Goal: Task Accomplishment & Management: Use online tool/utility

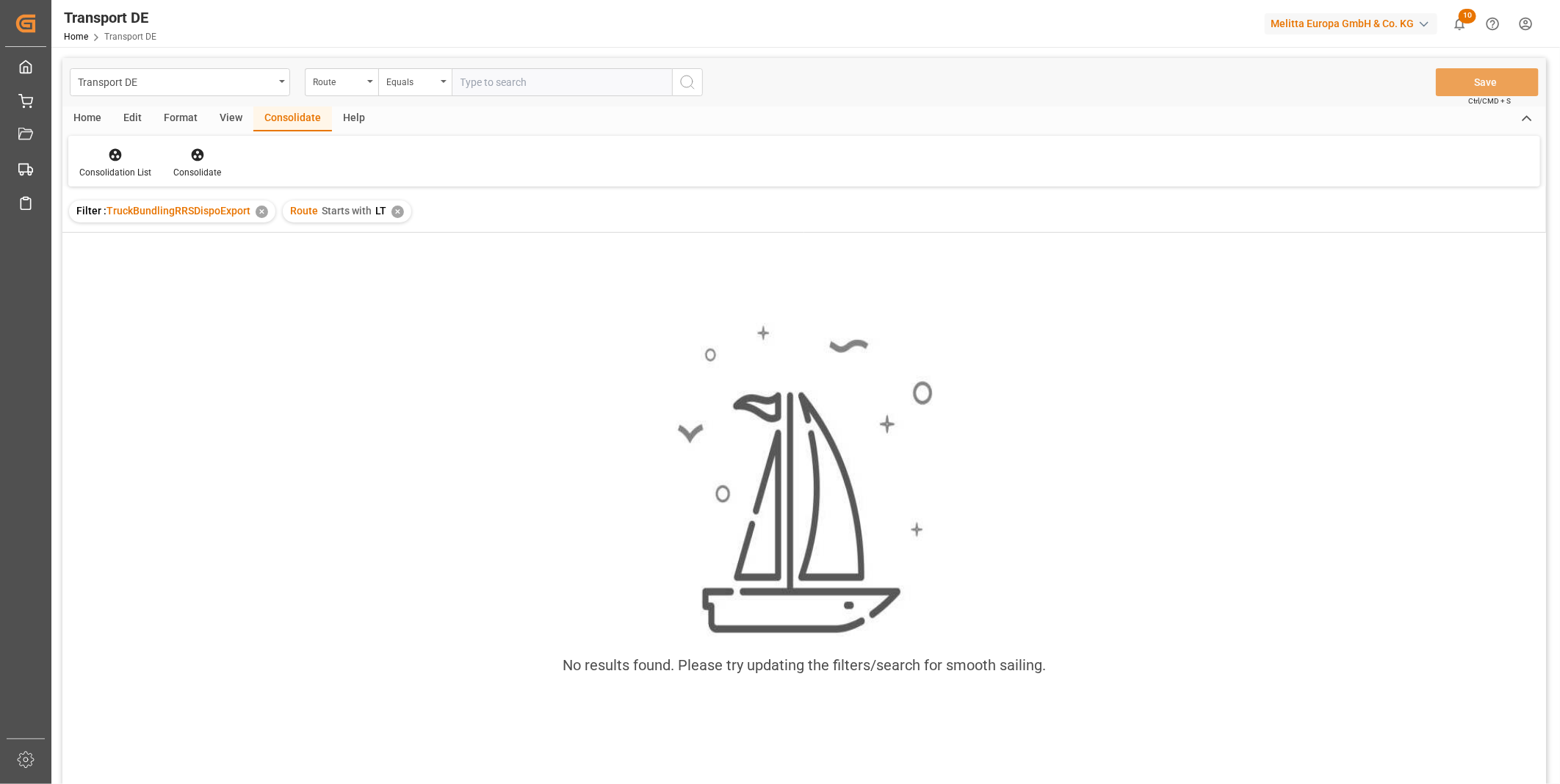
click at [399, 209] on div "✕" at bounding box center [397, 211] width 12 height 12
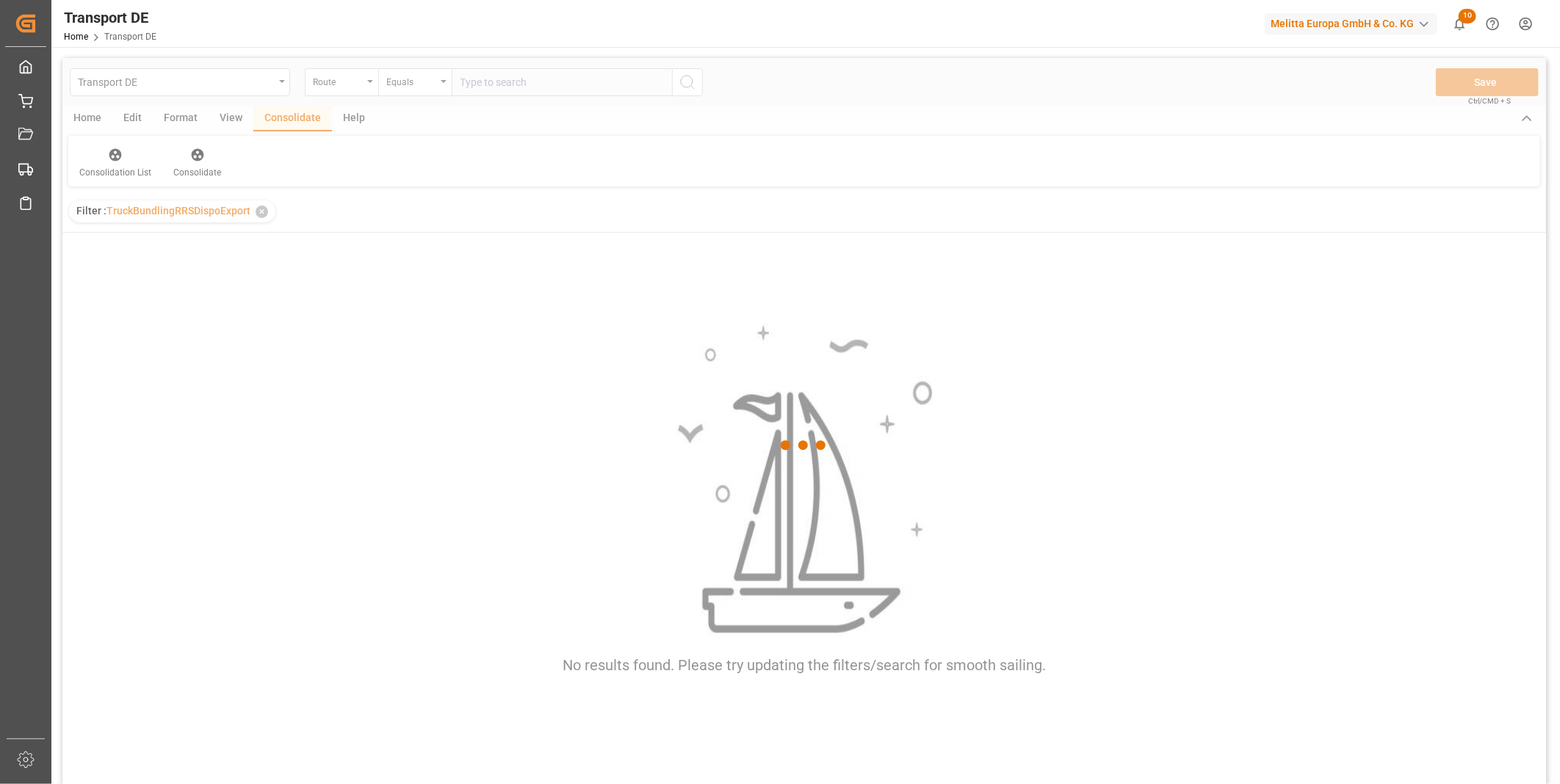
click at [356, 78] on div at bounding box center [804, 445] width 1483 height 776
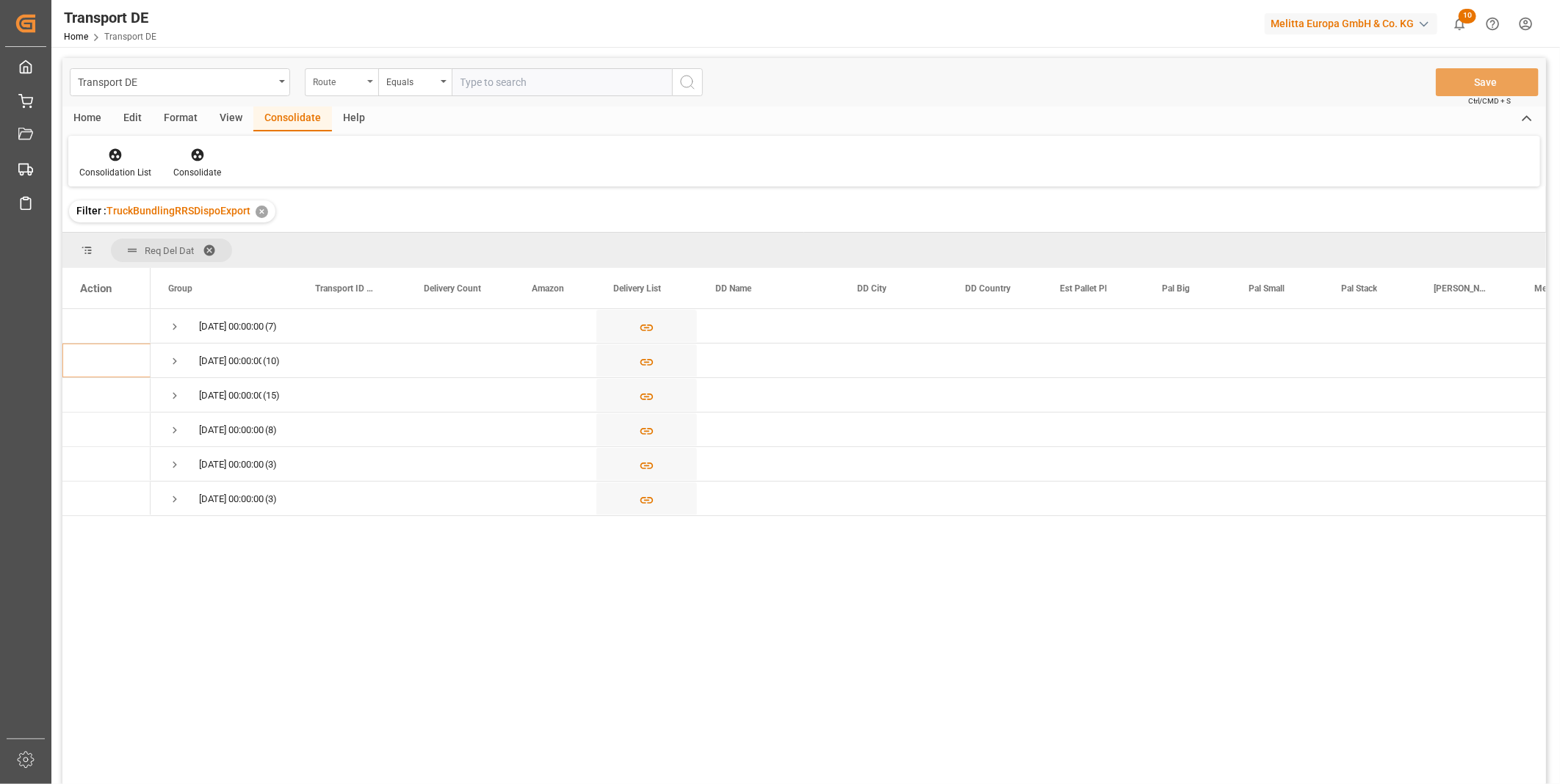
click at [354, 79] on div "Route" at bounding box center [337, 80] width 50 height 17
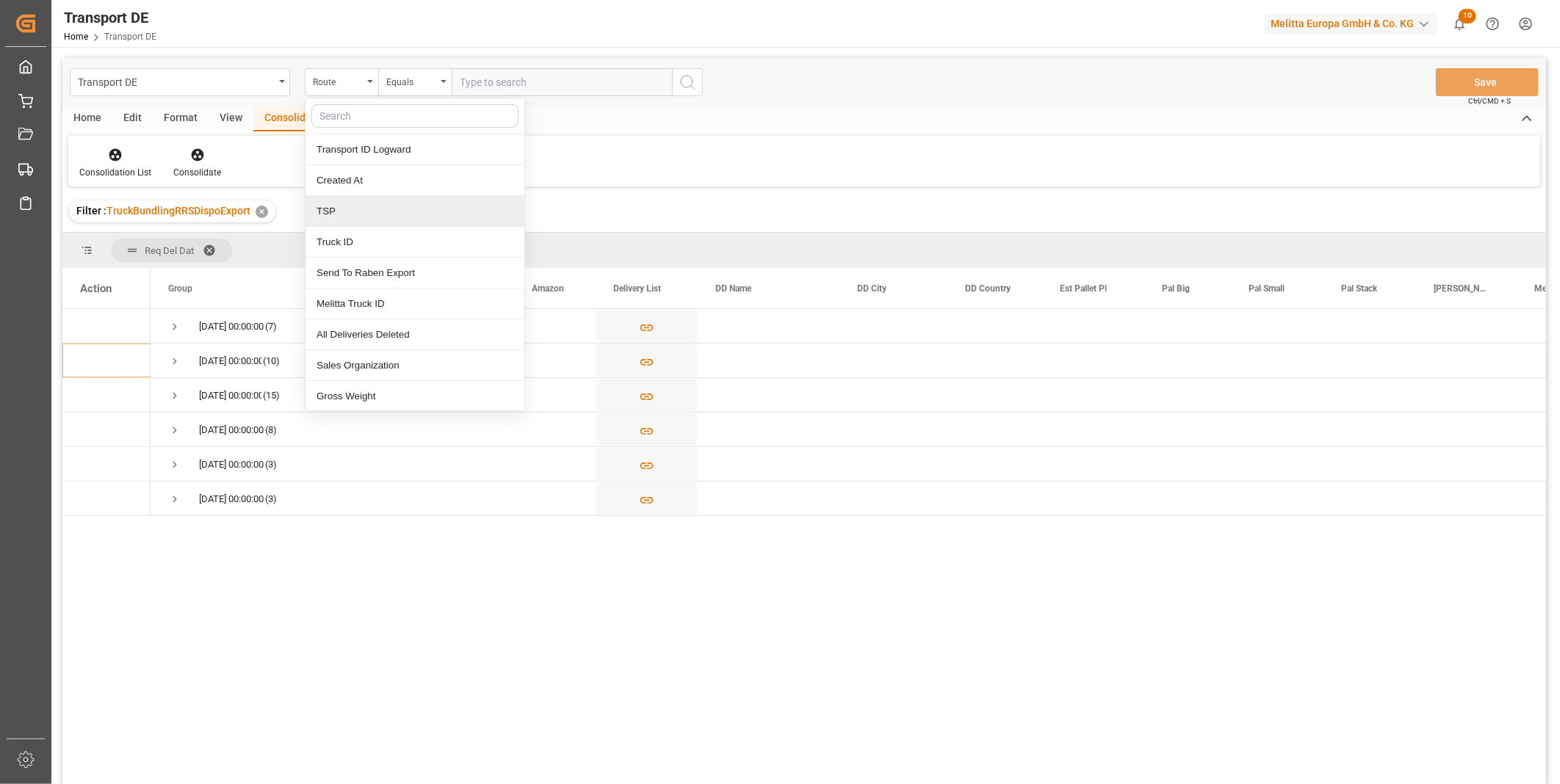
click at [348, 209] on div "TSP" at bounding box center [415, 211] width 219 height 31
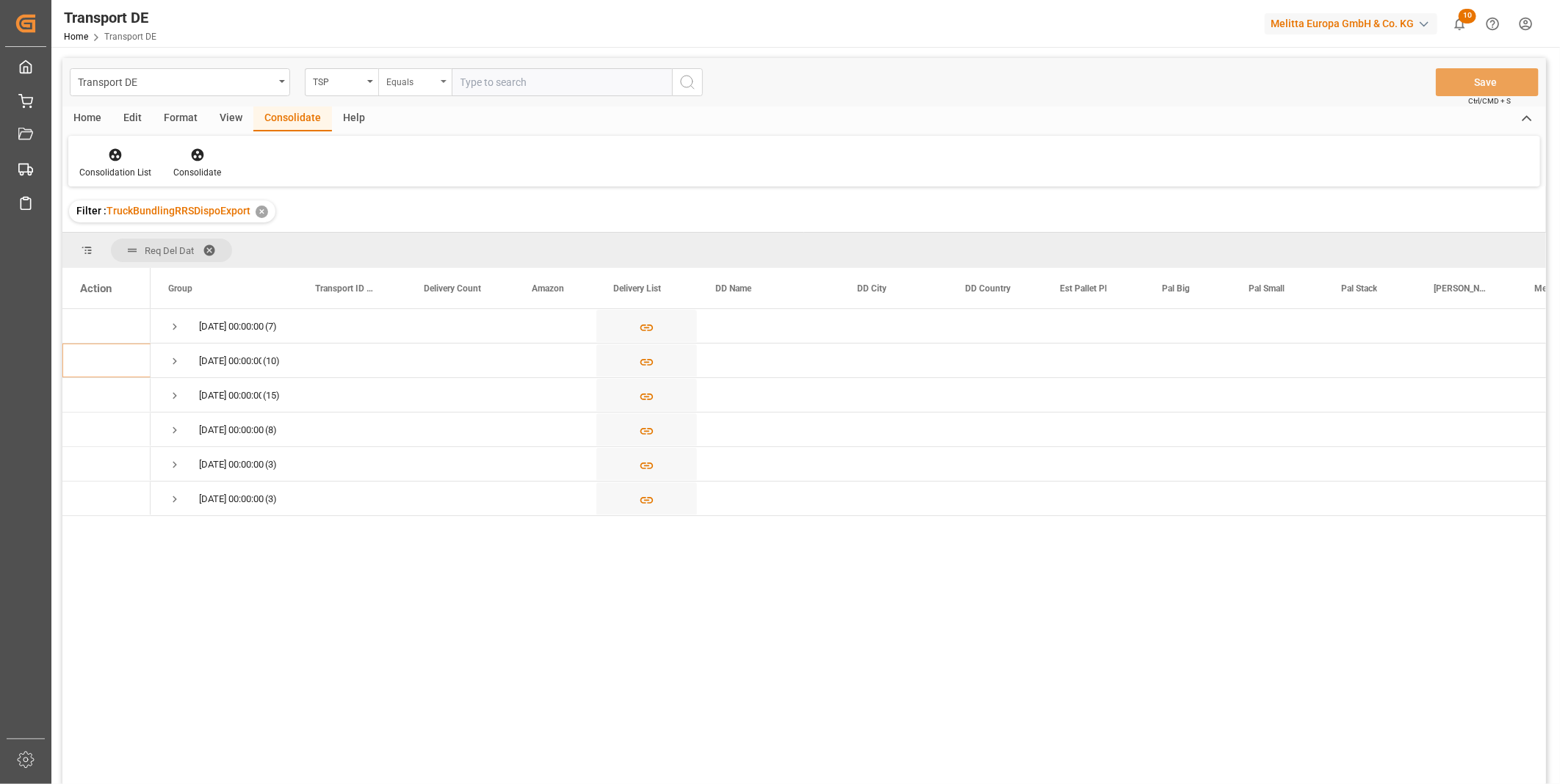
click at [425, 80] on div "Equals" at bounding box center [411, 80] width 50 height 17
click at [479, 81] on input "text" at bounding box center [561, 82] width 220 height 28
type input "DACHSER COF FOODSERVICE"
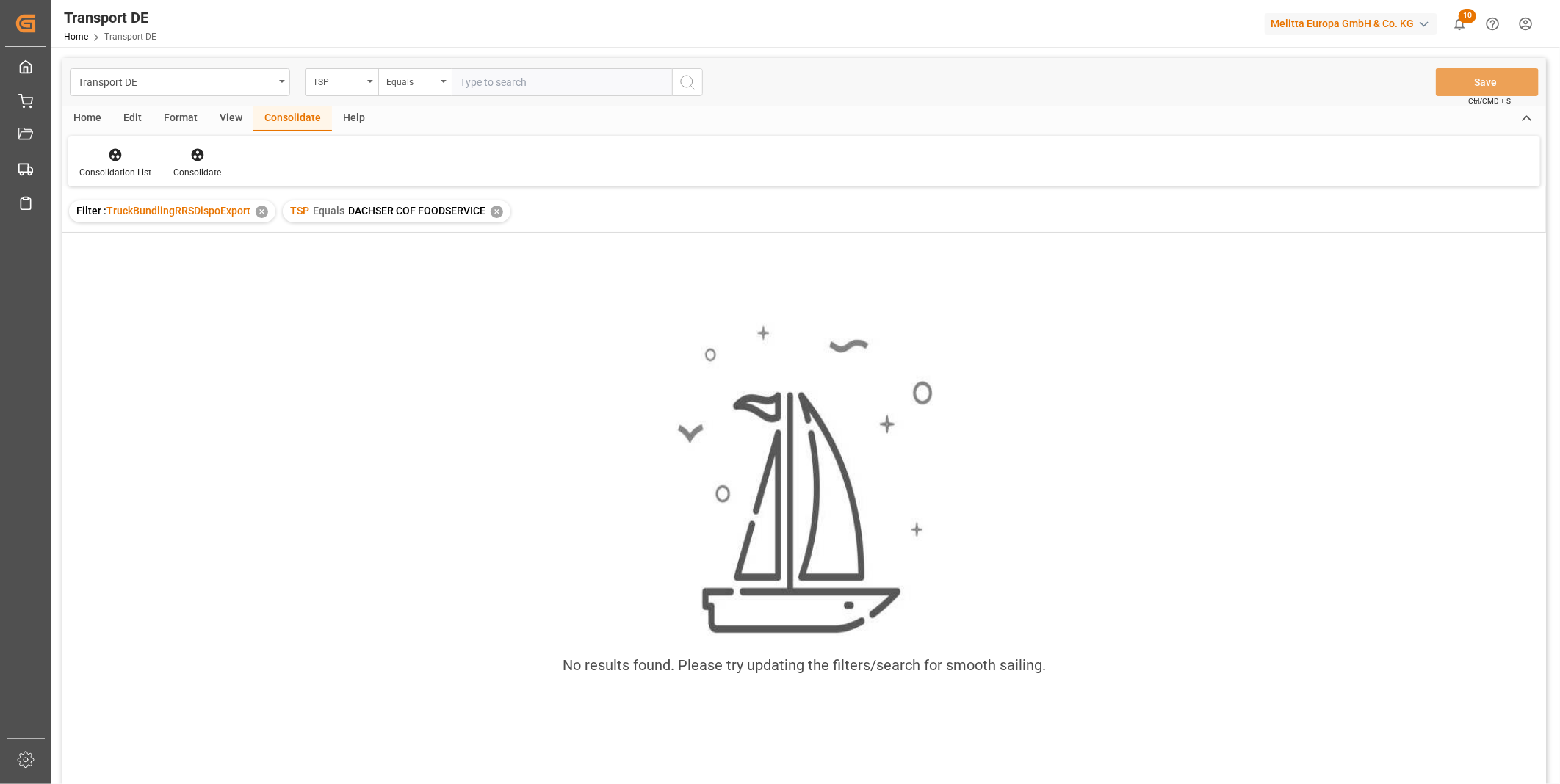
click at [493, 213] on div "✕" at bounding box center [496, 211] width 12 height 12
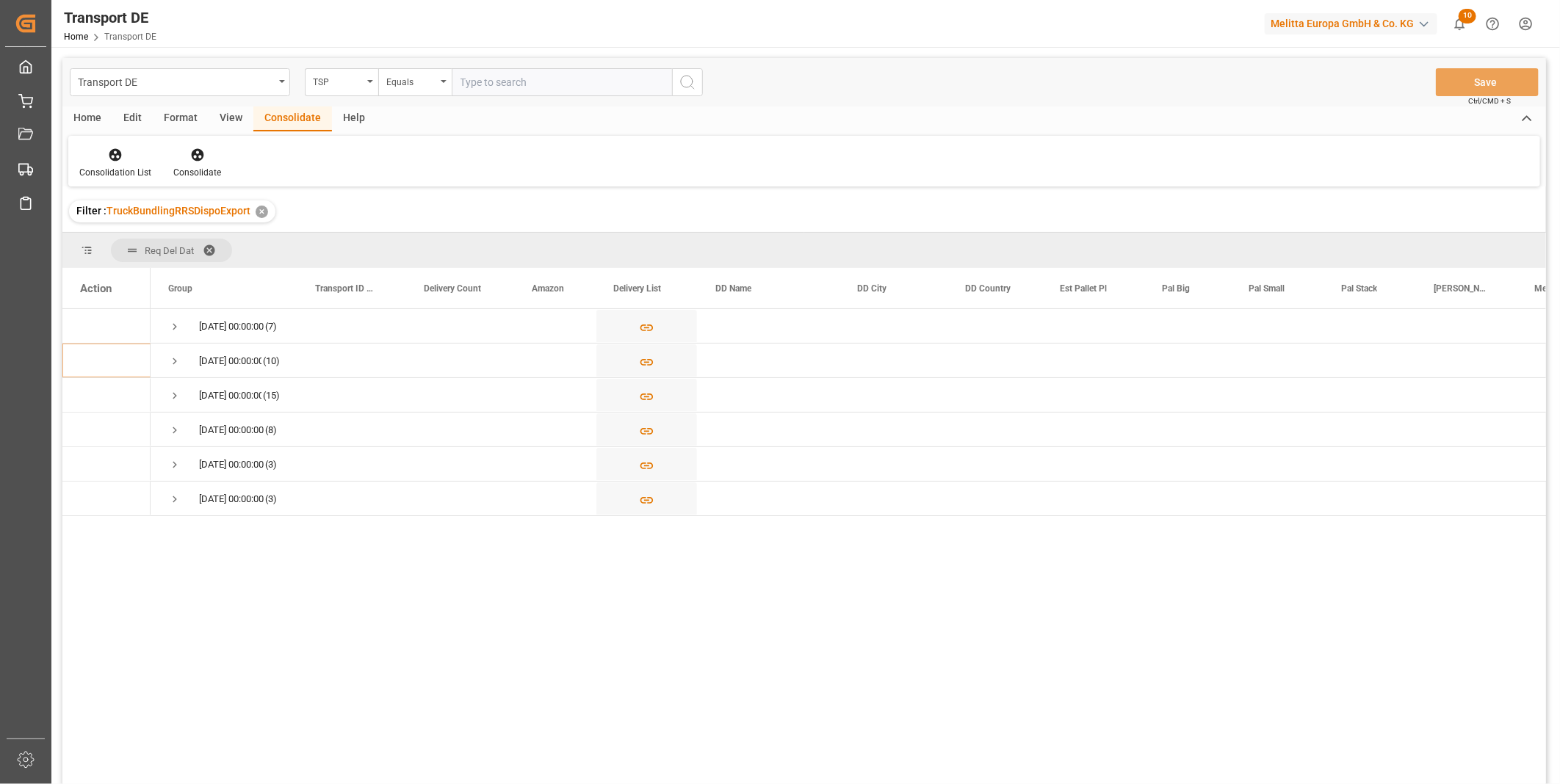
click at [340, 78] on div "TSP" at bounding box center [337, 80] width 50 height 17
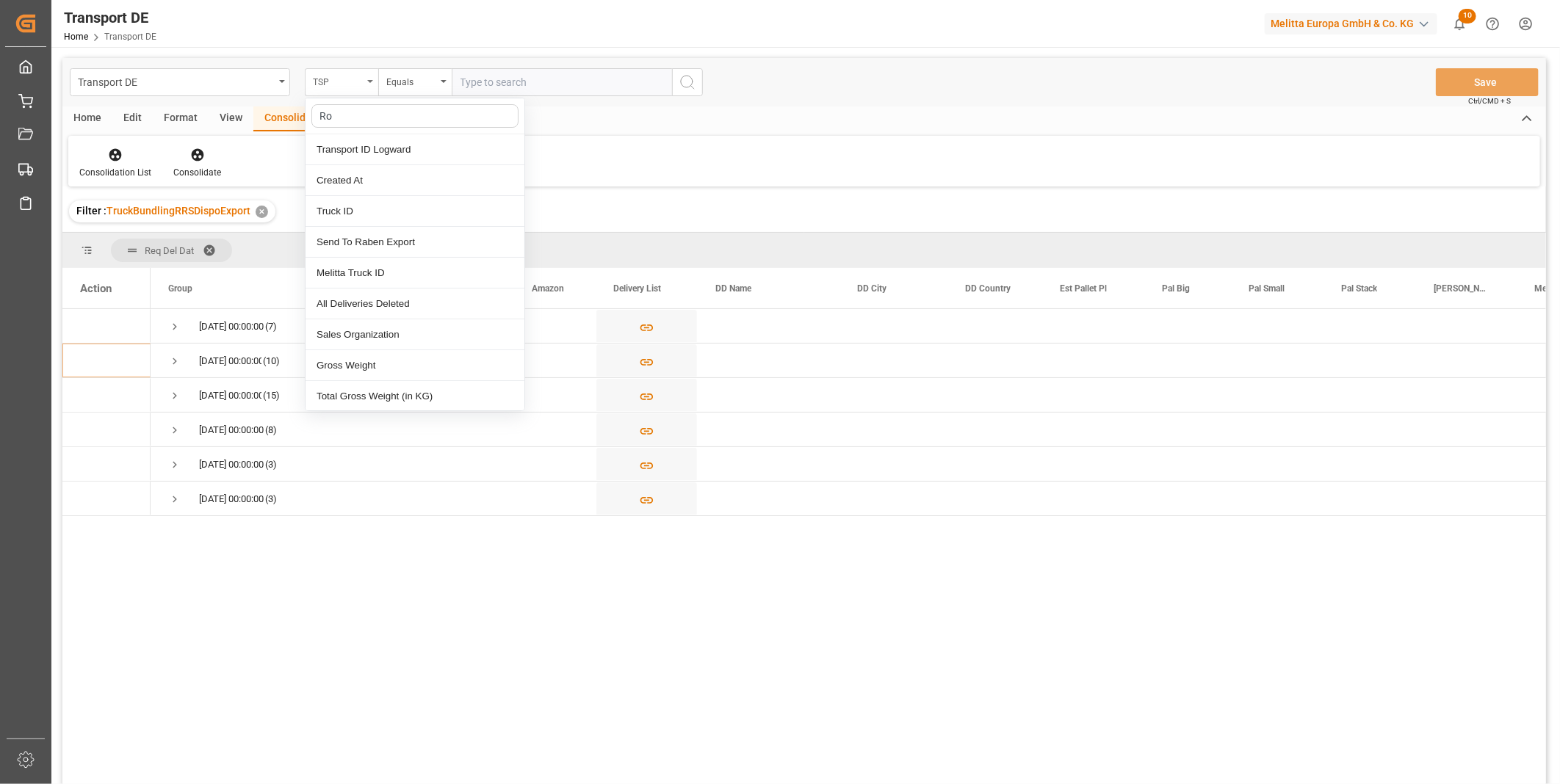
type input "Rou"
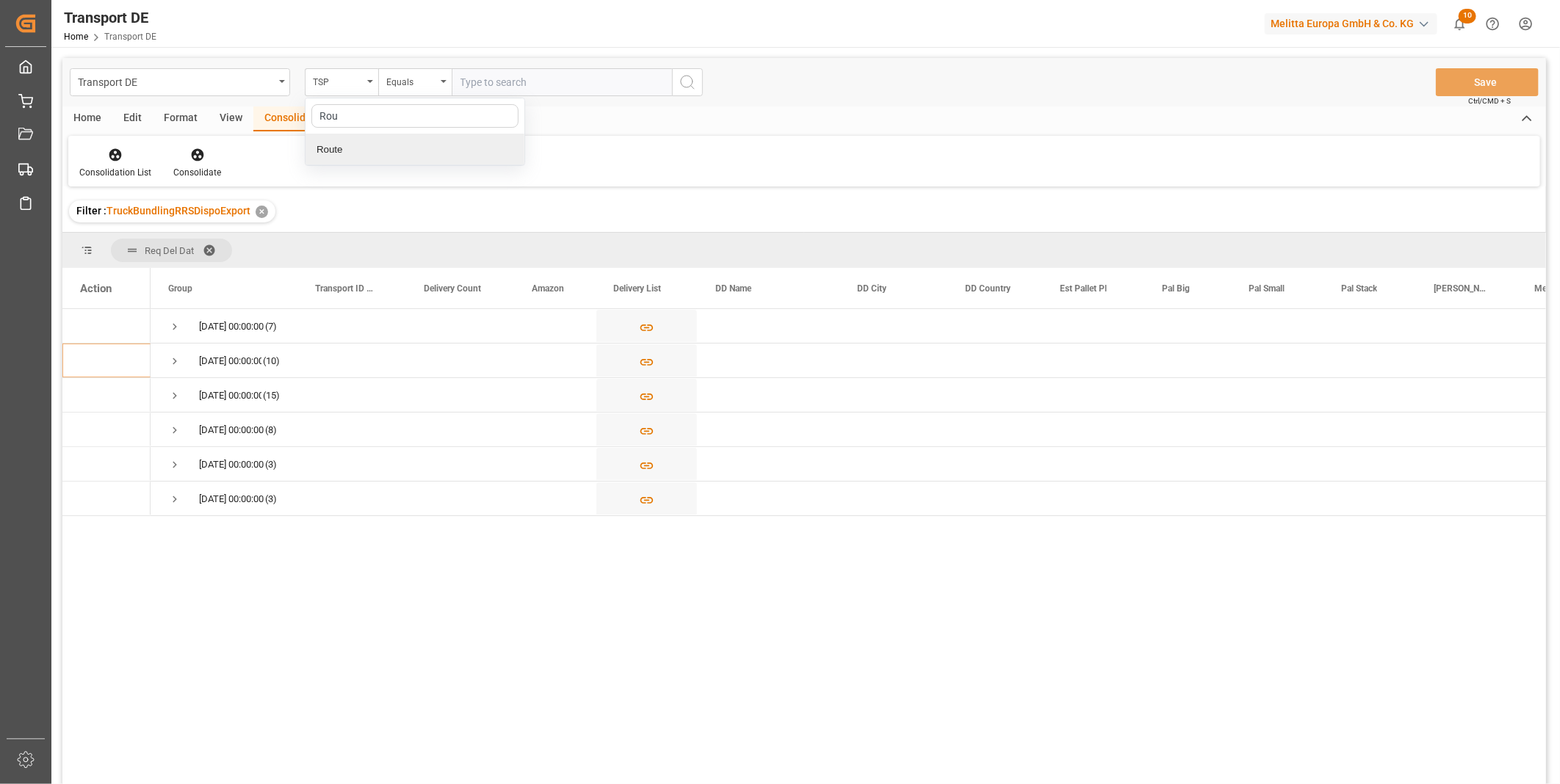
click at [358, 152] on div "Route" at bounding box center [415, 150] width 219 height 31
click at [415, 80] on div "Equals" at bounding box center [411, 80] width 50 height 17
click at [435, 244] on div "Starts with" at bounding box center [488, 241] width 219 height 31
type input "FR"
click at [683, 80] on icon "search button" at bounding box center [687, 81] width 18 height 18
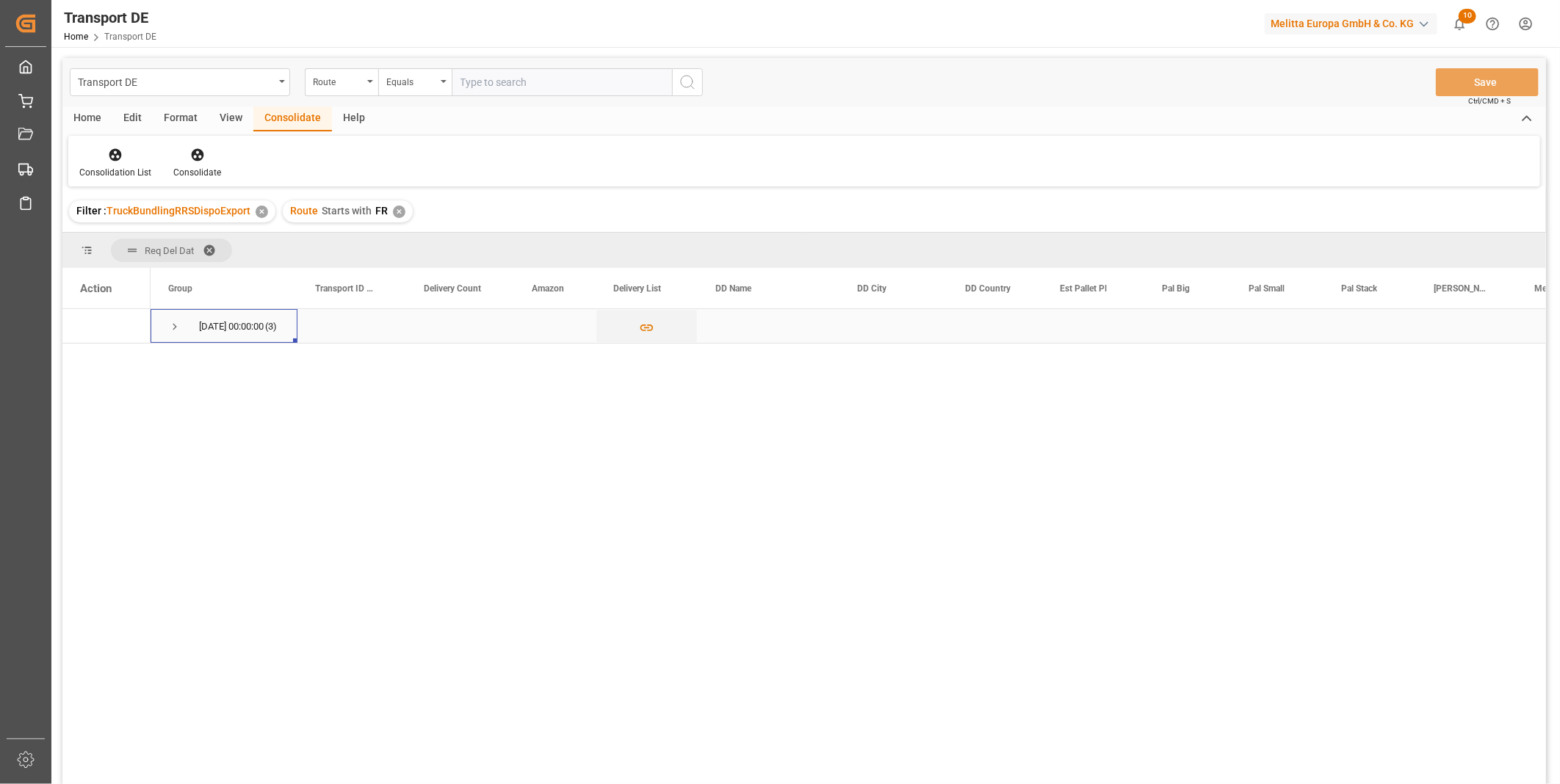
click at [175, 324] on span "Press SPACE to select this row." at bounding box center [175, 327] width 13 height 13
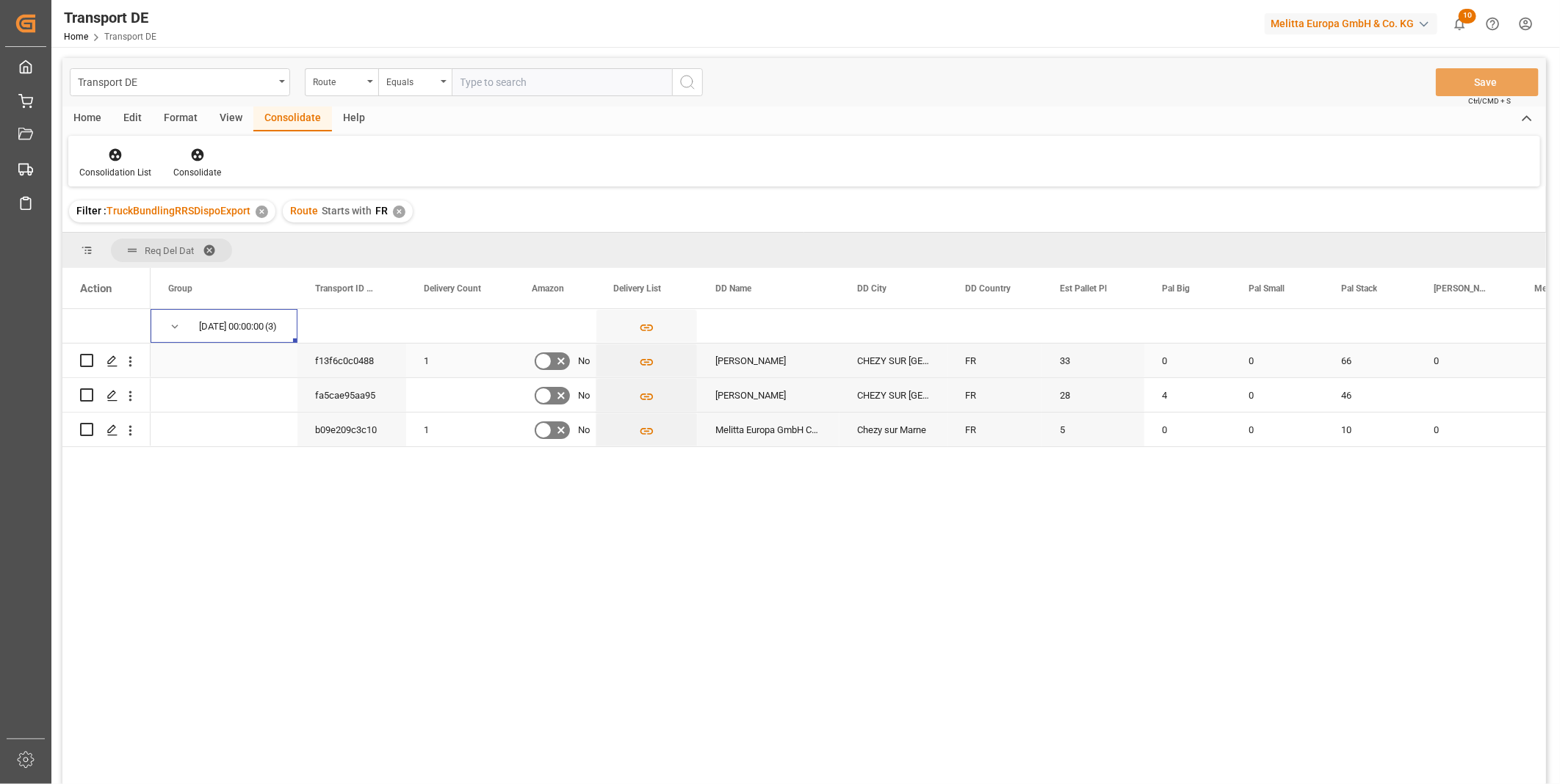
click at [89, 356] on input "Press Space to toggle row selection (unchecked)" at bounding box center [87, 360] width 13 height 13
checkbox input "true"
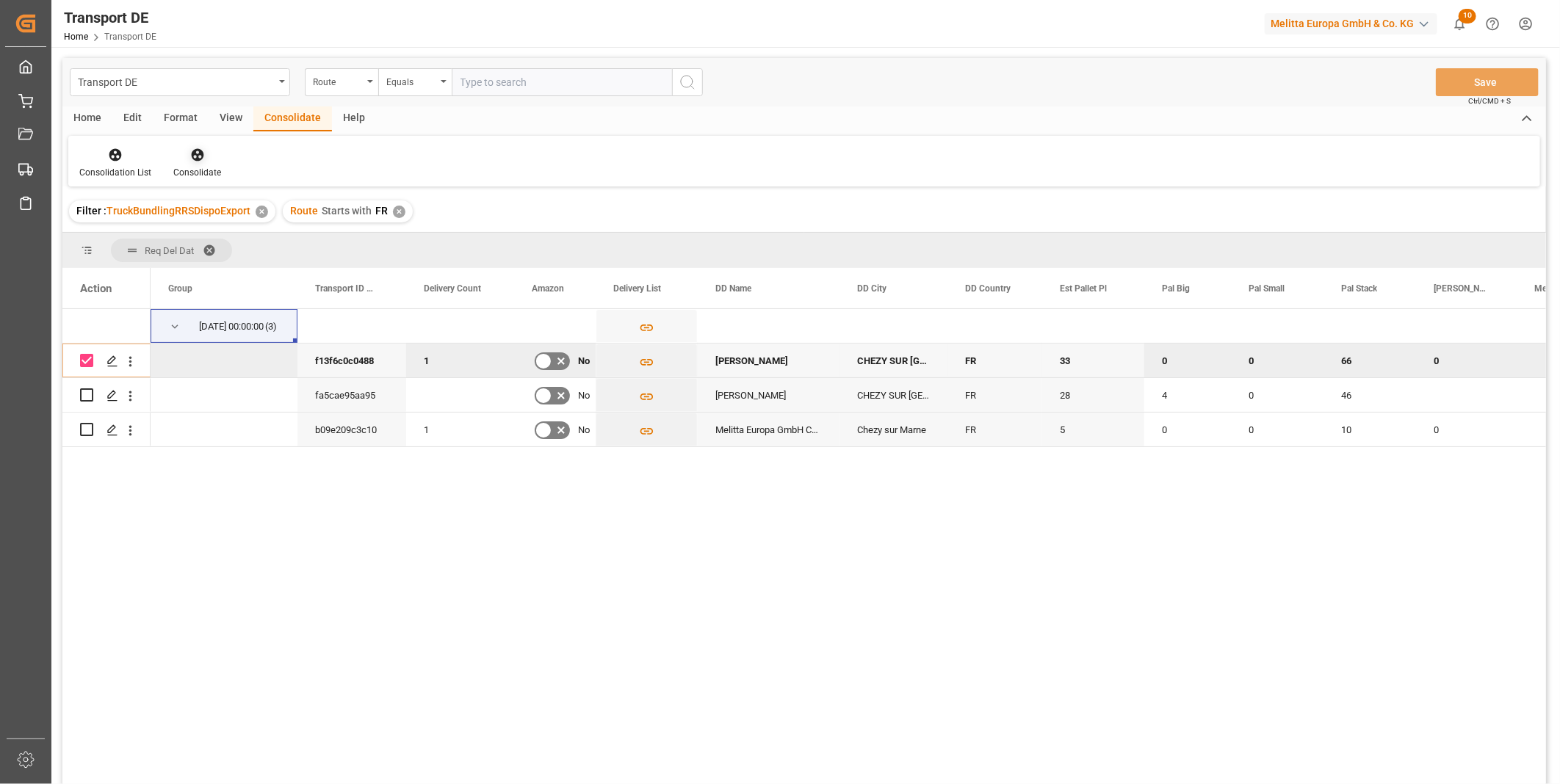
click at [185, 154] on div at bounding box center [197, 154] width 48 height 15
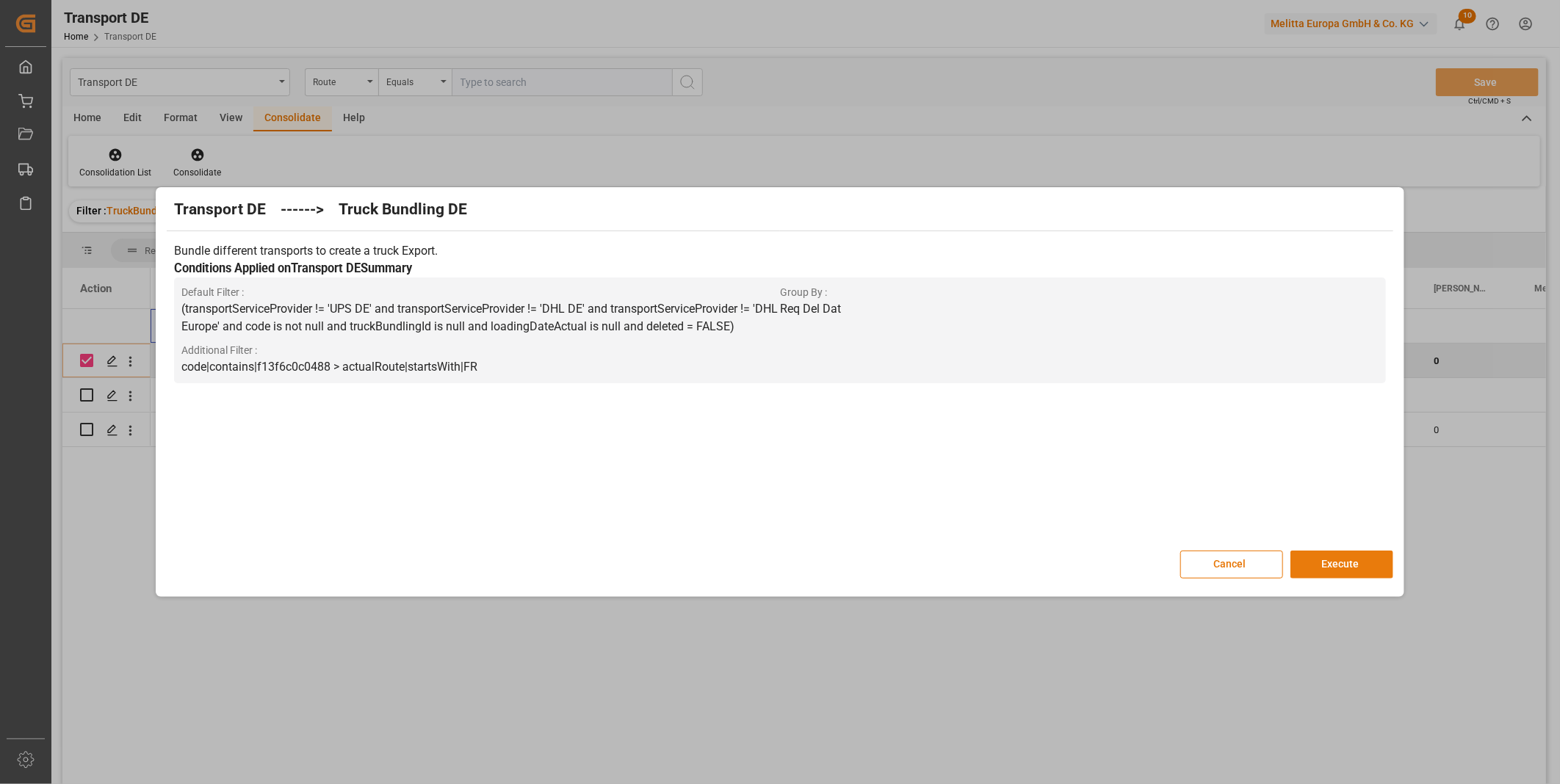
click at [1352, 561] on button "Execute" at bounding box center [1342, 565] width 103 height 28
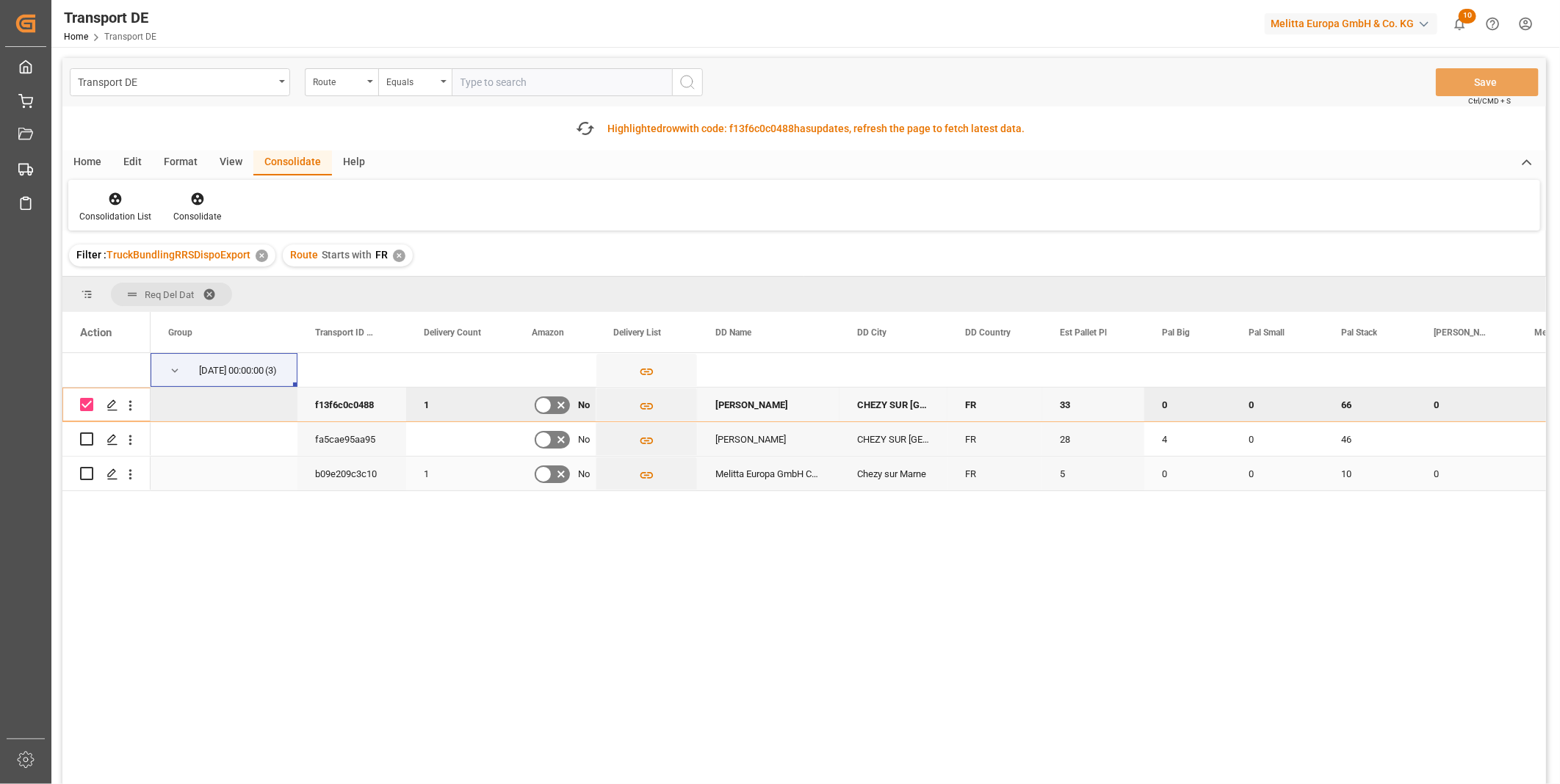
click at [92, 470] on input "Press Space to toggle row selection (unchecked)" at bounding box center [87, 473] width 13 height 13
checkbox input "true"
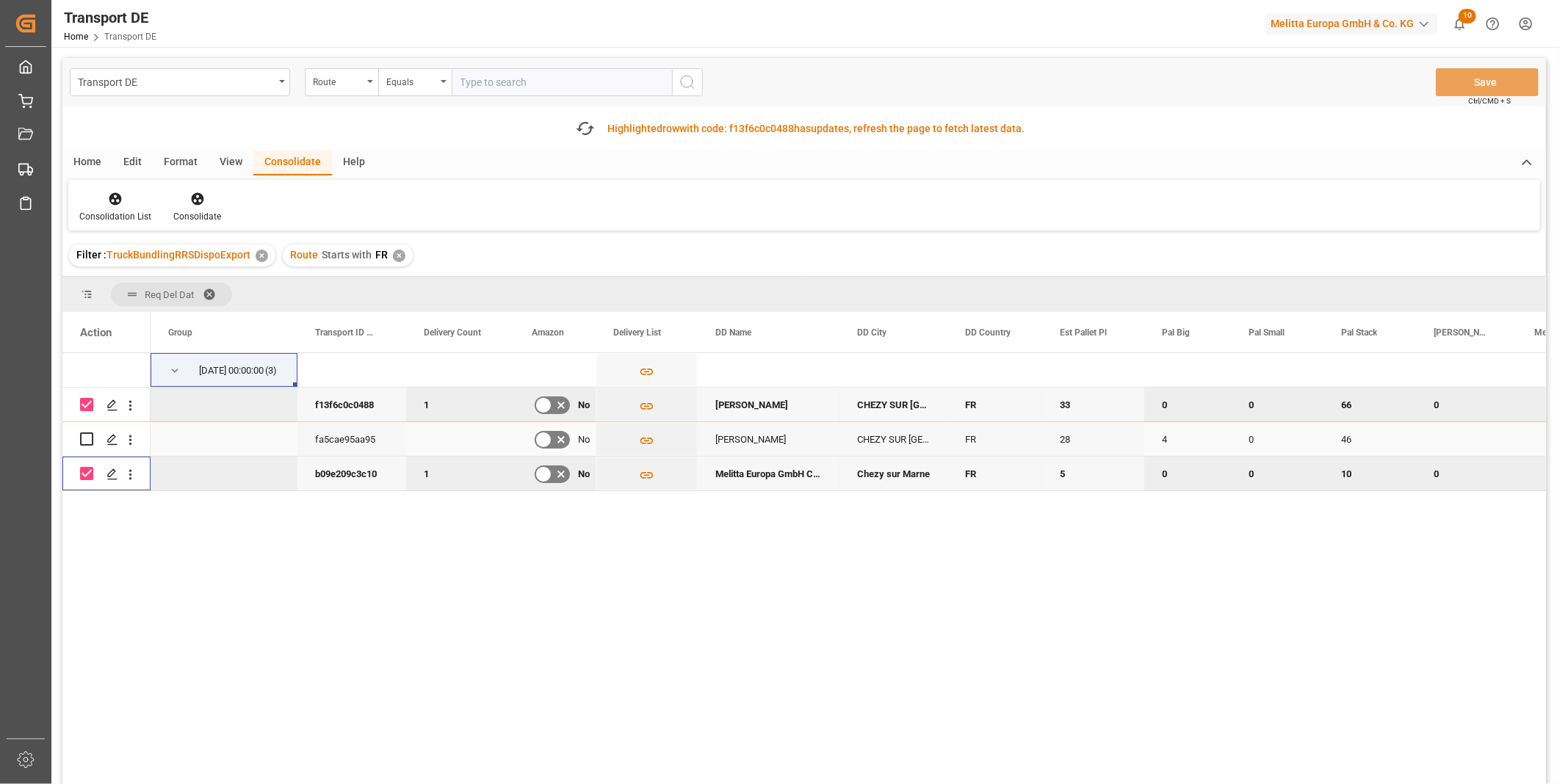
click at [80, 442] on input "Press Space to toggle row selection (unchecked)" at bounding box center [87, 439] width 13 height 13
checkbox input "true"
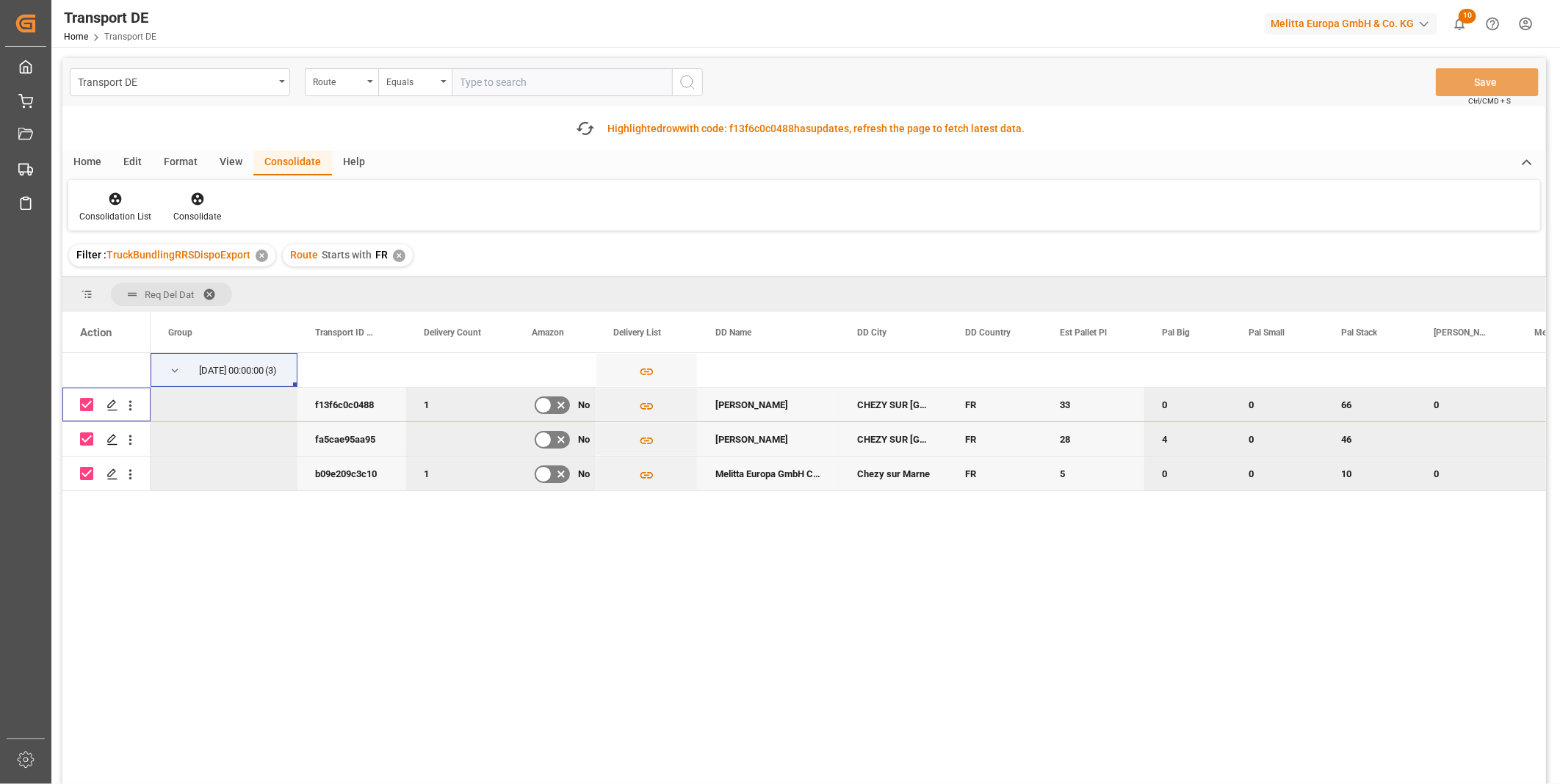
click at [88, 399] on input "Press Space to toggle row selection (checked)" at bounding box center [87, 404] width 13 height 13
checkbox input "false"
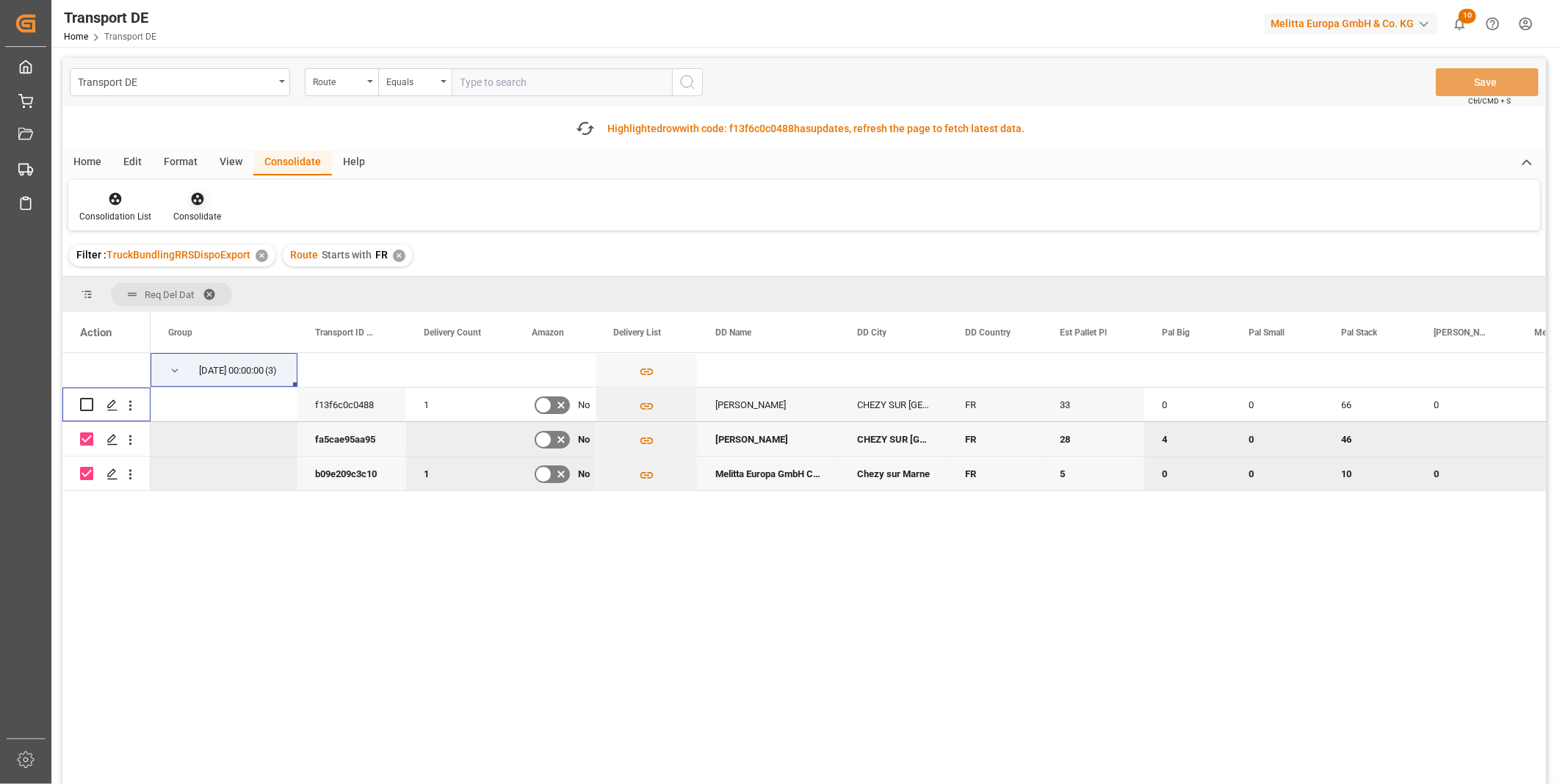
click at [209, 203] on div at bounding box center [197, 198] width 48 height 15
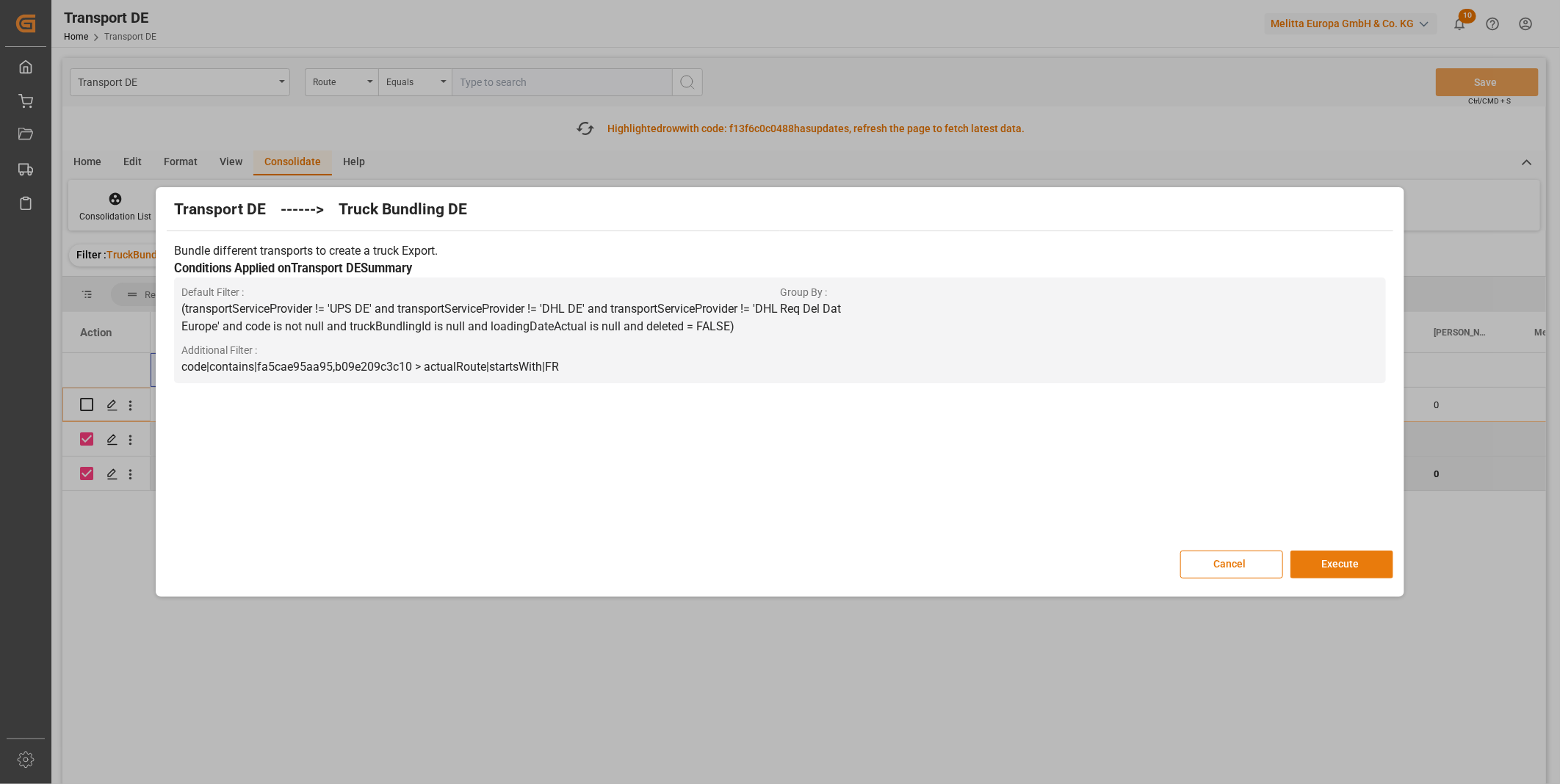
click at [1321, 571] on button "Execute" at bounding box center [1342, 565] width 103 height 28
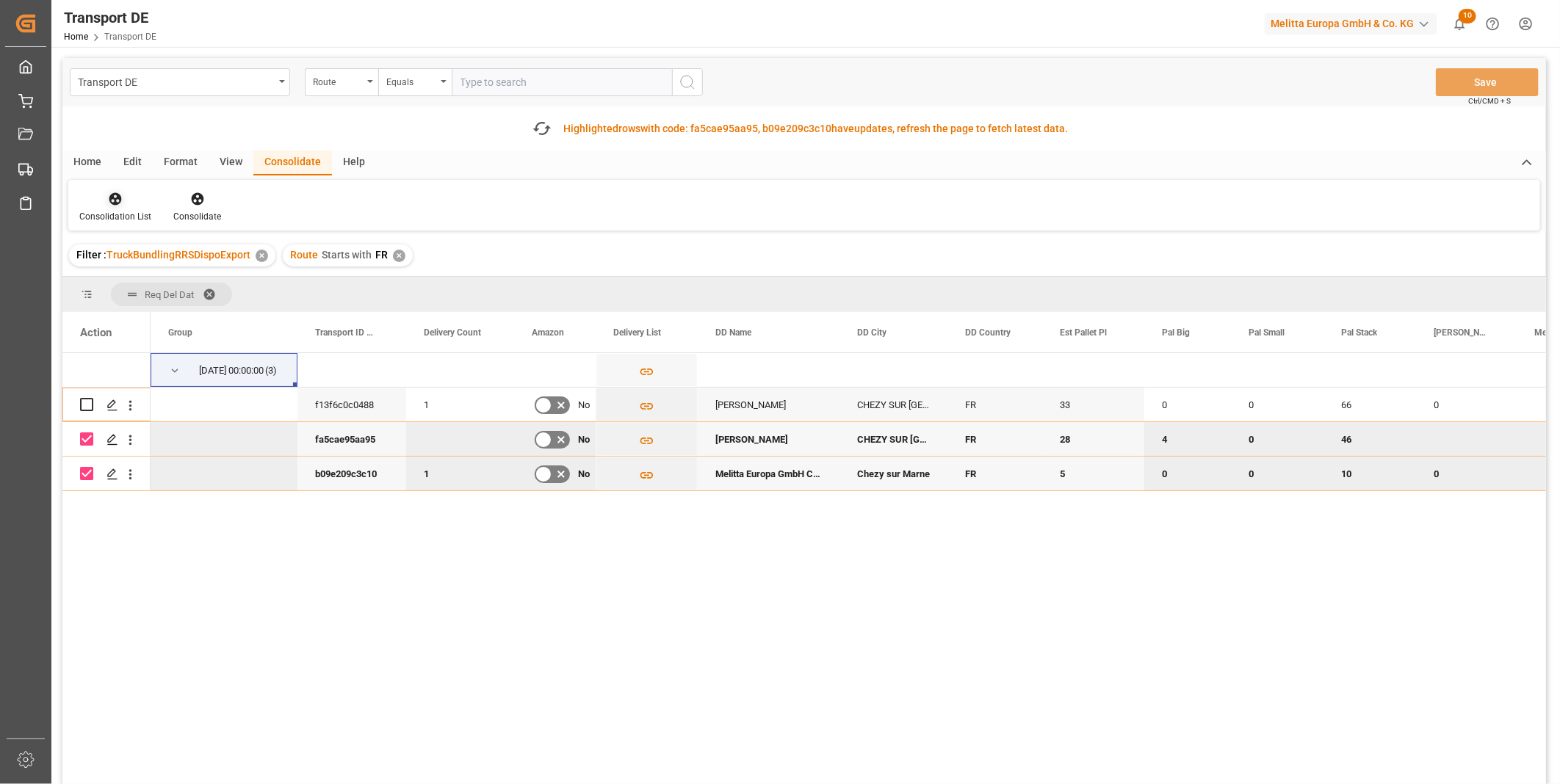
click at [134, 210] on div "Consolidation List" at bounding box center [115, 216] width 72 height 13
click at [199, 313] on div "Transport DE Route Equals Save Ctrl/CMD + S Fetch latest updates Highlighted ro…" at bounding box center [804, 462] width 1483 height 809
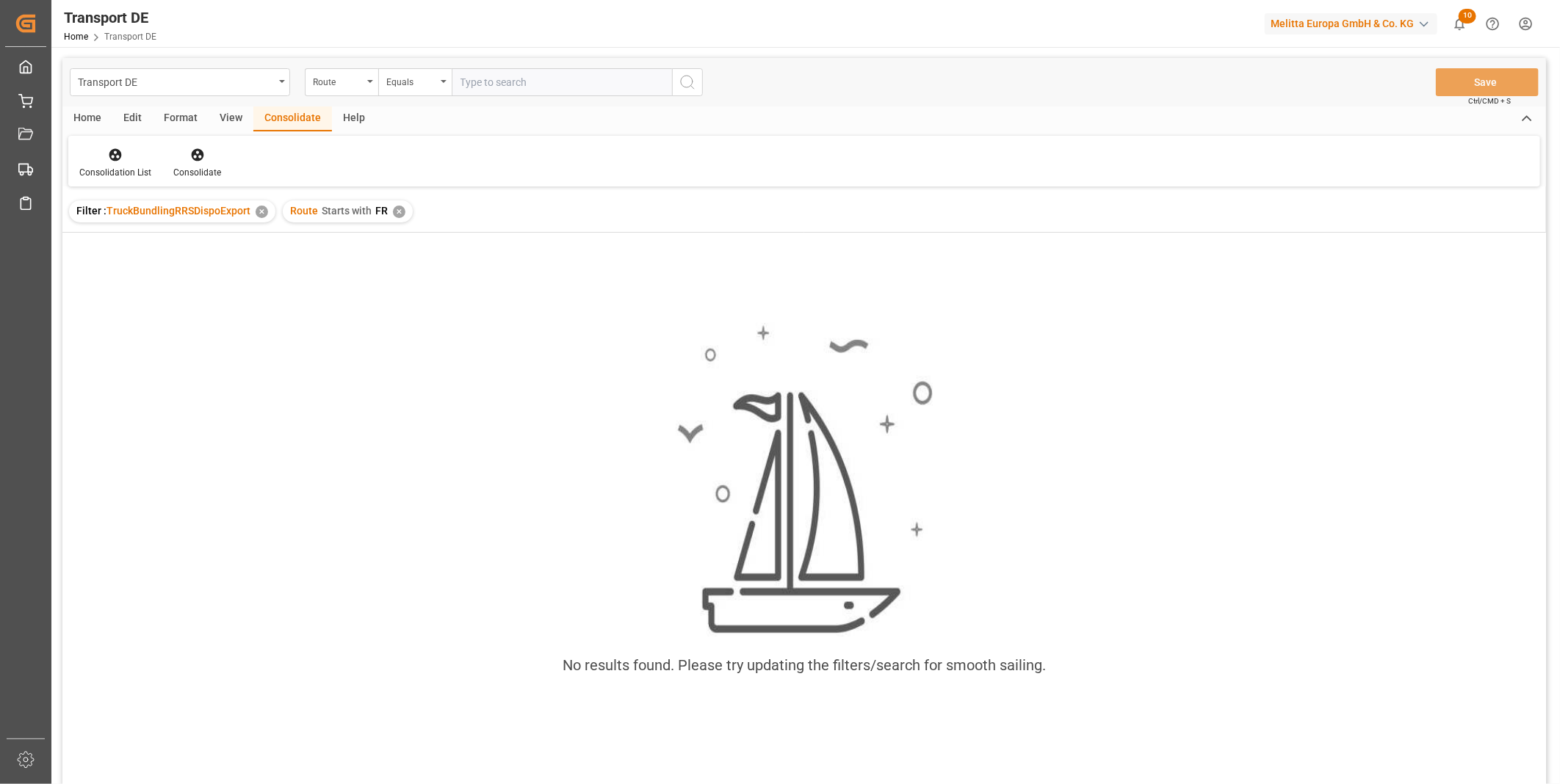
click at [395, 213] on div "✕" at bounding box center [399, 211] width 12 height 12
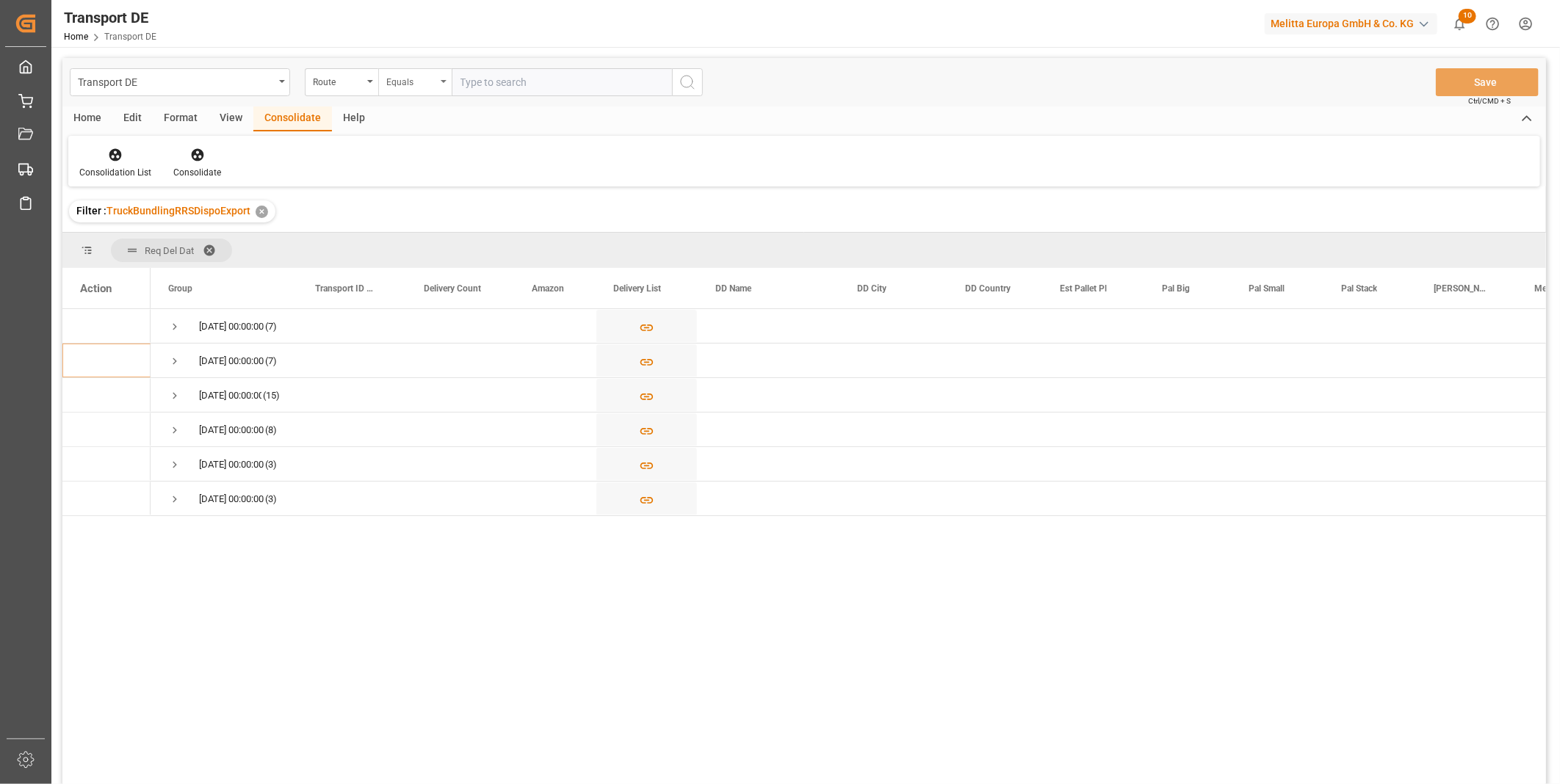
click at [427, 87] on div "Equals" at bounding box center [411, 80] width 50 height 17
click at [431, 242] on div "Starts with" at bounding box center [488, 241] width 219 height 31
type input "AT"
click at [688, 83] on icon "search button" at bounding box center [687, 81] width 18 height 18
click at [175, 331] on span "Press SPACE to select this row." at bounding box center [175, 327] width 13 height 13
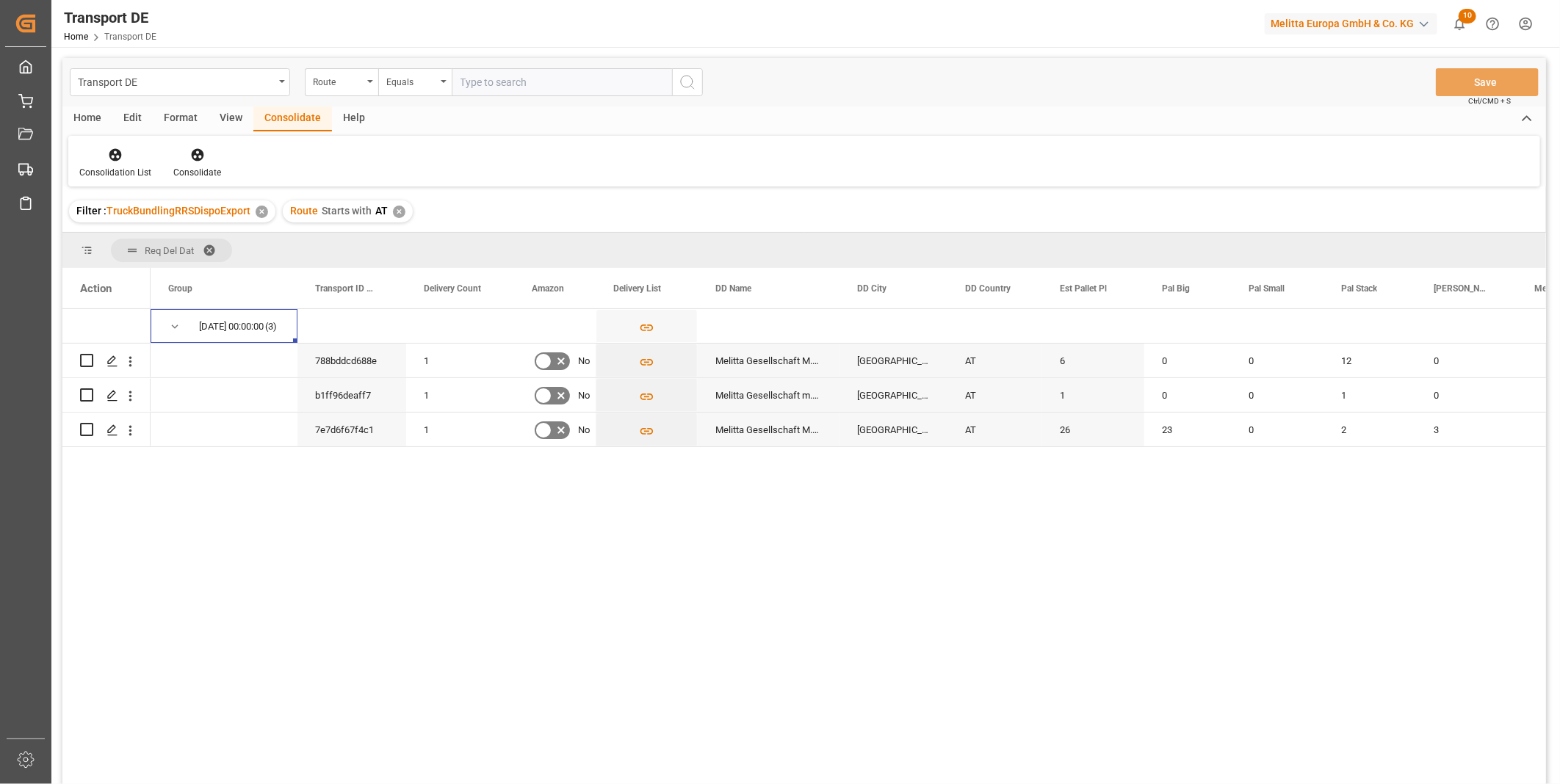
click at [149, 782] on div "26.08.2025 00:00:00 (3) 788bddcd688e 1 No Melitta Gesellschaft M.B.H. Salzburg …" at bounding box center [804, 548] width 1483 height 479
click at [89, 434] on input "Press Space to toggle row selection (unchecked)" at bounding box center [87, 429] width 13 height 13
checkbox input "true"
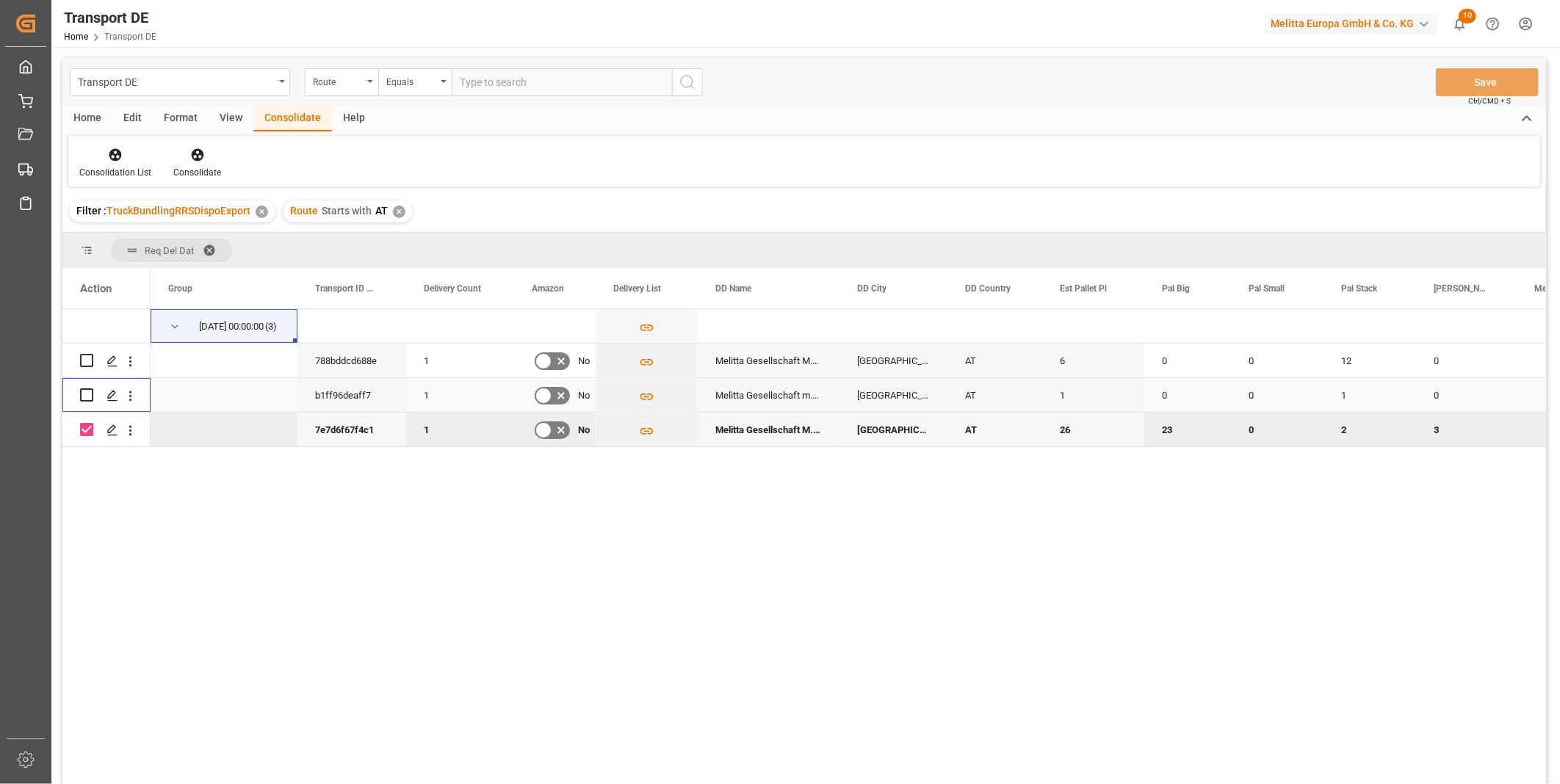
click at [86, 397] on input "Press Space to toggle row selection (unchecked)" at bounding box center [87, 395] width 13 height 13
checkbox input "true"
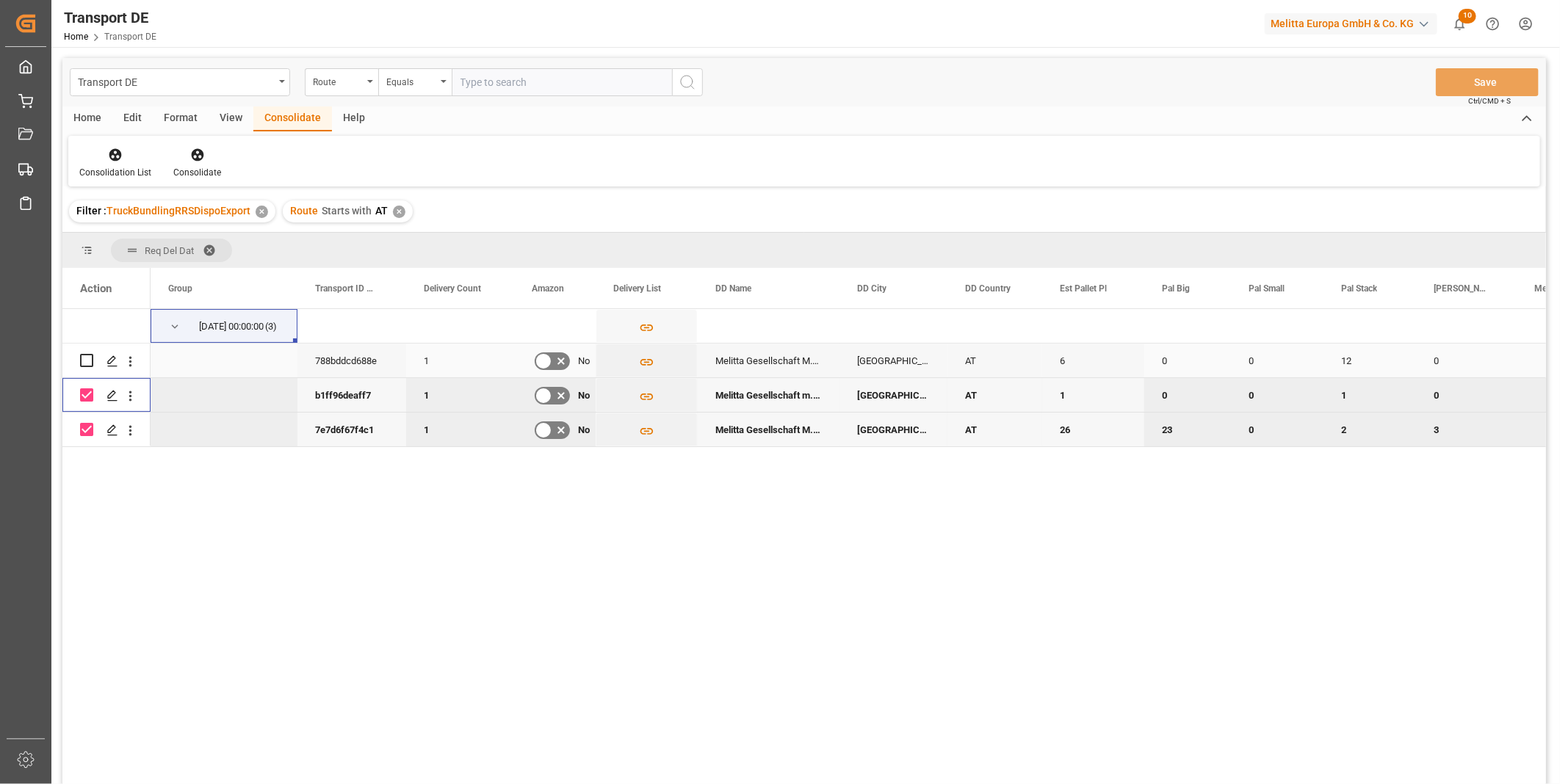
click at [85, 362] on input "Press Space to toggle row selection (unchecked)" at bounding box center [87, 360] width 13 height 13
checkbox input "true"
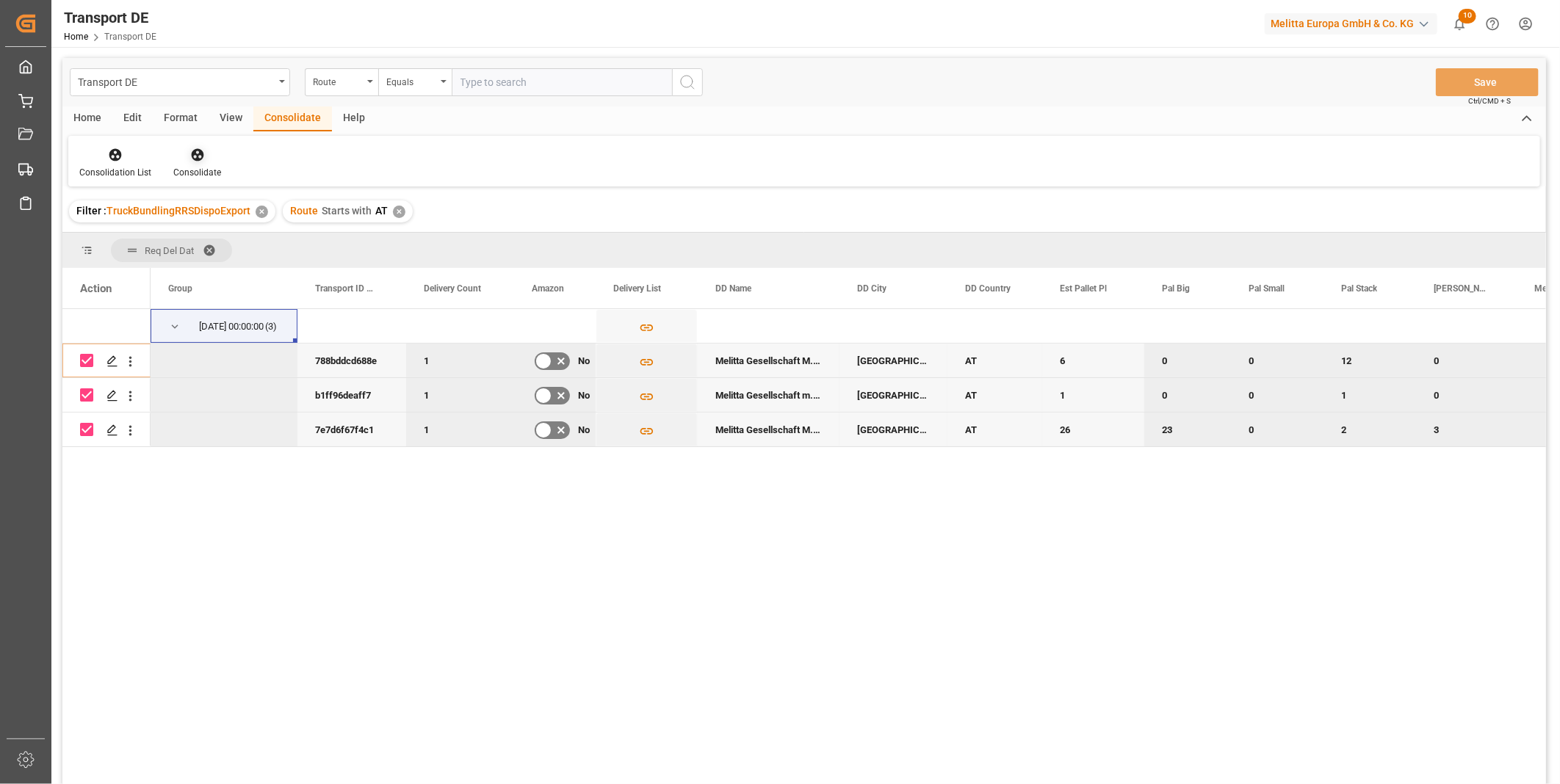
click at [192, 158] on icon at bounding box center [197, 154] width 12 height 12
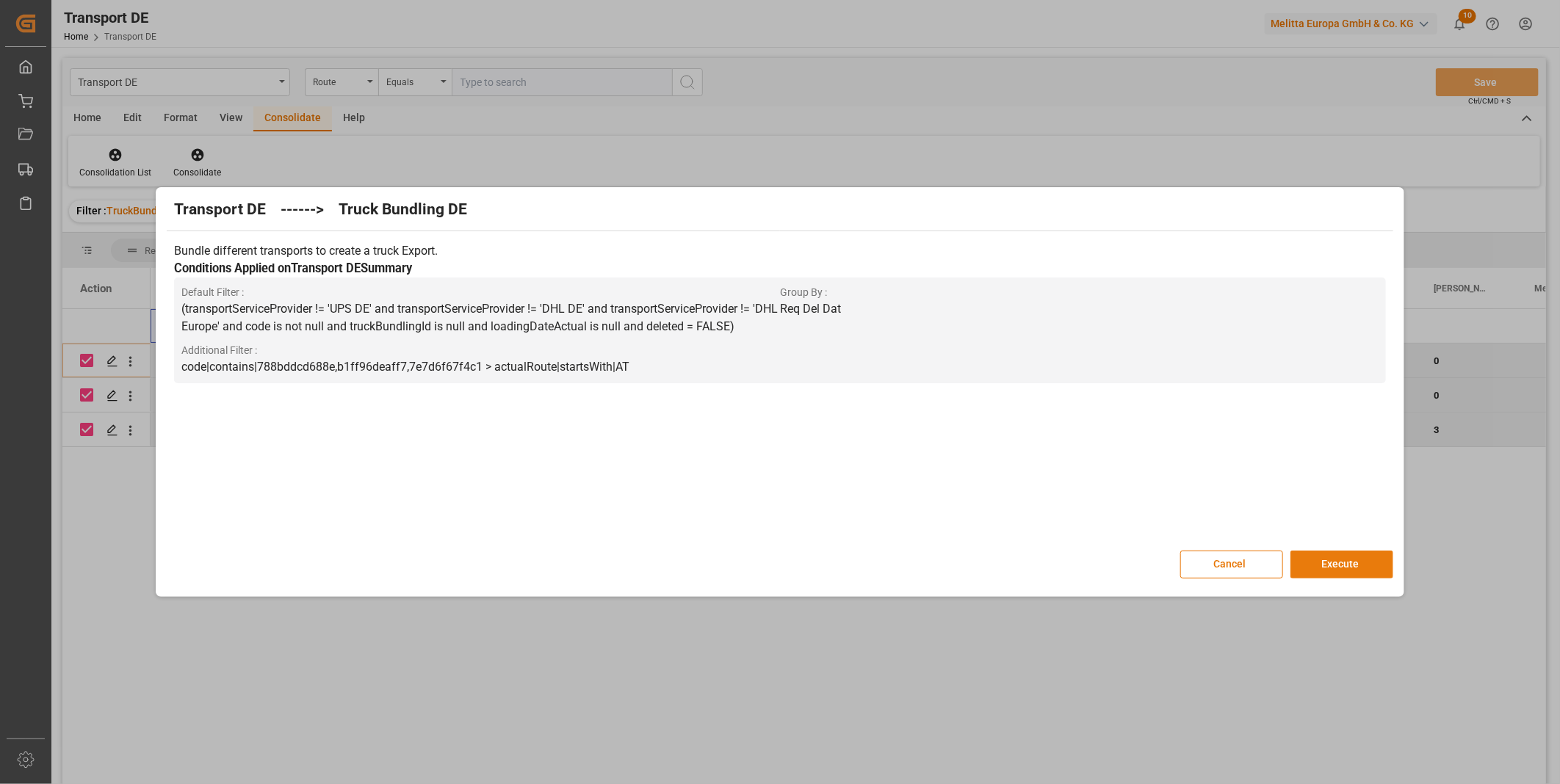
click at [1346, 560] on button "Execute" at bounding box center [1342, 565] width 103 height 28
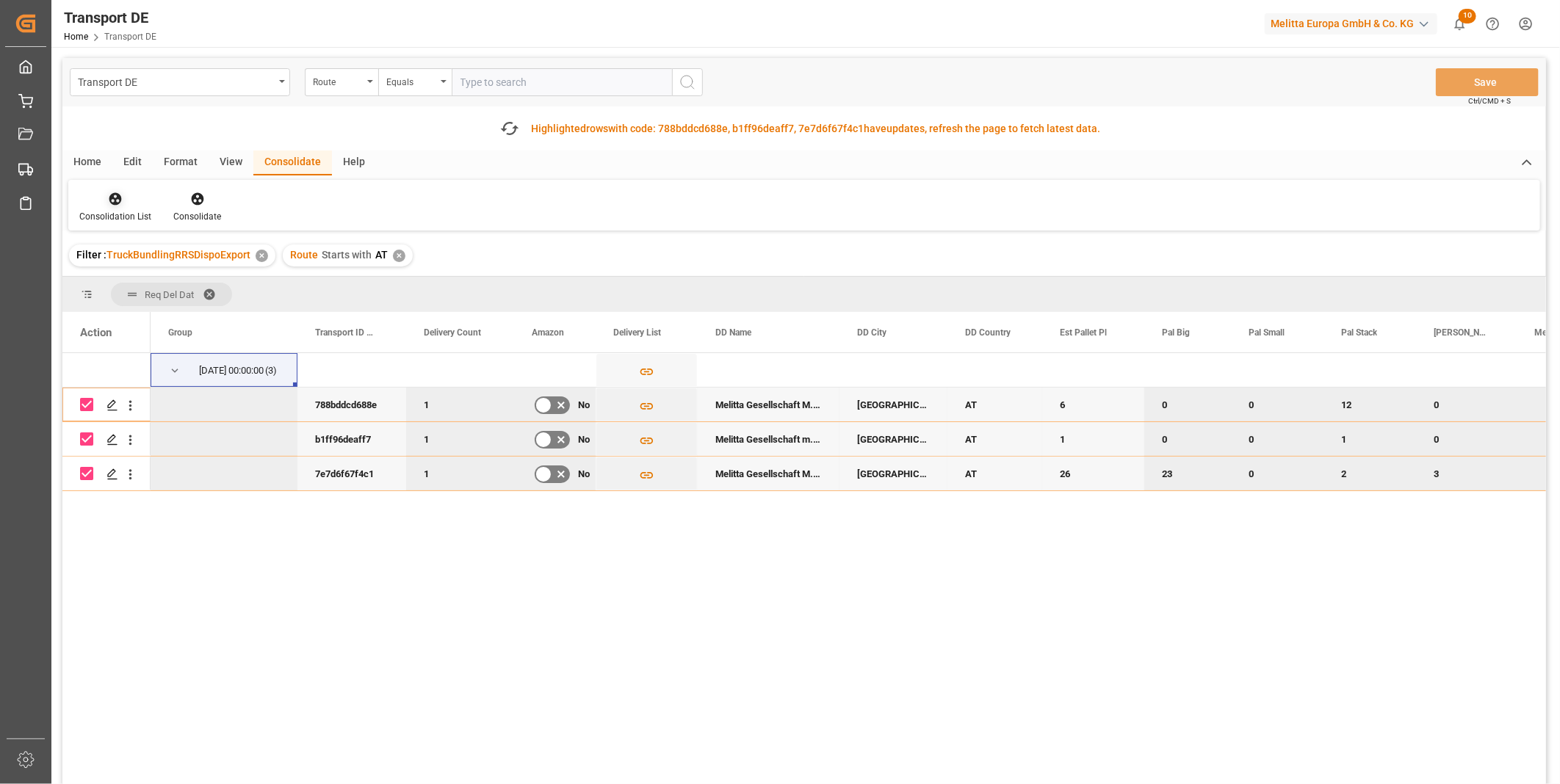
click at [101, 215] on div "Consolidation List" at bounding box center [115, 216] width 72 height 13
click at [211, 305] on div "Transport DE Route Equals Save Ctrl/CMD + S Fetch latest updates Highlighted ro…" at bounding box center [804, 462] width 1483 height 809
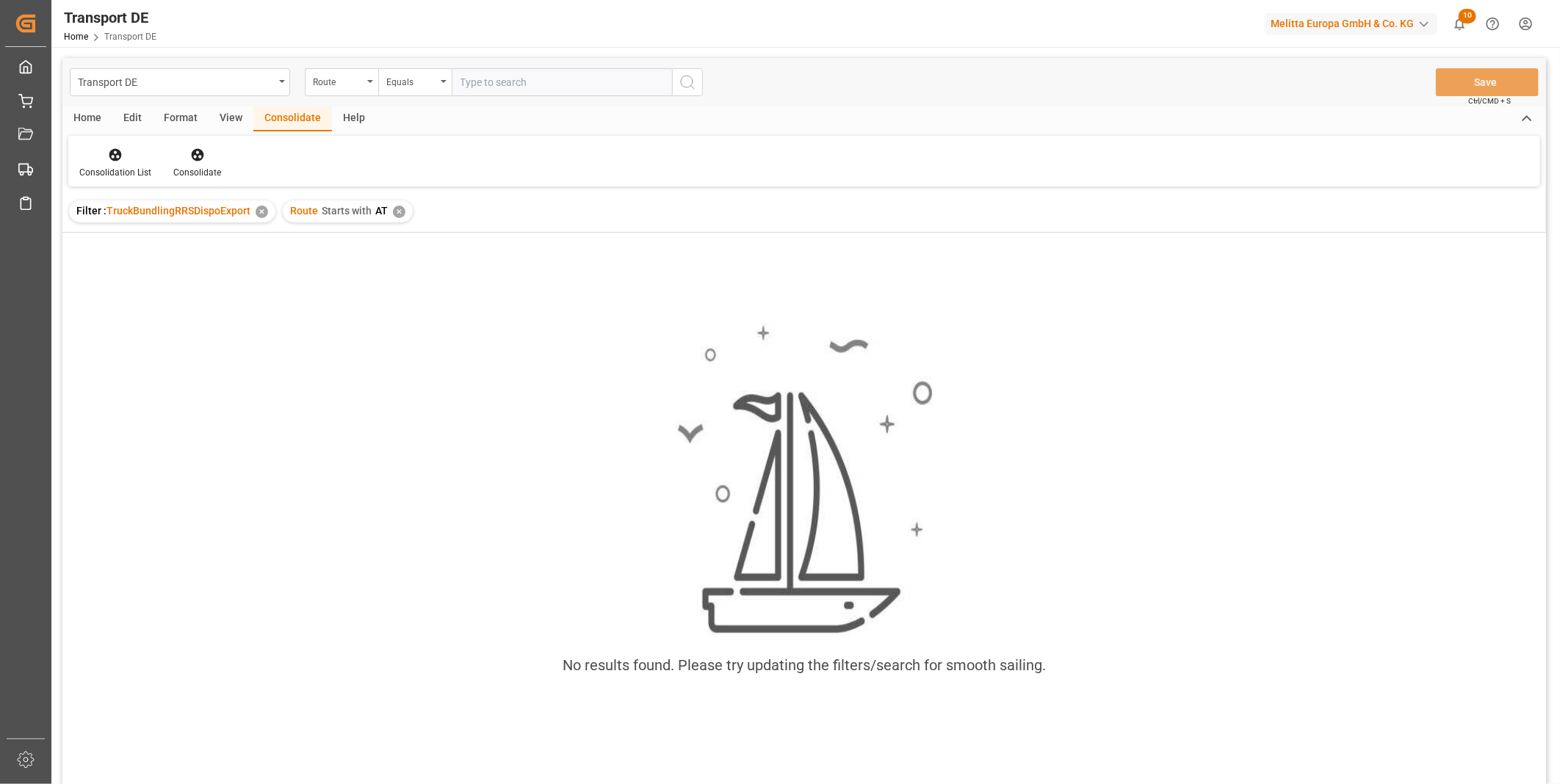
click at [398, 210] on div "✕" at bounding box center [399, 211] width 12 height 12
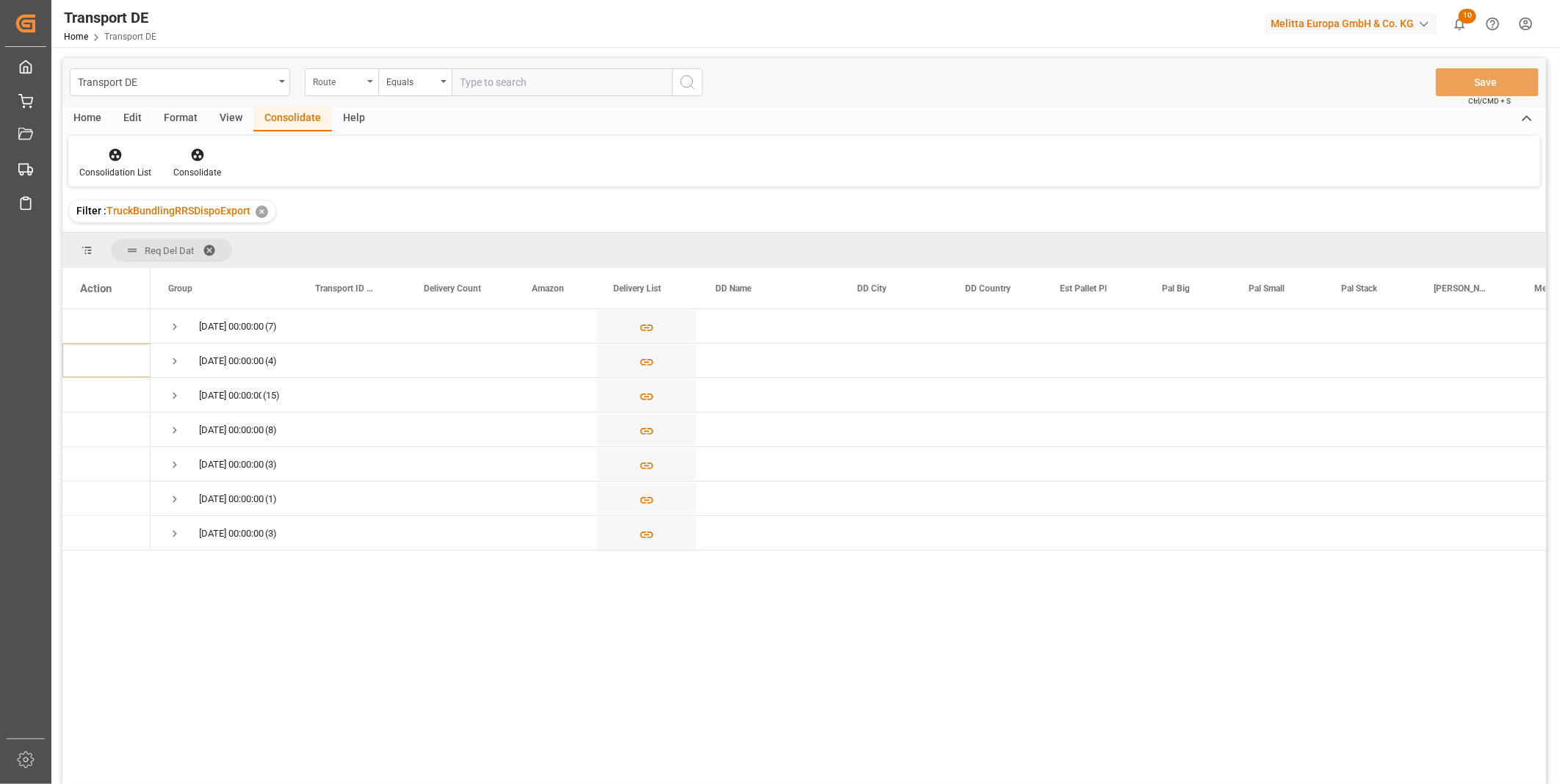
click at [370, 88] on div "Route" at bounding box center [342, 82] width 73 height 28
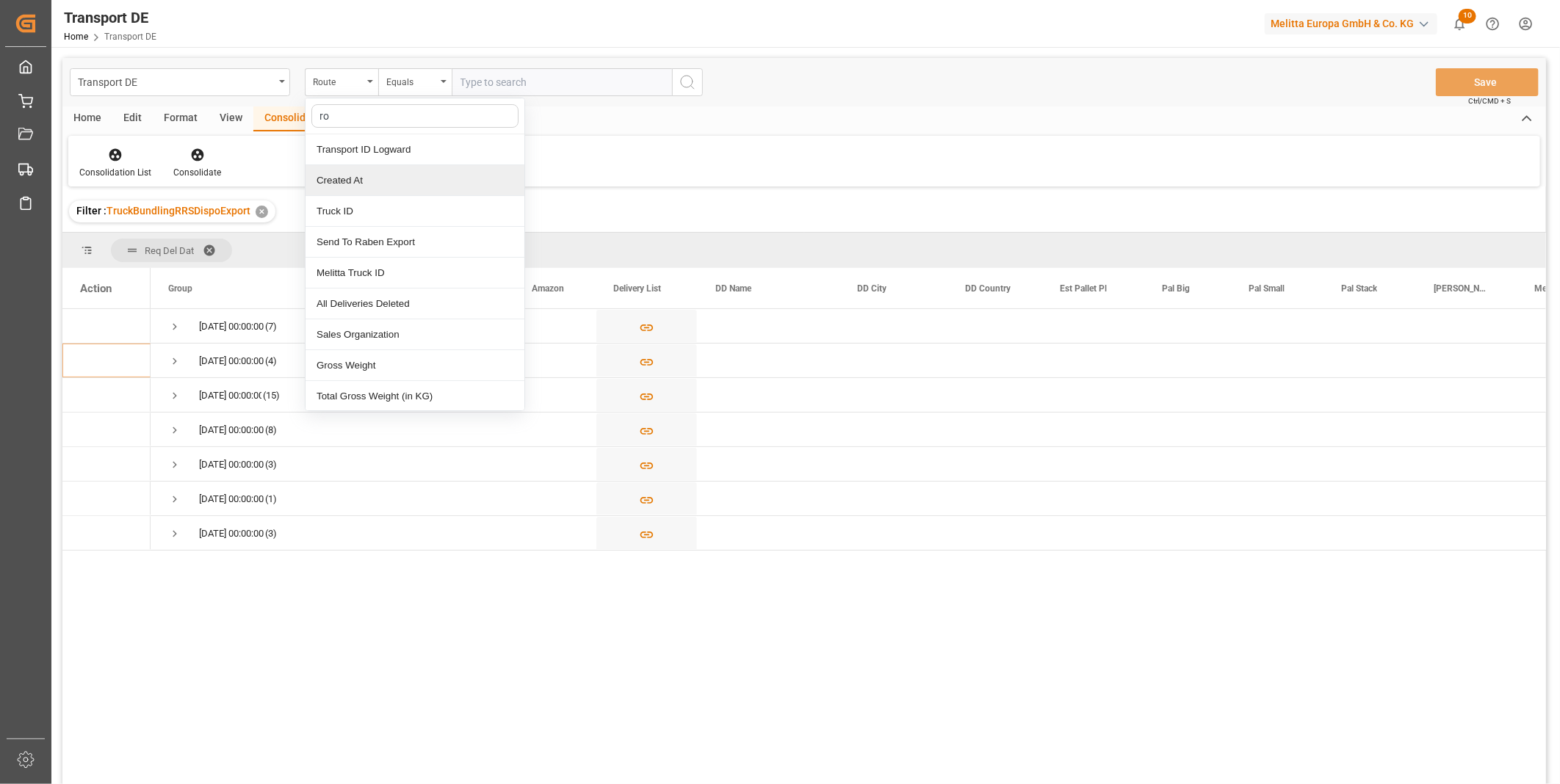
type input "rou"
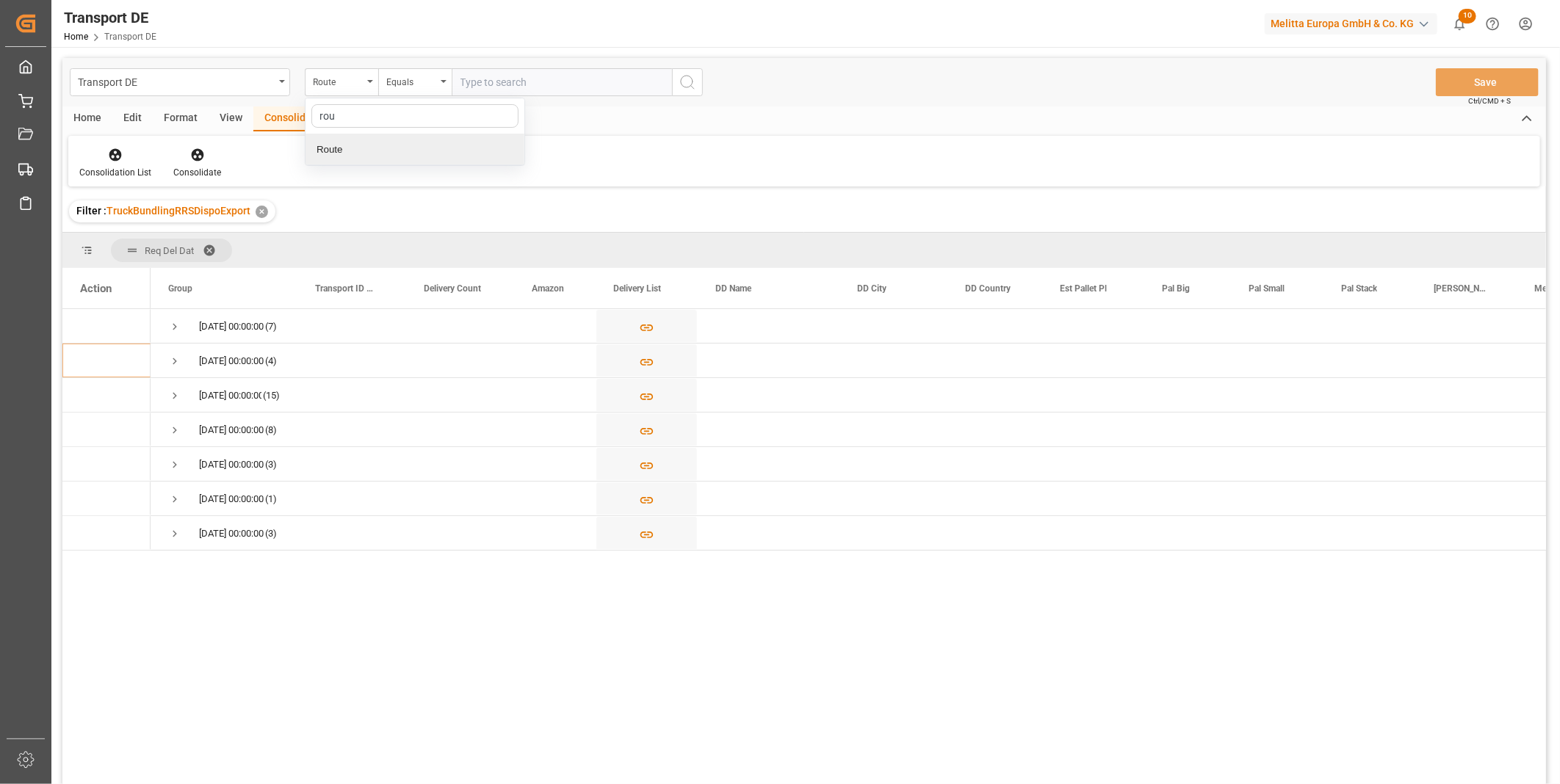
click at [343, 149] on div "Route" at bounding box center [415, 150] width 219 height 31
click at [407, 82] on div "Equals" at bounding box center [411, 80] width 50 height 17
click at [429, 235] on div "Starts with" at bounding box center [488, 241] width 219 height 31
type input "AU"
click at [680, 83] on icon "search button" at bounding box center [687, 81] width 18 height 18
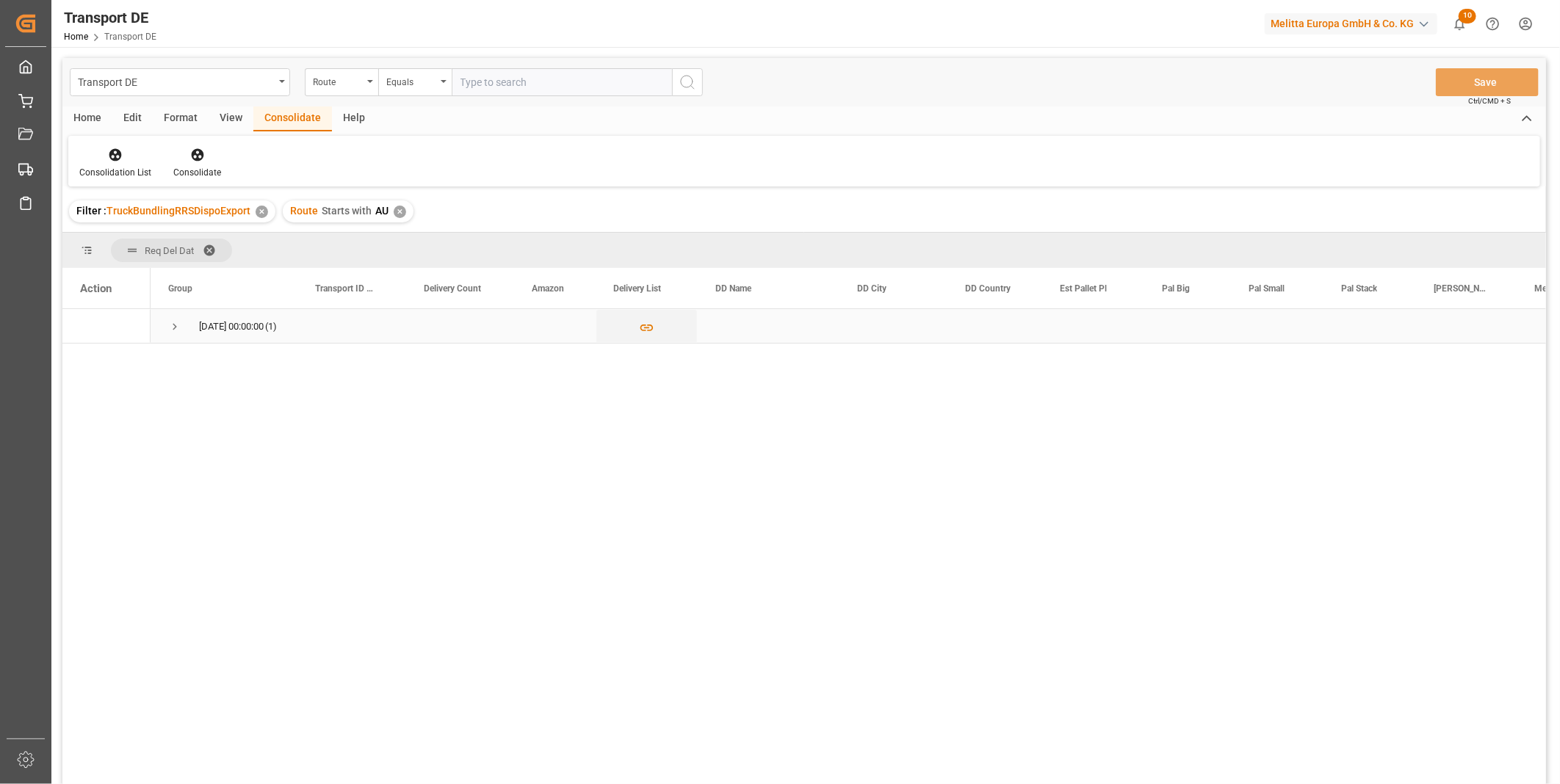
click at [168, 331] on span "Press SPACE to select this row." at bounding box center [175, 327] width 13 height 13
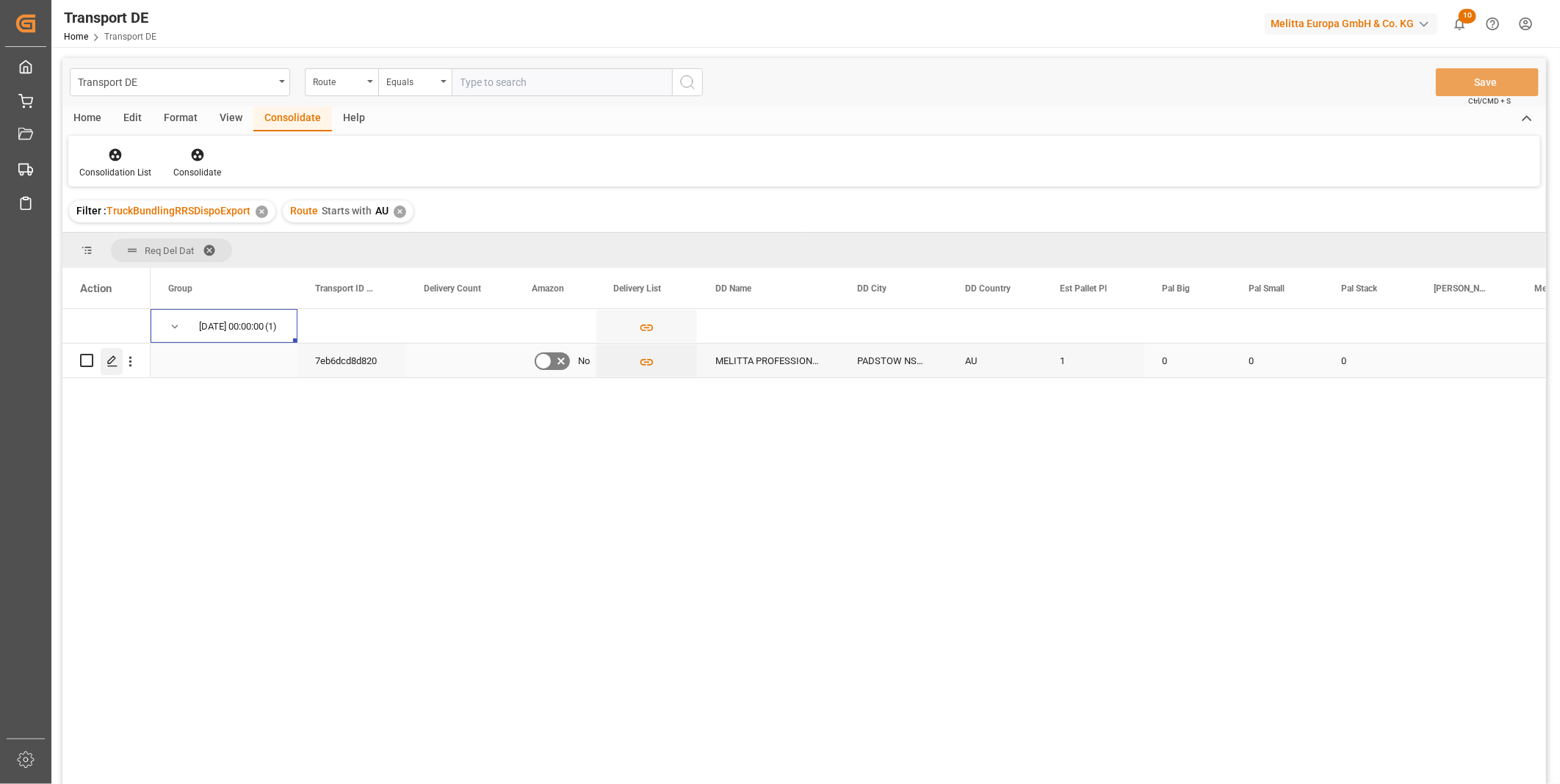
click at [111, 353] on div "Press SPACE to select this row." at bounding box center [112, 361] width 22 height 27
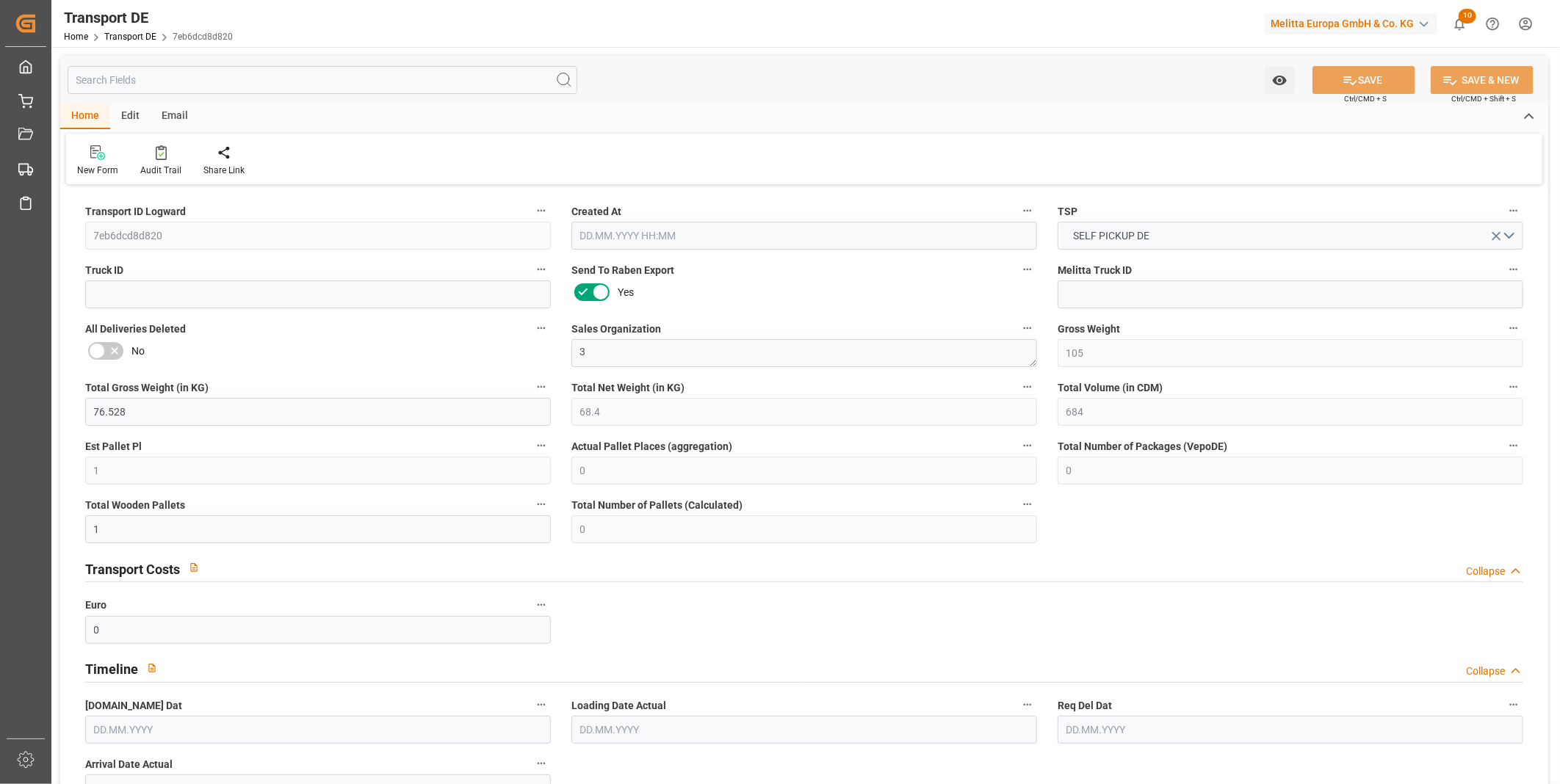
type input "105"
type input "76.528"
type input "68.4"
type input "684"
type input "1"
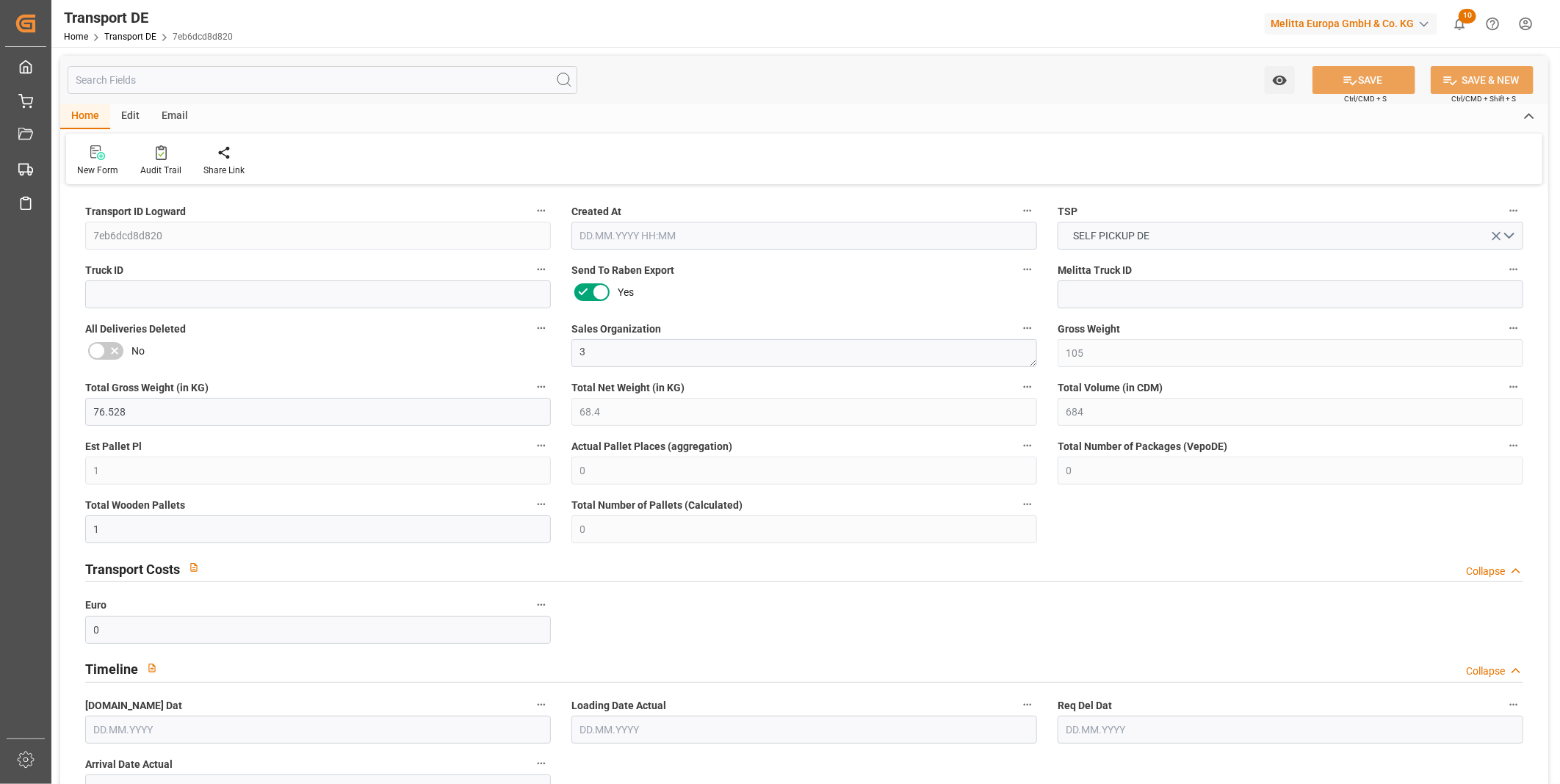
type input "0"
type input "1"
type input "0"
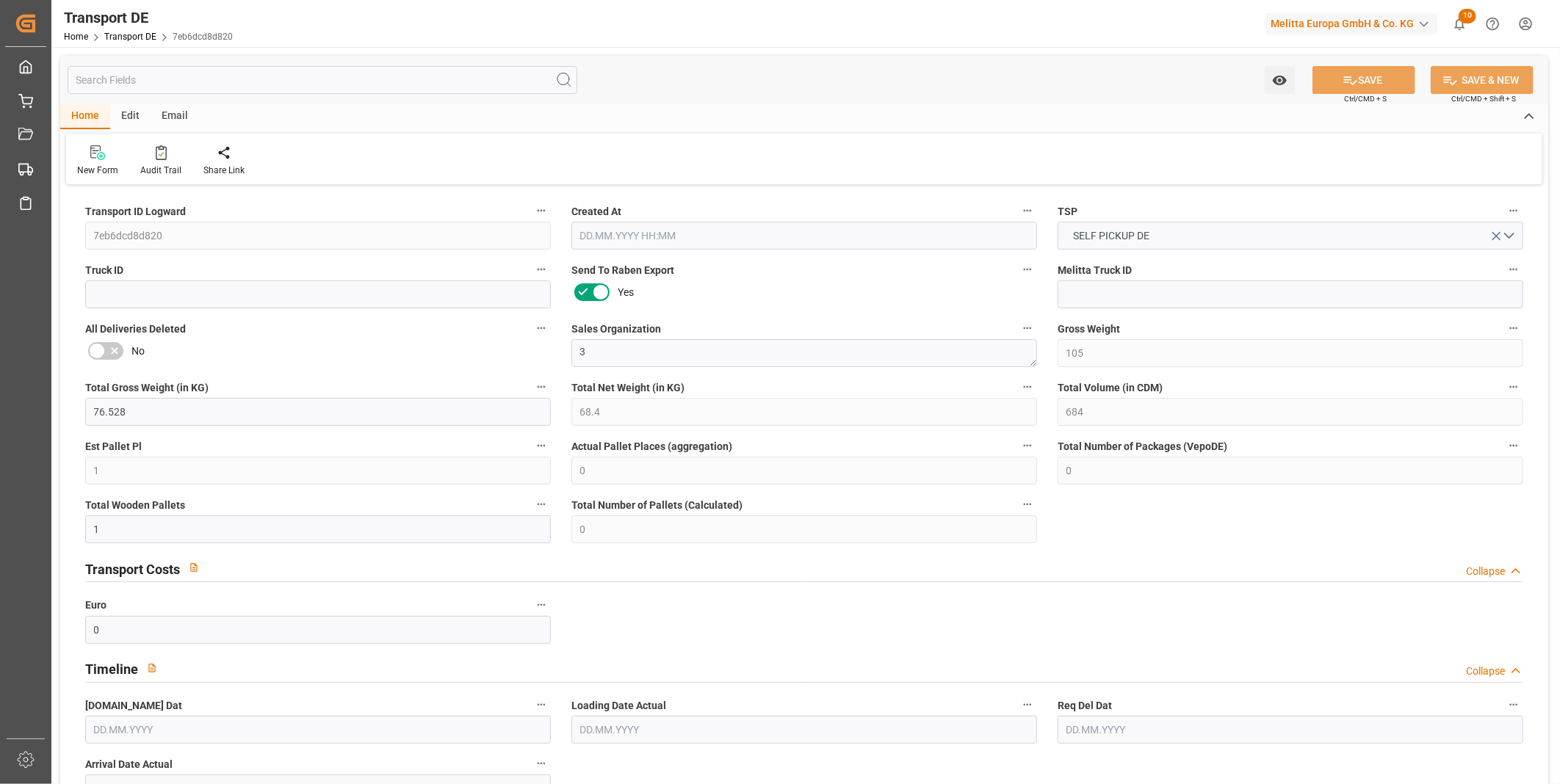
type input "0"
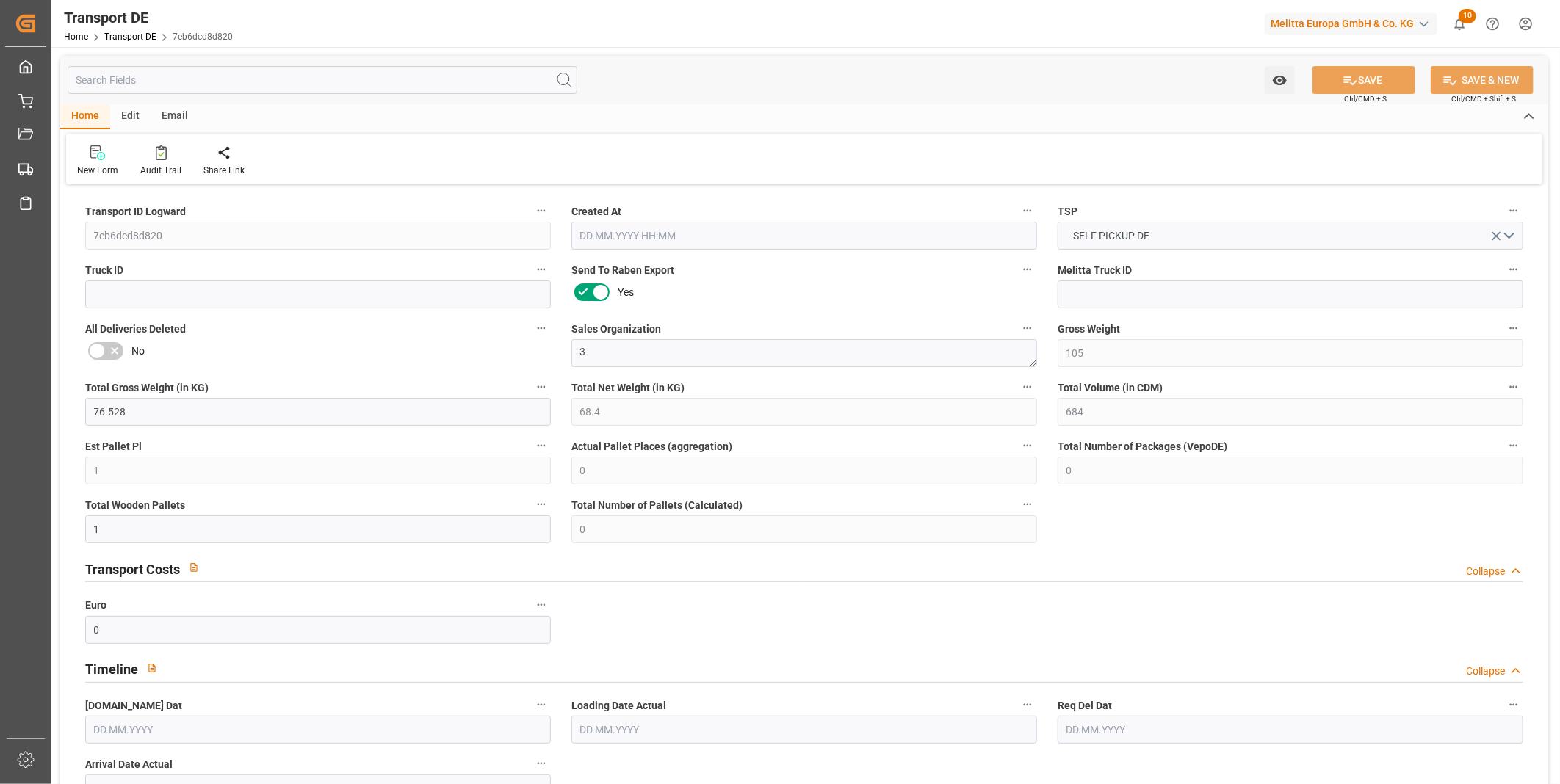
type input "0"
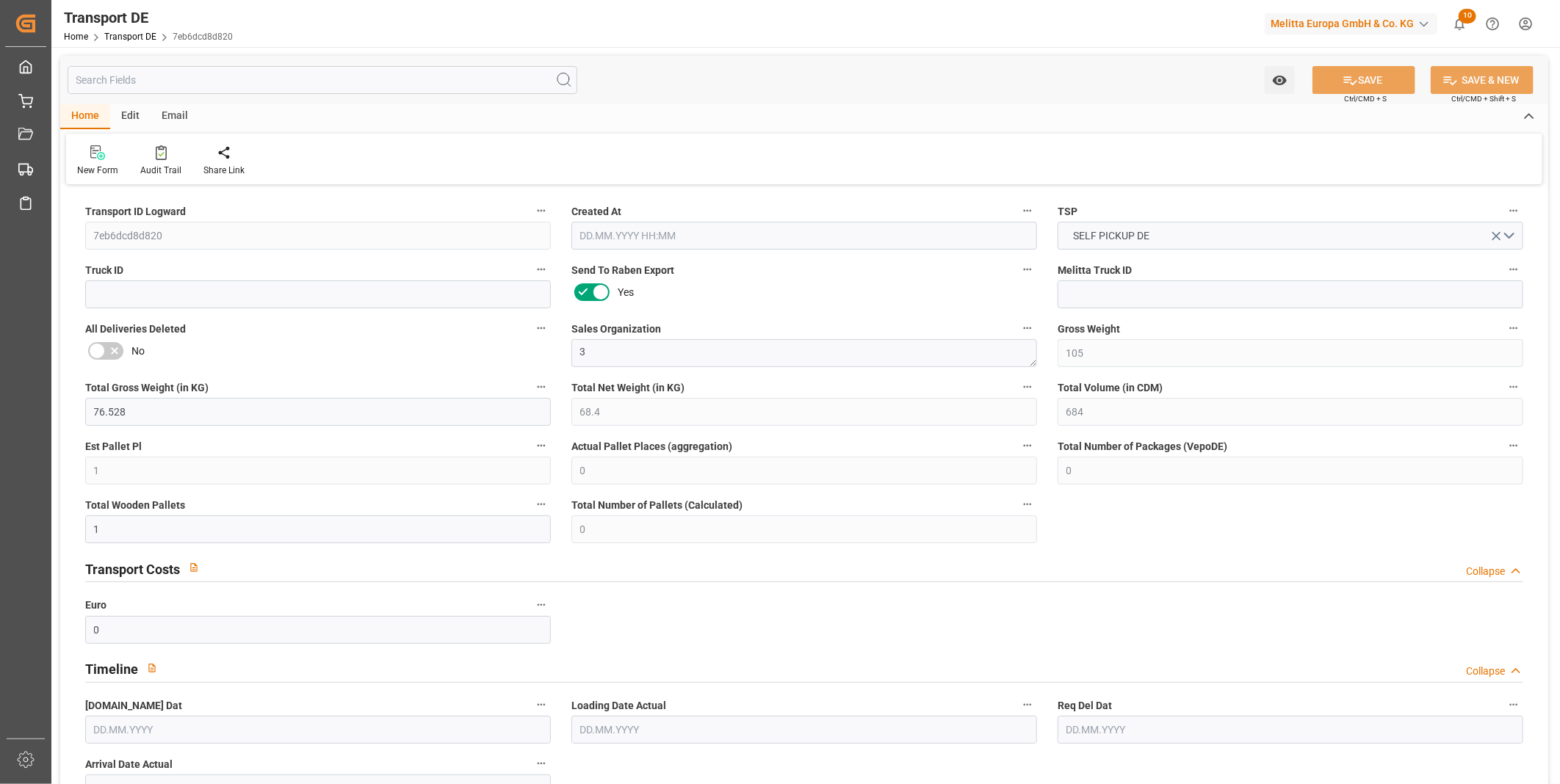
type input "0"
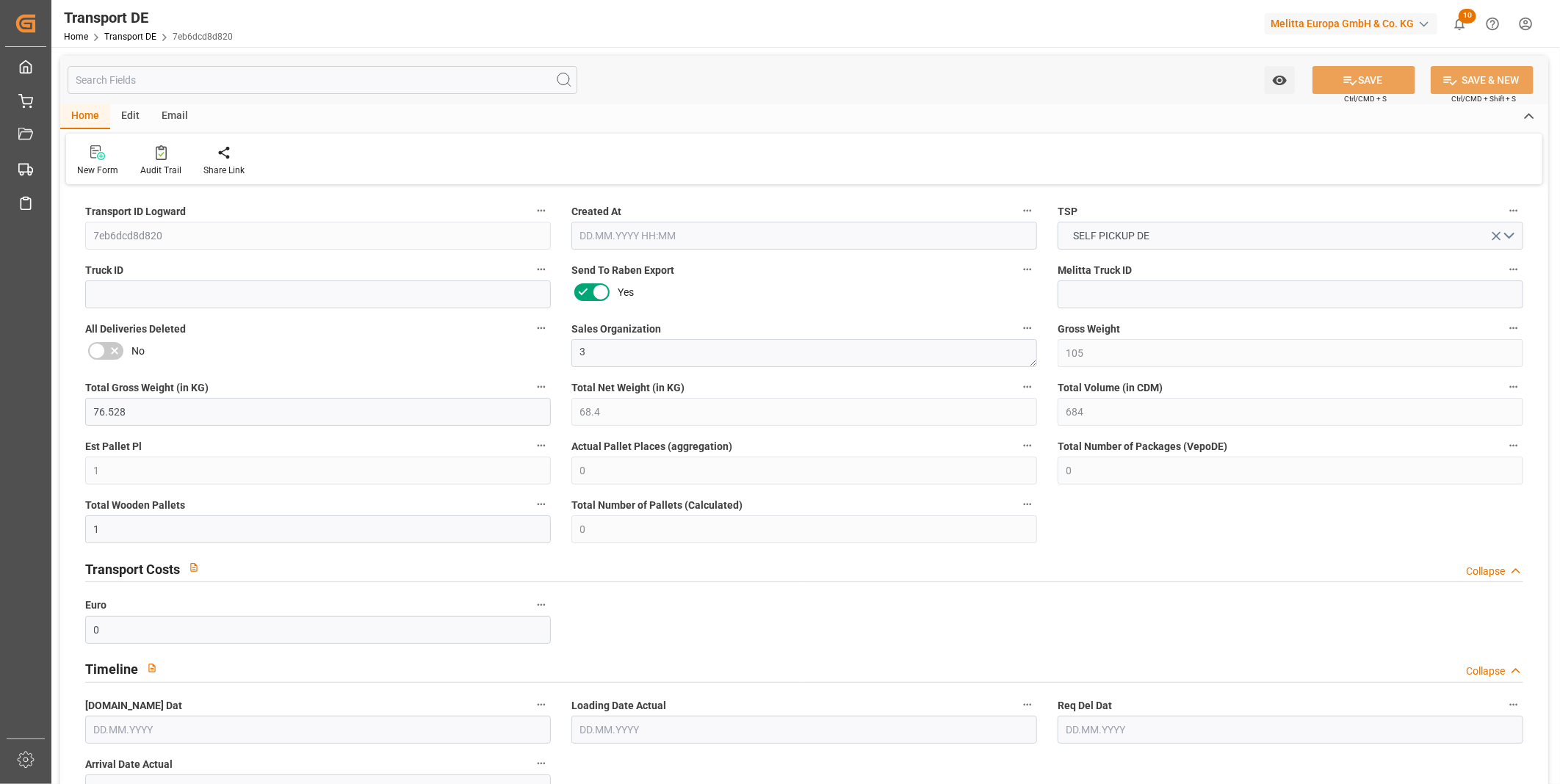
type input "0"
type input "21.08.2025 11:01"
type input "29.08.2025"
type input "30.08.2025"
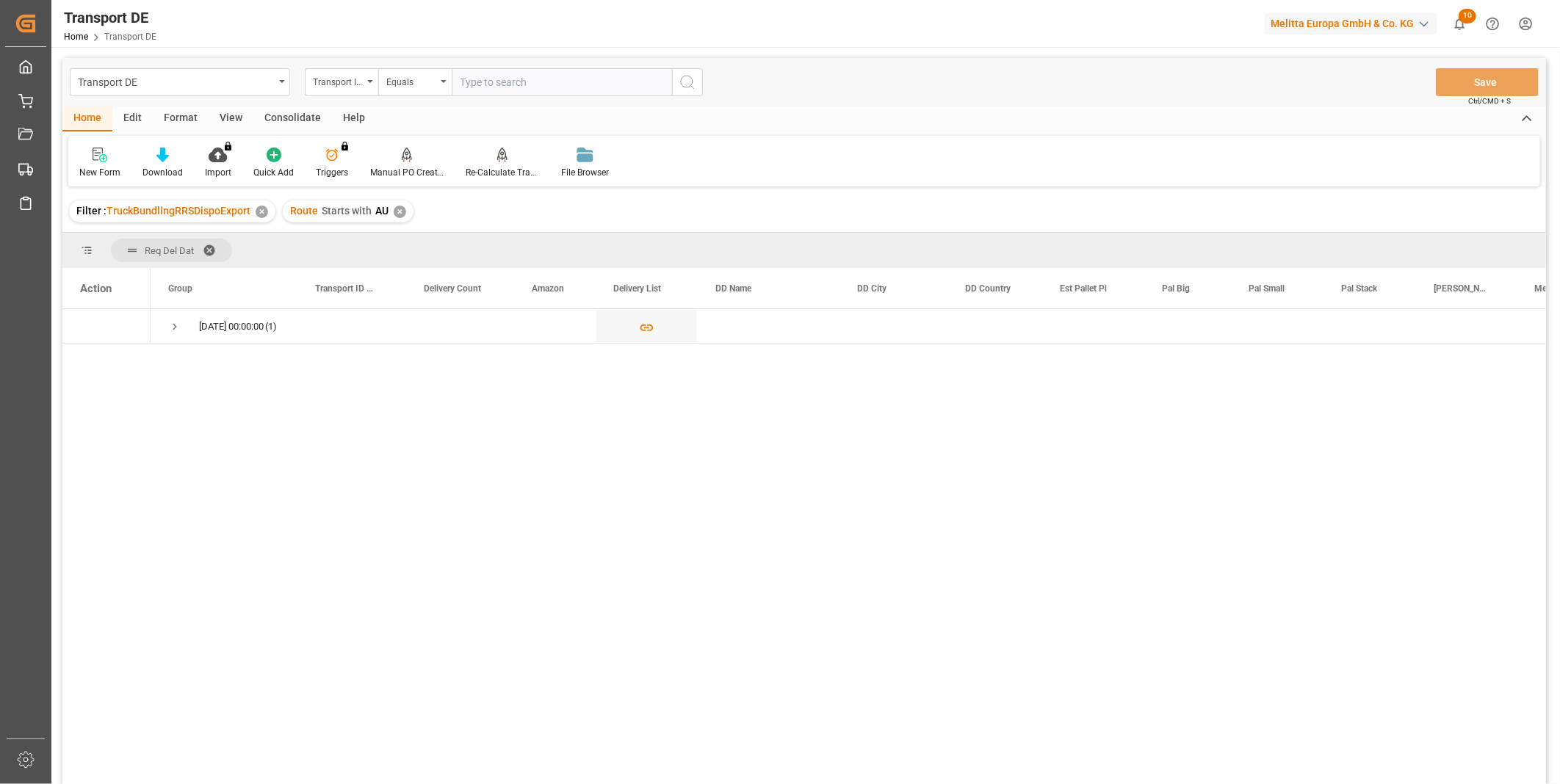
click at [299, 111] on div "Consolidate" at bounding box center [293, 119] width 79 height 25
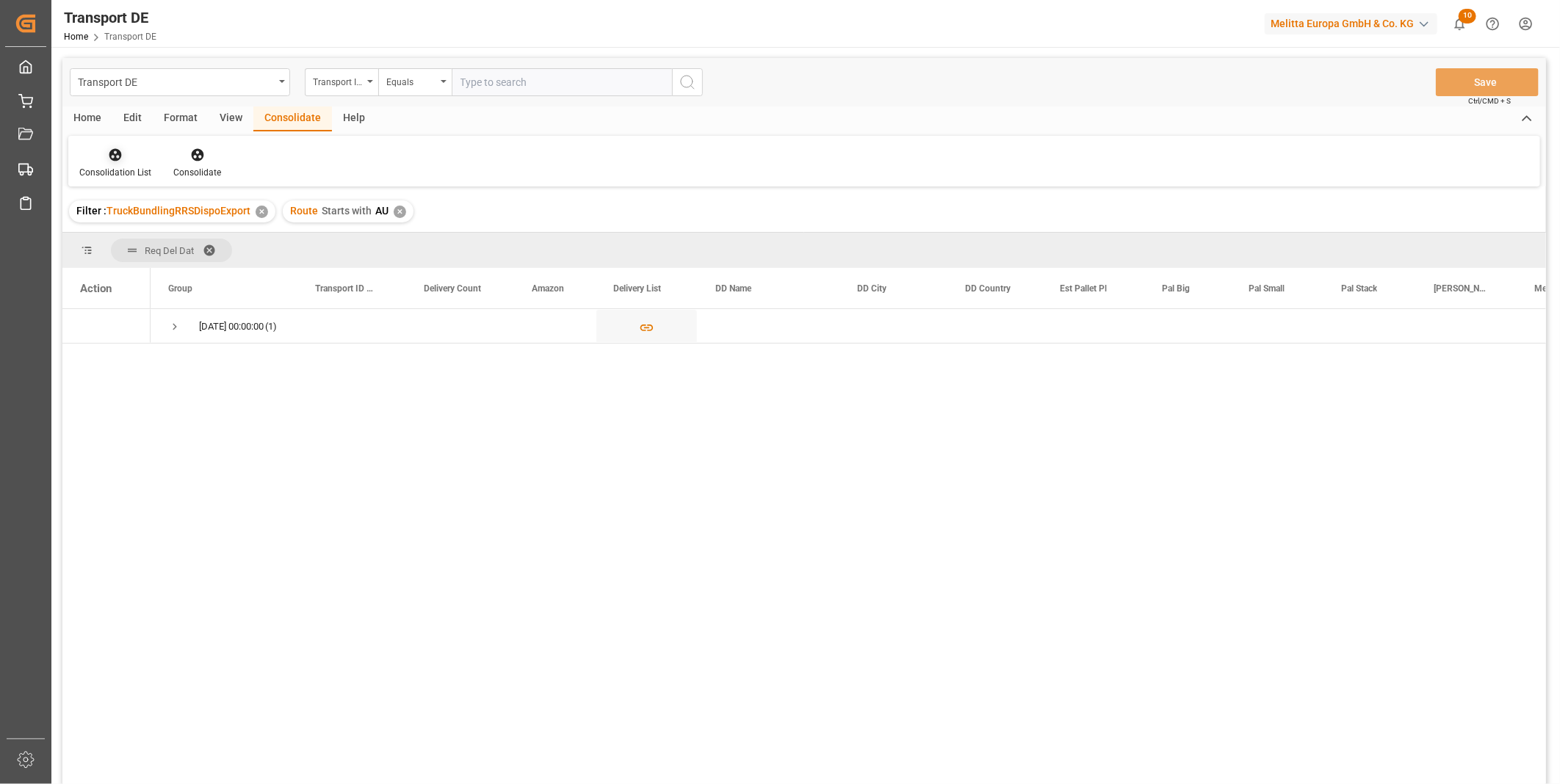
click at [111, 155] on icon at bounding box center [115, 154] width 12 height 12
click at [171, 254] on div "Transport DE Transport ID Logward Equals Save Ctrl/CMD + S Home Edit Format Vie…" at bounding box center [804, 441] width 1483 height 765
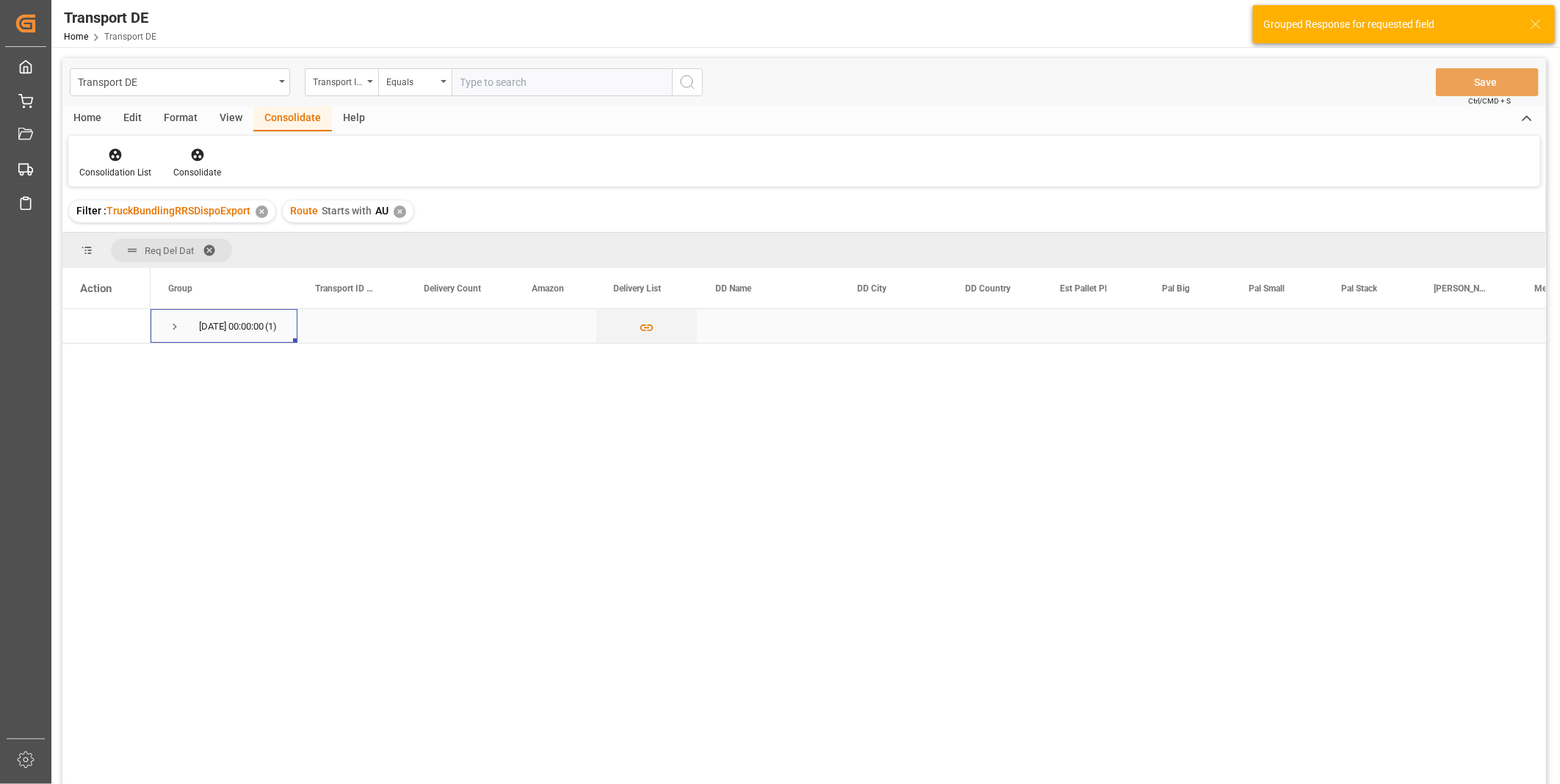
click at [179, 323] on span "Press SPACE to select this row." at bounding box center [175, 327] width 13 height 13
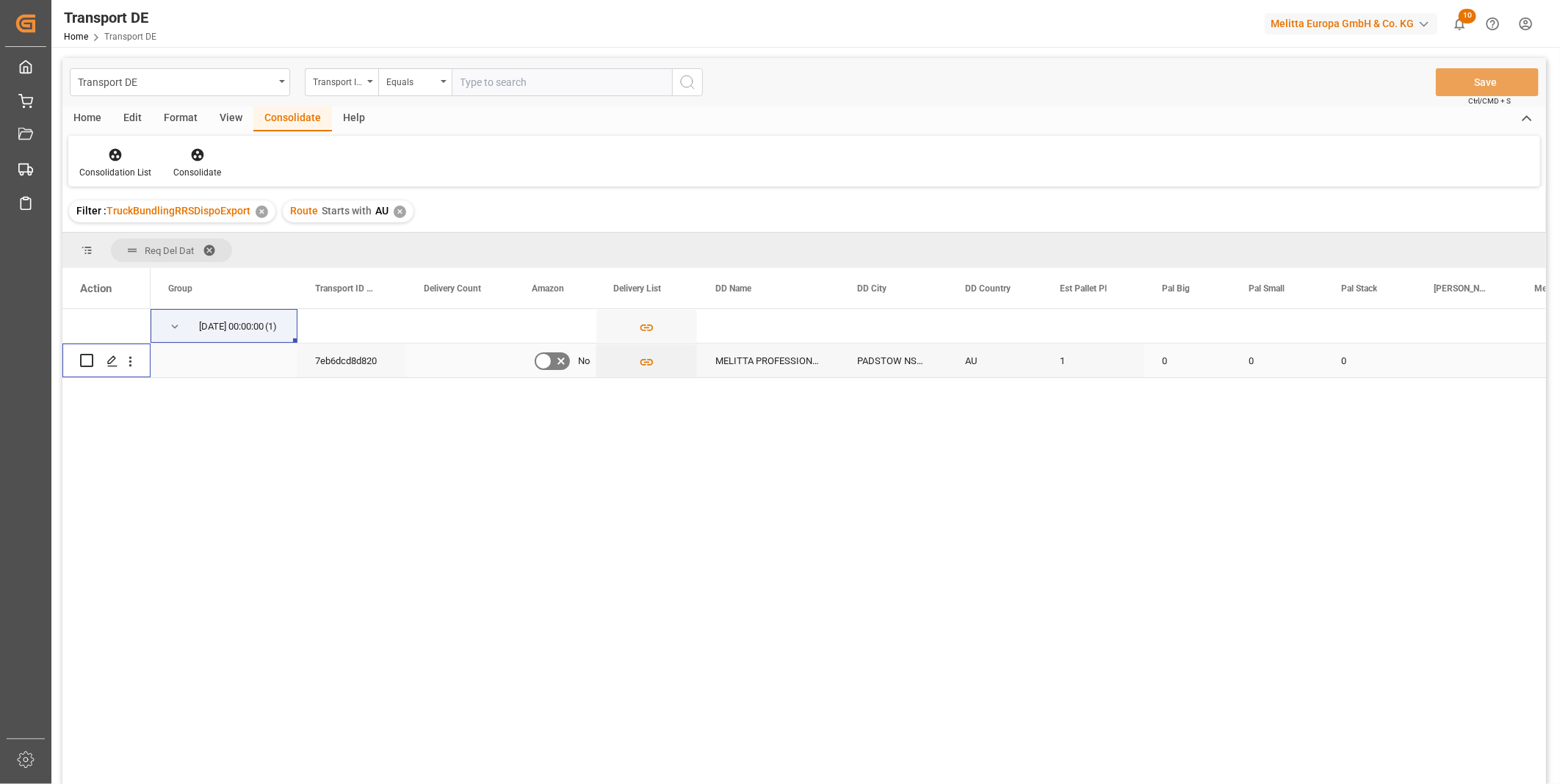
click at [87, 361] on input "Press Space to toggle row selection (unchecked)" at bounding box center [87, 360] width 13 height 13
checkbox input "true"
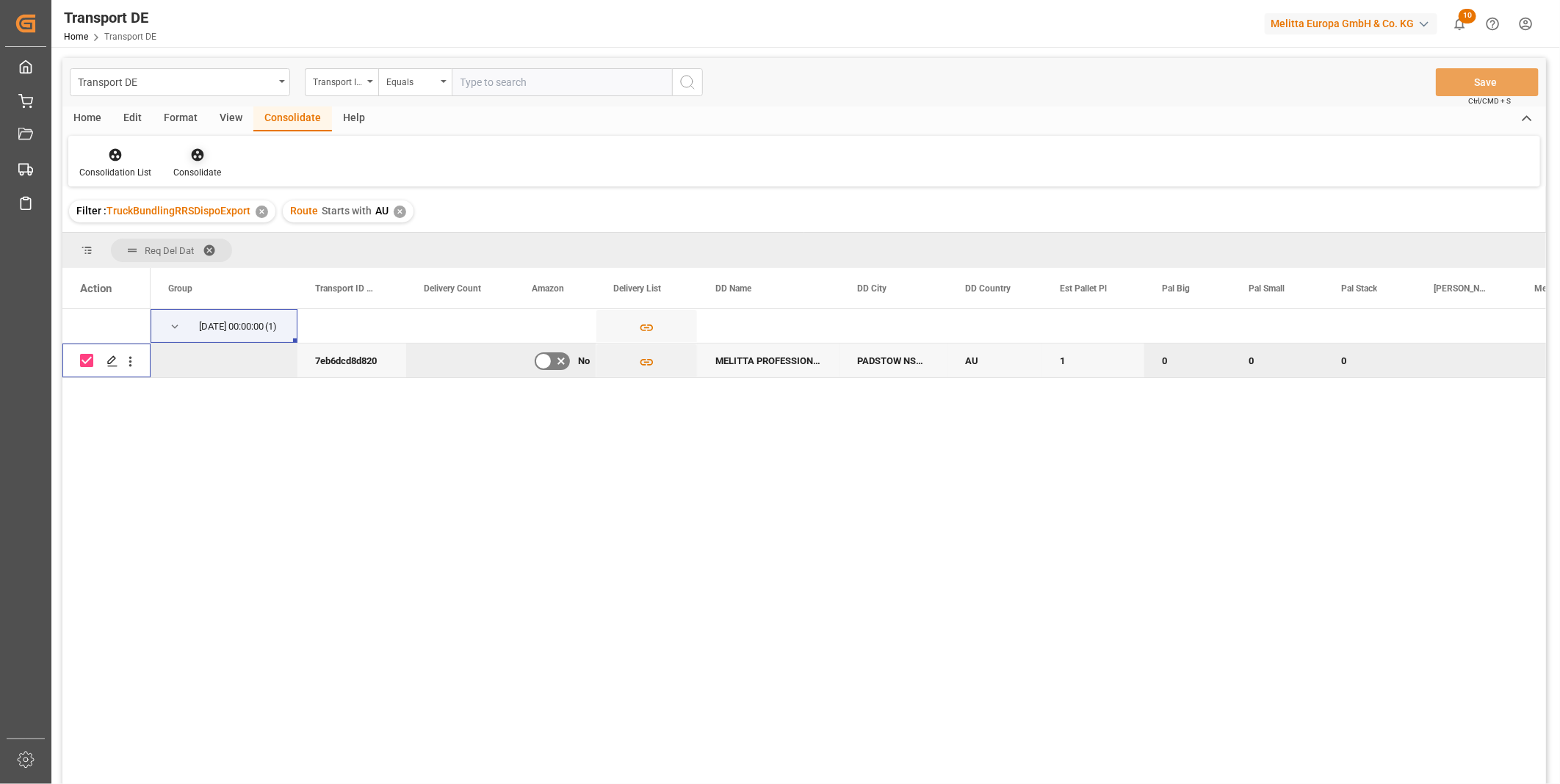
click at [200, 167] on div "Consolidate" at bounding box center [197, 172] width 48 height 13
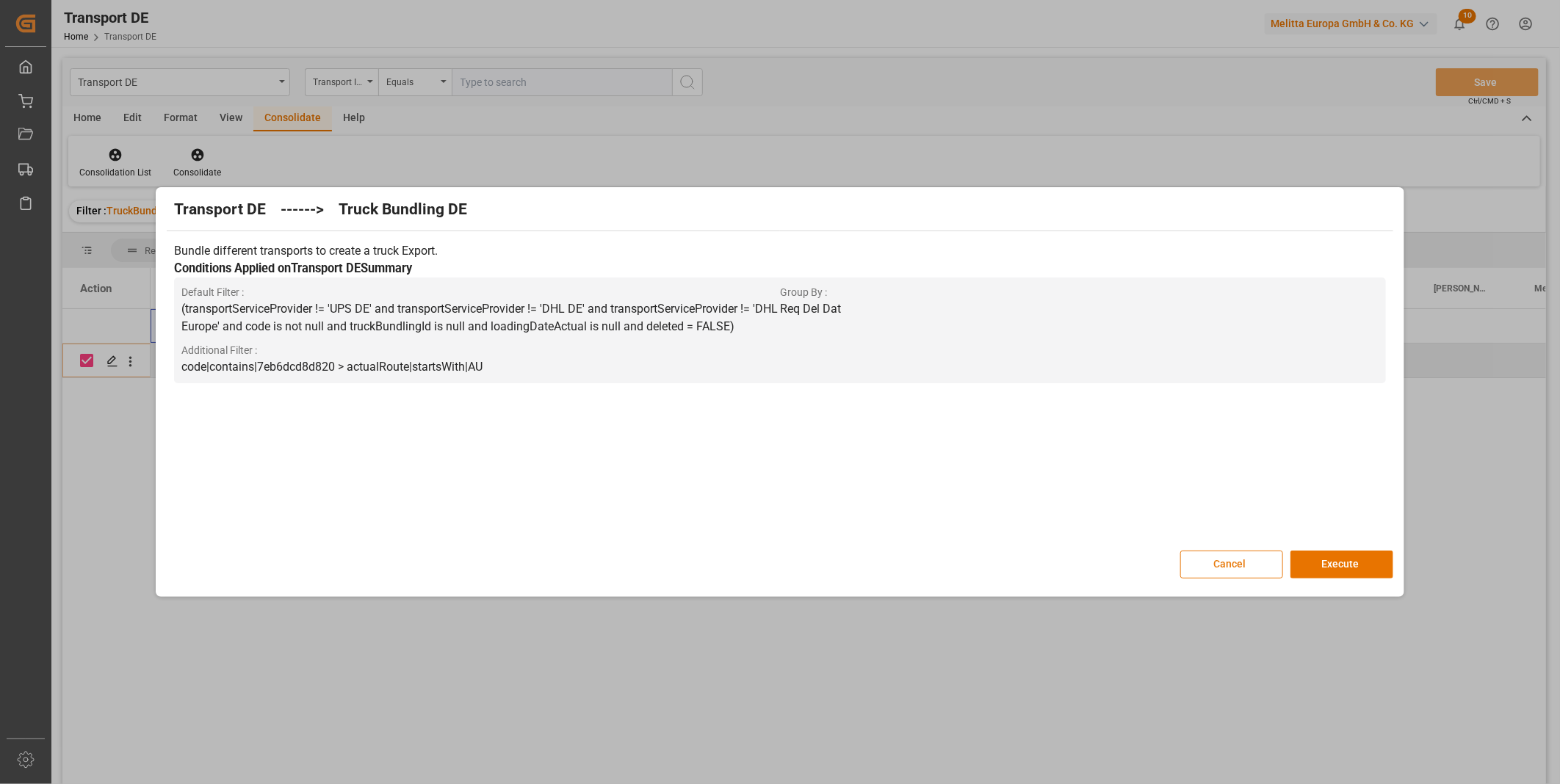
click at [1248, 559] on button "Cancel" at bounding box center [1232, 565] width 103 height 28
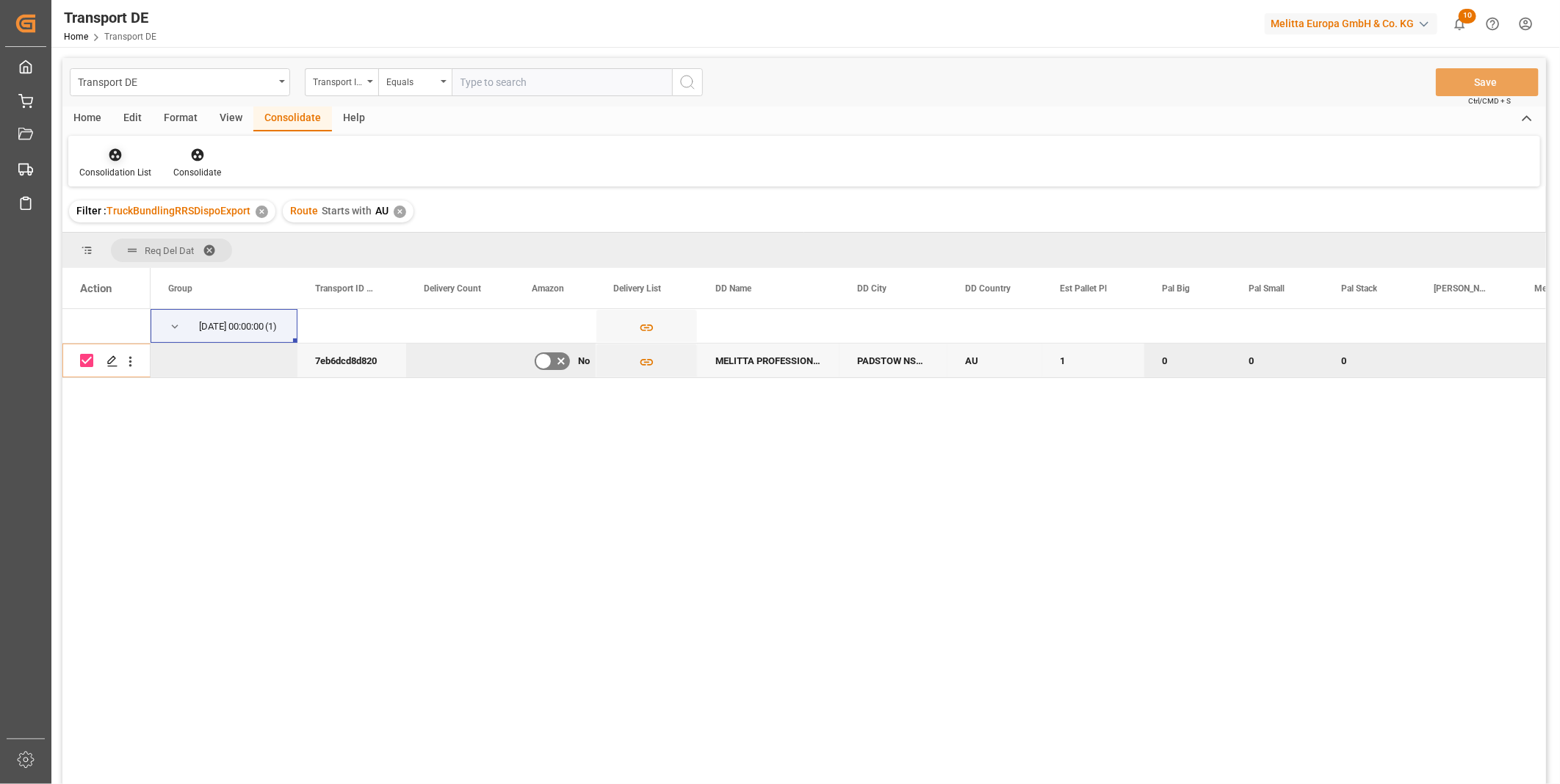
click at [126, 170] on div "Consolidation List" at bounding box center [115, 172] width 72 height 13
click at [197, 274] on div "Transport DE Transport ID Logward Equals Save Ctrl/CMD + S Home Edit Format Vie…" at bounding box center [804, 441] width 1483 height 765
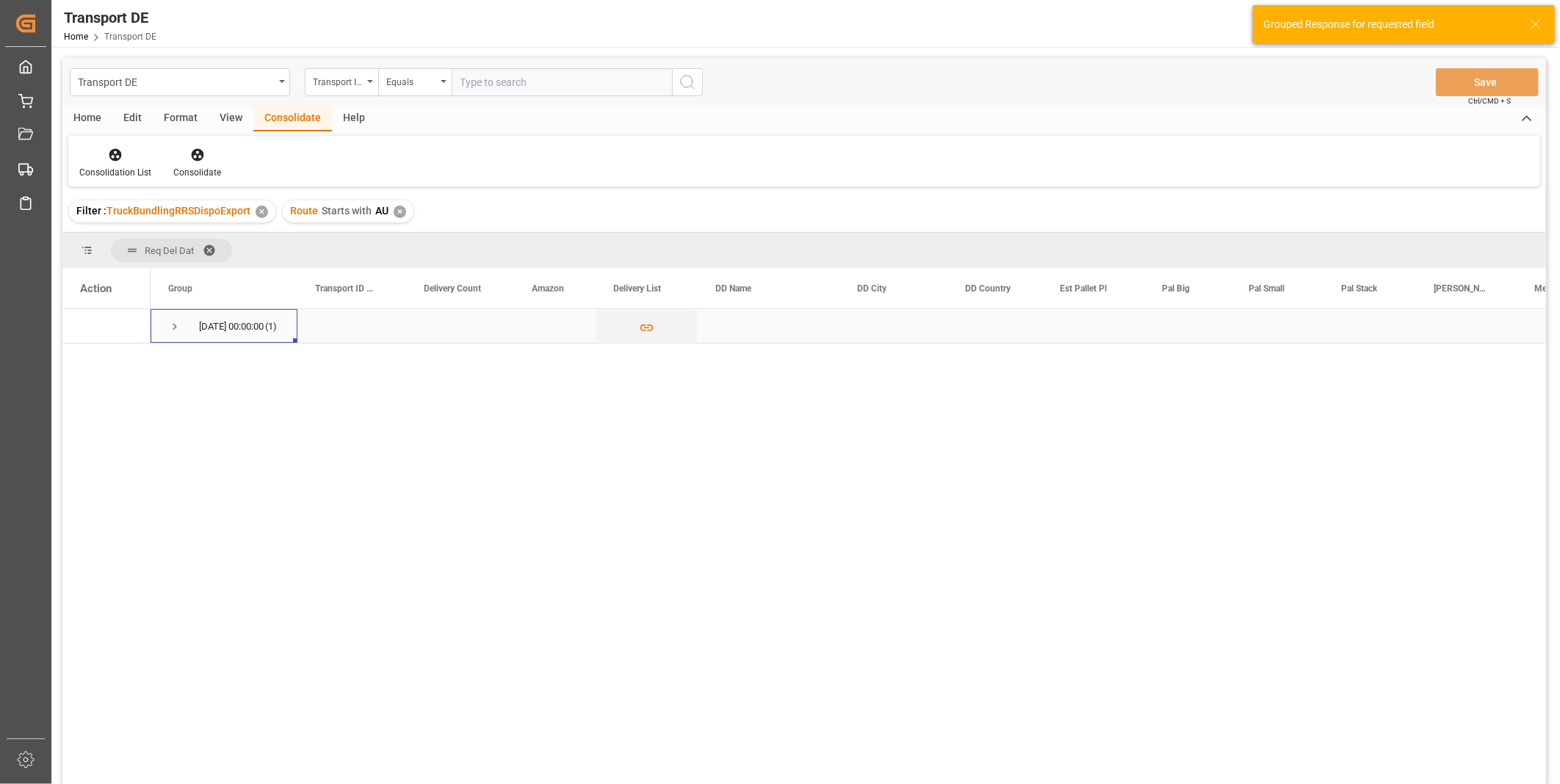
click at [158, 327] on div "30.08.2025 00:00:00 (1)" at bounding box center [224, 326] width 147 height 34
click at [175, 325] on span "Press SPACE to select this row." at bounding box center [175, 327] width 13 height 13
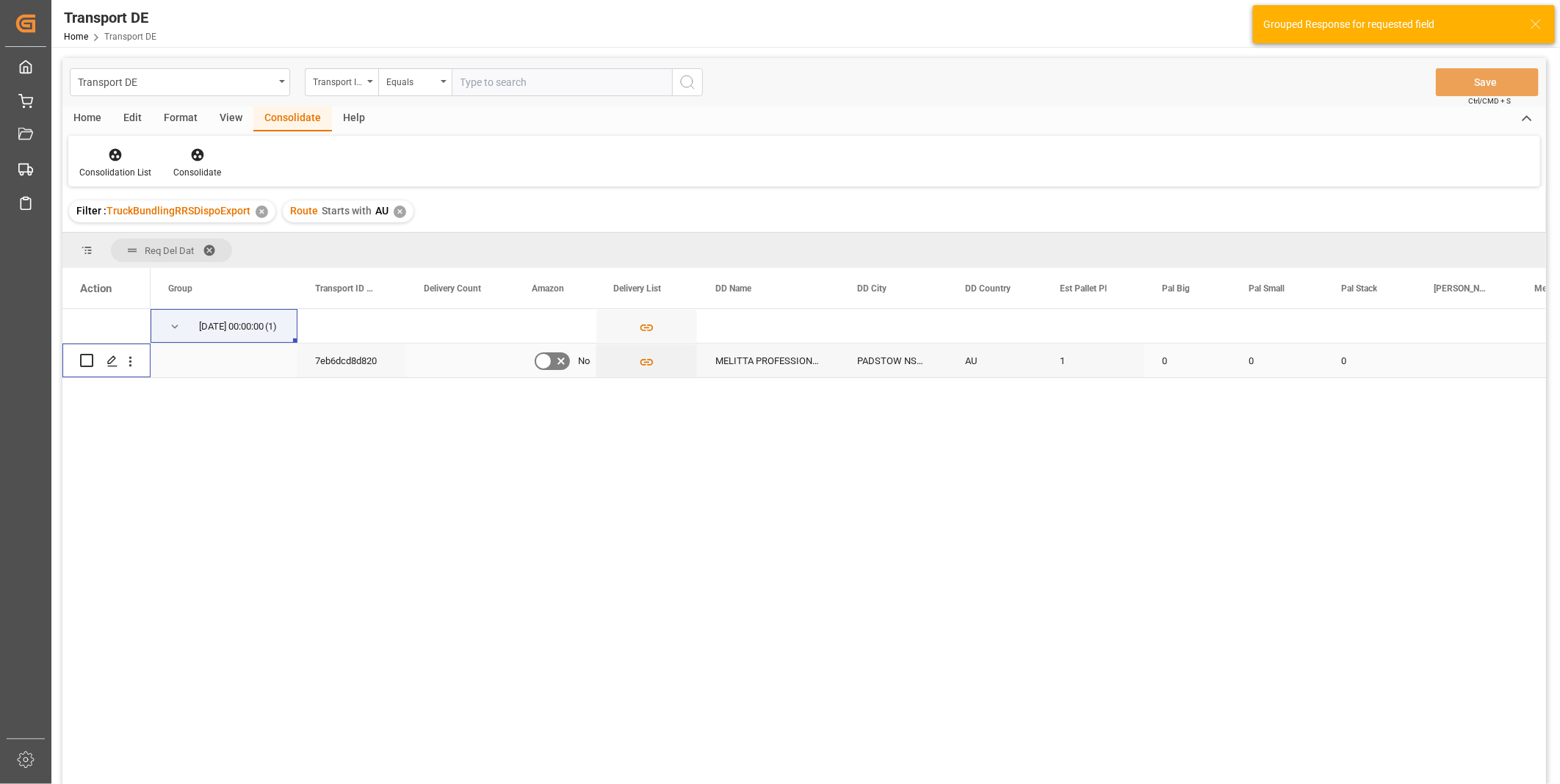
click at [83, 356] on input "Press Space to toggle row selection (unchecked)" at bounding box center [87, 360] width 13 height 13
checkbox input "true"
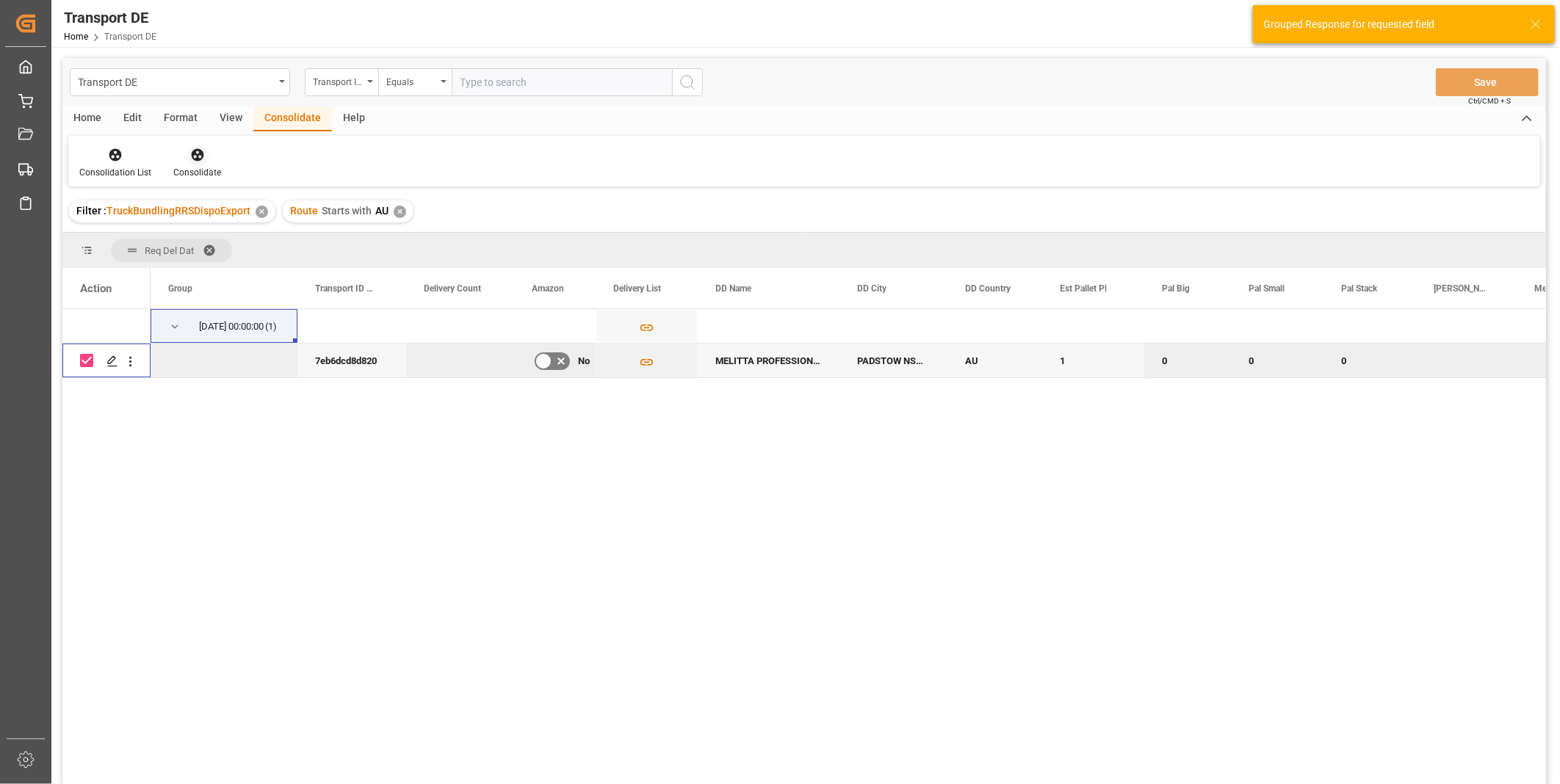
click at [201, 167] on div "Consolidate" at bounding box center [197, 172] width 48 height 13
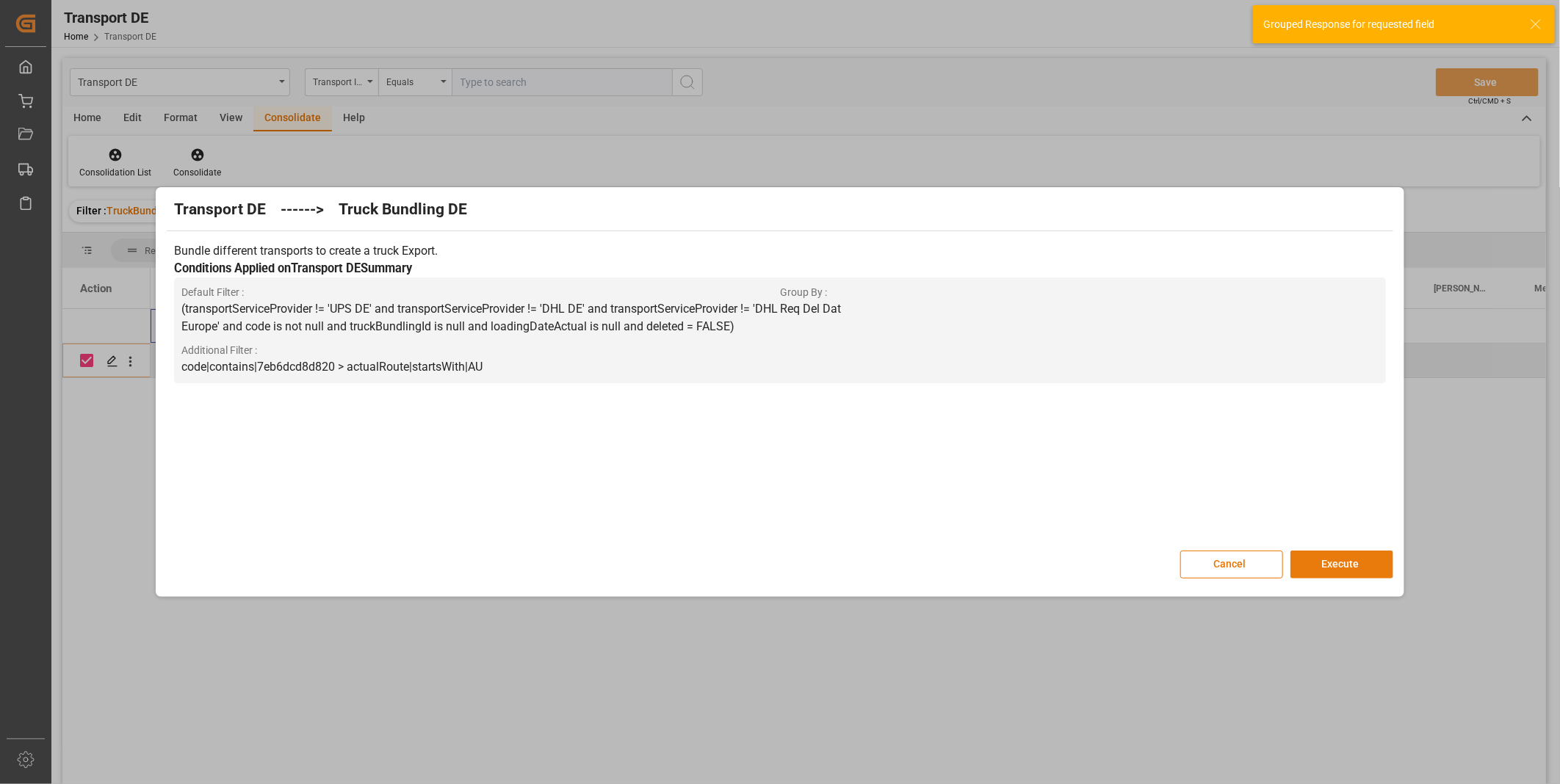
click at [1370, 573] on button "Execute" at bounding box center [1342, 565] width 103 height 28
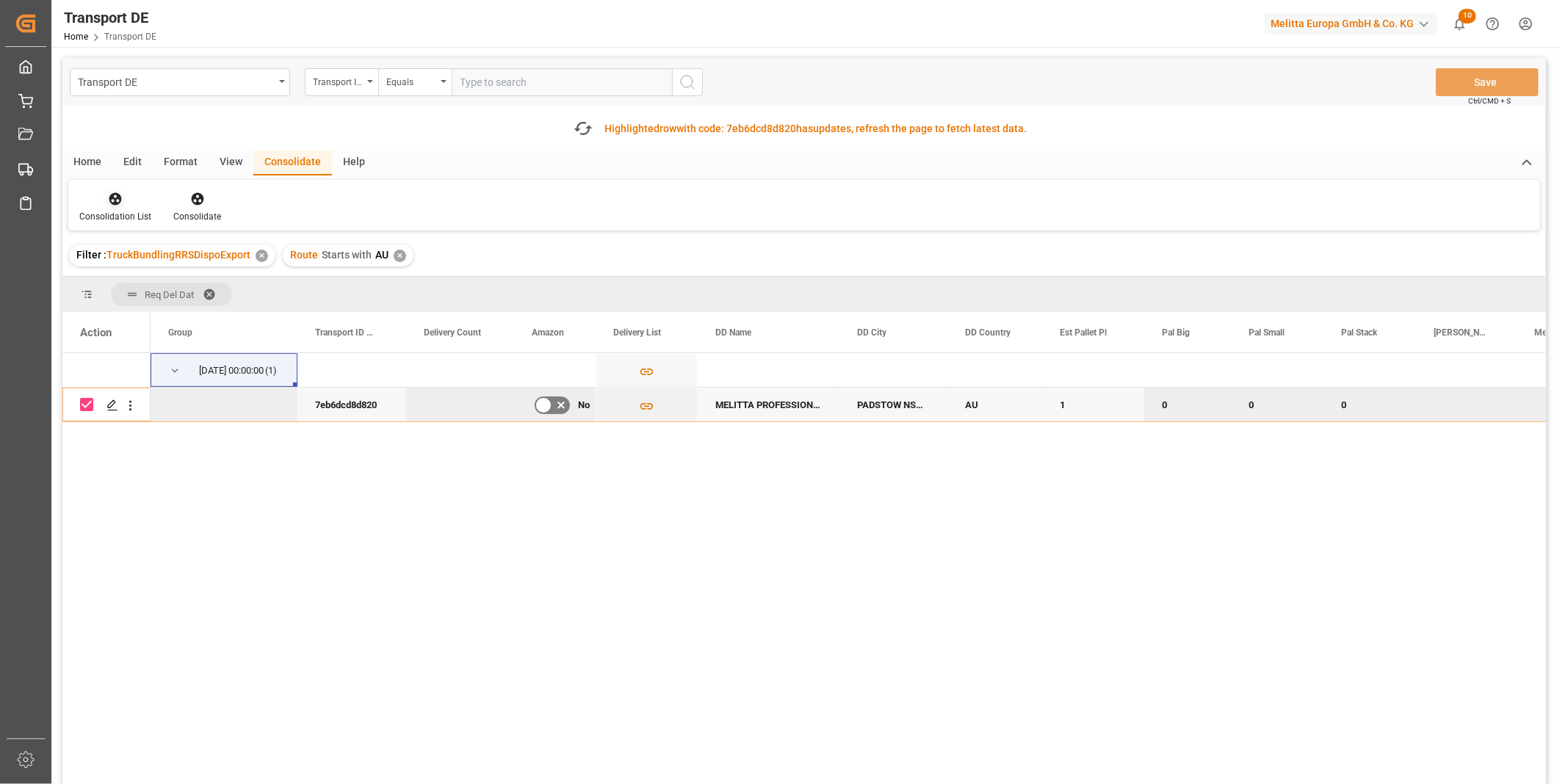
click at [128, 203] on div at bounding box center [115, 198] width 72 height 15
click at [219, 311] on div "Transport DE Transport ID Logward Equals Save Ctrl/CMD + S Fetch latest updates…" at bounding box center [804, 462] width 1483 height 809
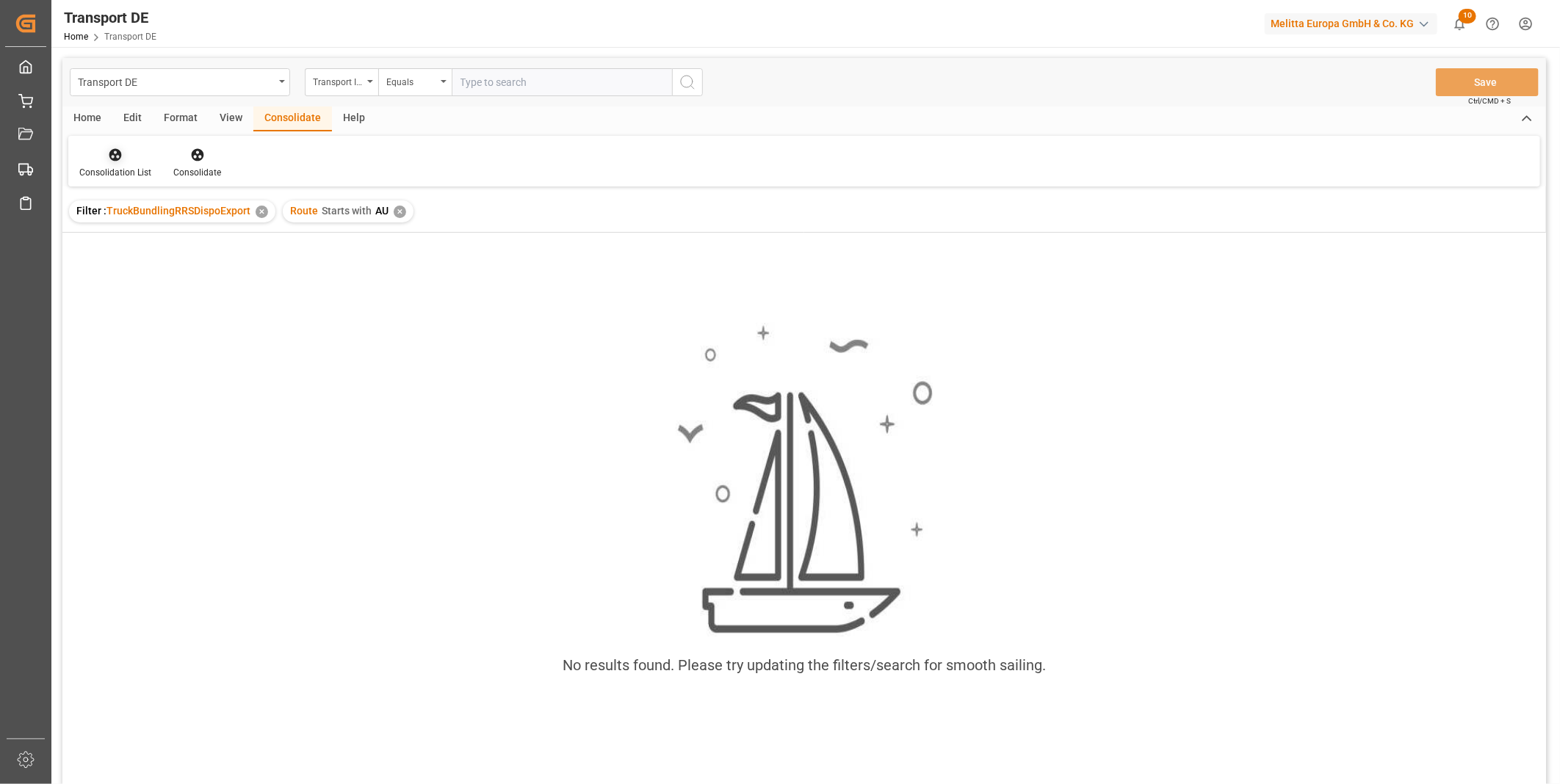
click at [133, 152] on div at bounding box center [115, 154] width 72 height 15
click at [189, 271] on div "Truck Bundling RRS Dispo Export" at bounding box center [167, 268] width 153 height 15
click at [400, 215] on div "✕" at bounding box center [400, 211] width 12 height 12
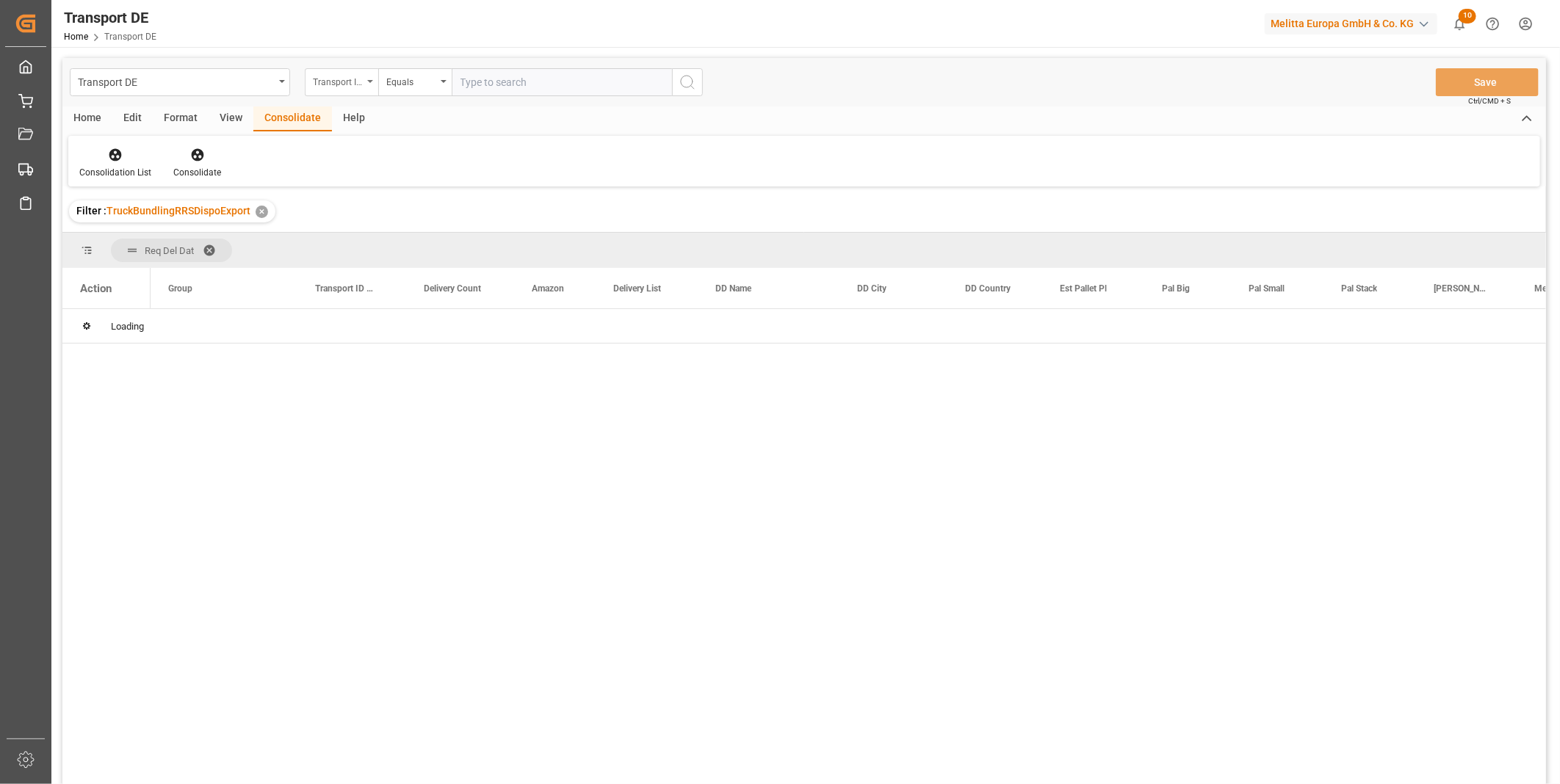
click at [354, 87] on div "Transport ID Logward" at bounding box center [337, 80] width 50 height 17
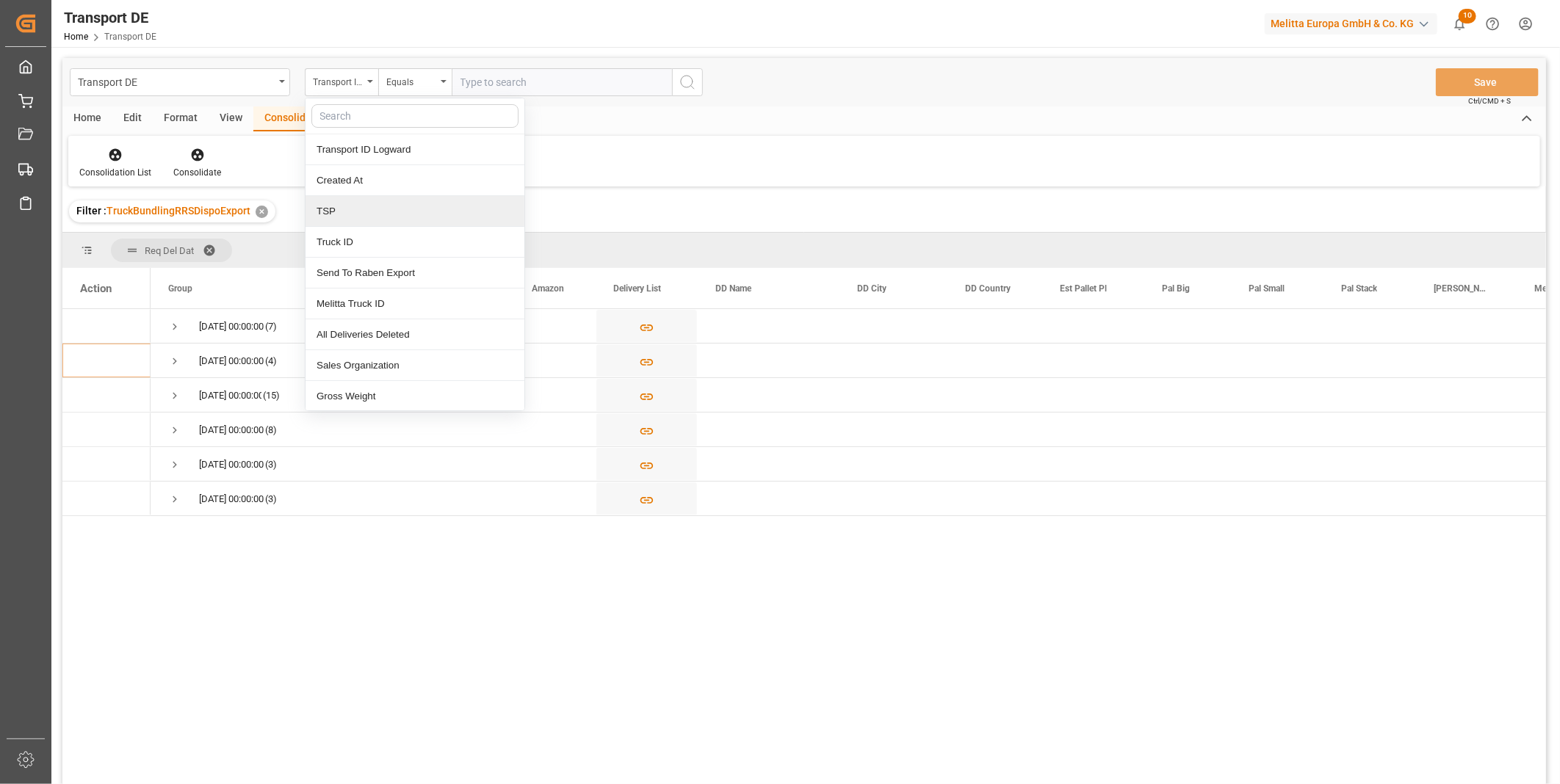
click at [351, 204] on div "TSP" at bounding box center [415, 211] width 219 height 31
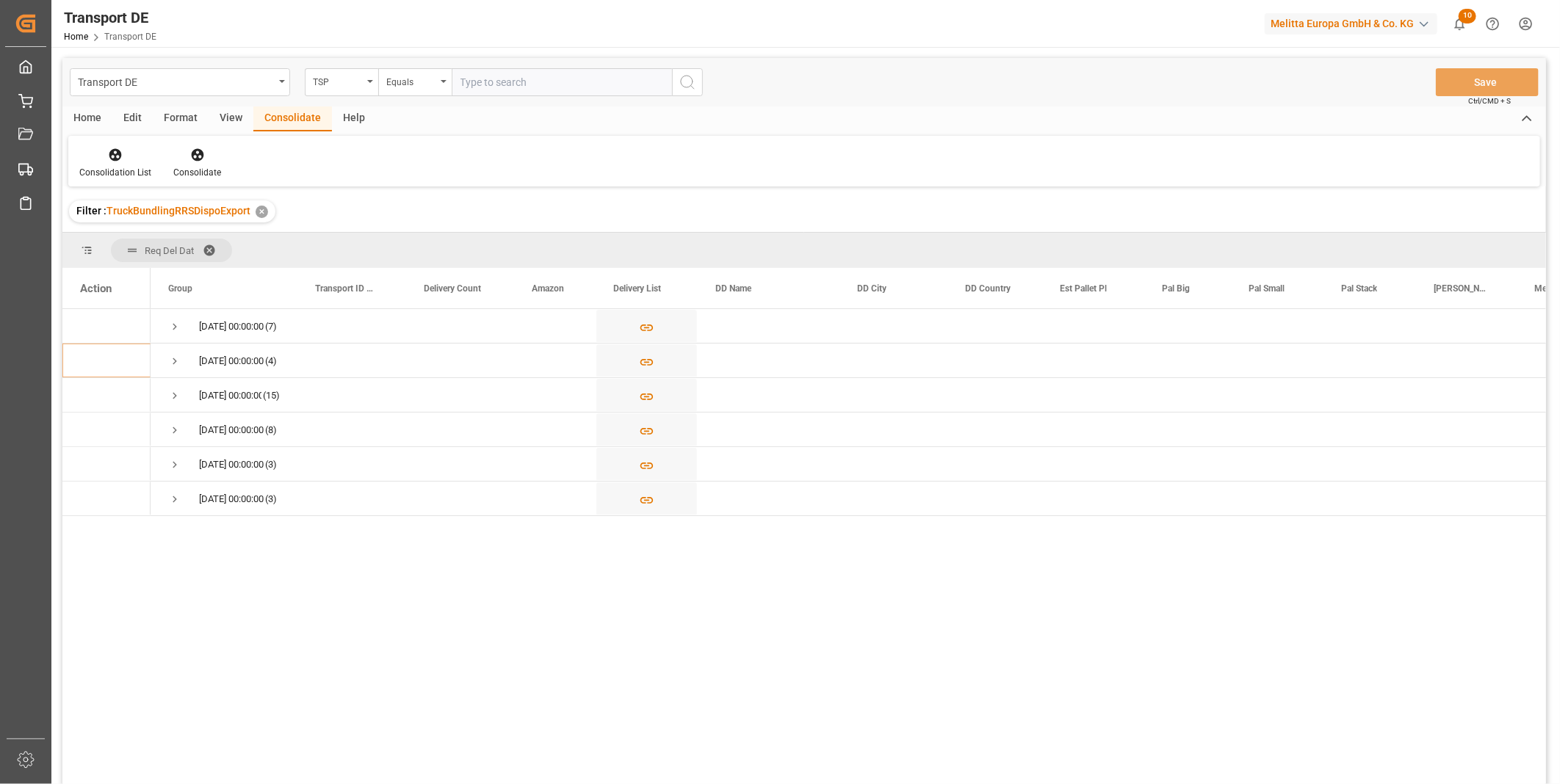
click at [452, 80] on input "text" at bounding box center [561, 82] width 220 height 28
click at [423, 83] on div "Equals" at bounding box center [411, 80] width 50 height 17
click at [427, 234] on div "Starts with" at bounding box center [488, 241] width 219 height 31
type input "Self"
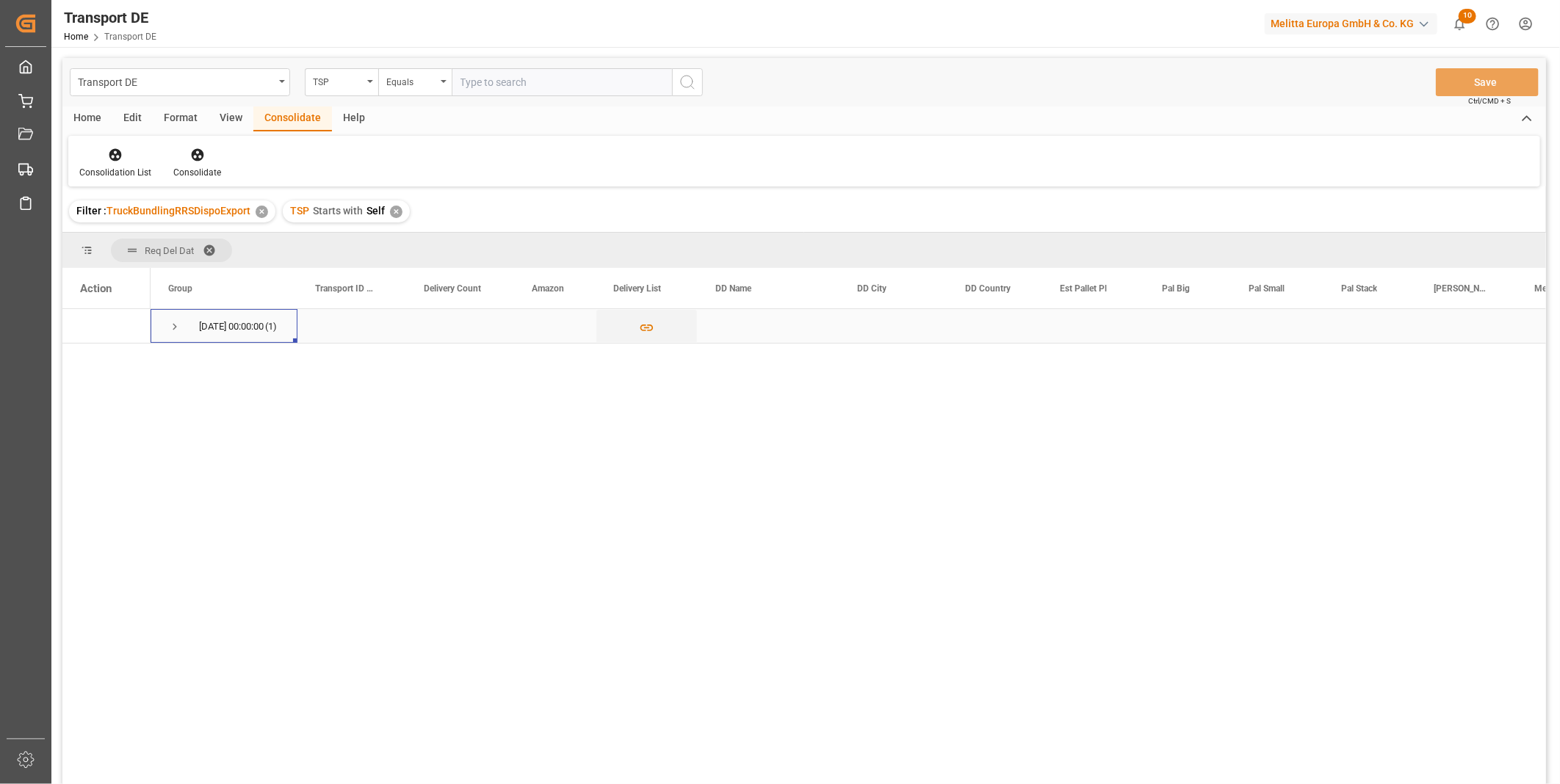
click at [175, 339] on span "Press SPACE to select this row." at bounding box center [175, 327] width 13 height 34
click at [89, 365] on input "Press Space to toggle row selection (unchecked)" at bounding box center [87, 360] width 13 height 13
checkbox input "true"
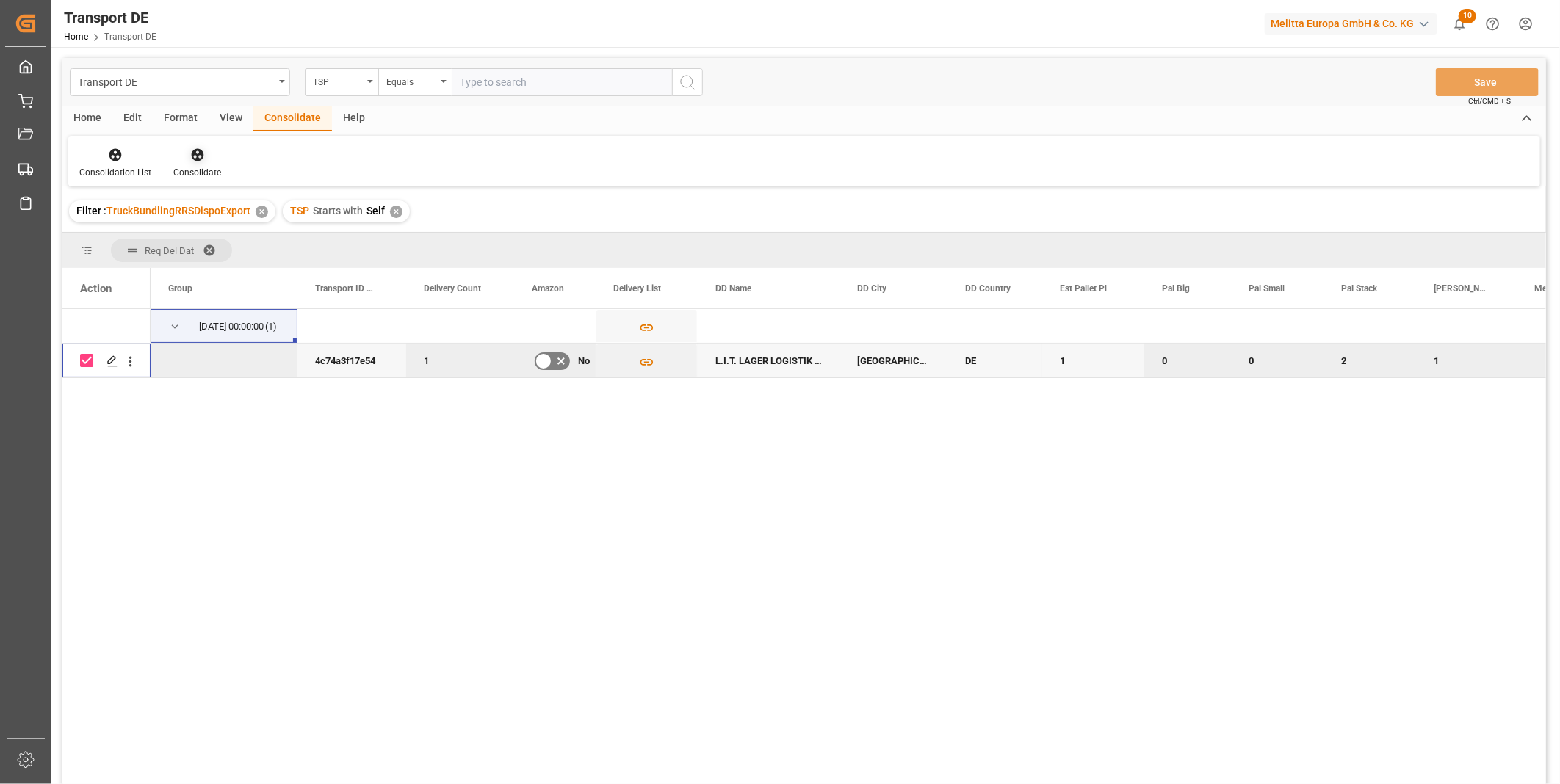
click at [206, 170] on div "Consolidate" at bounding box center [197, 172] width 48 height 13
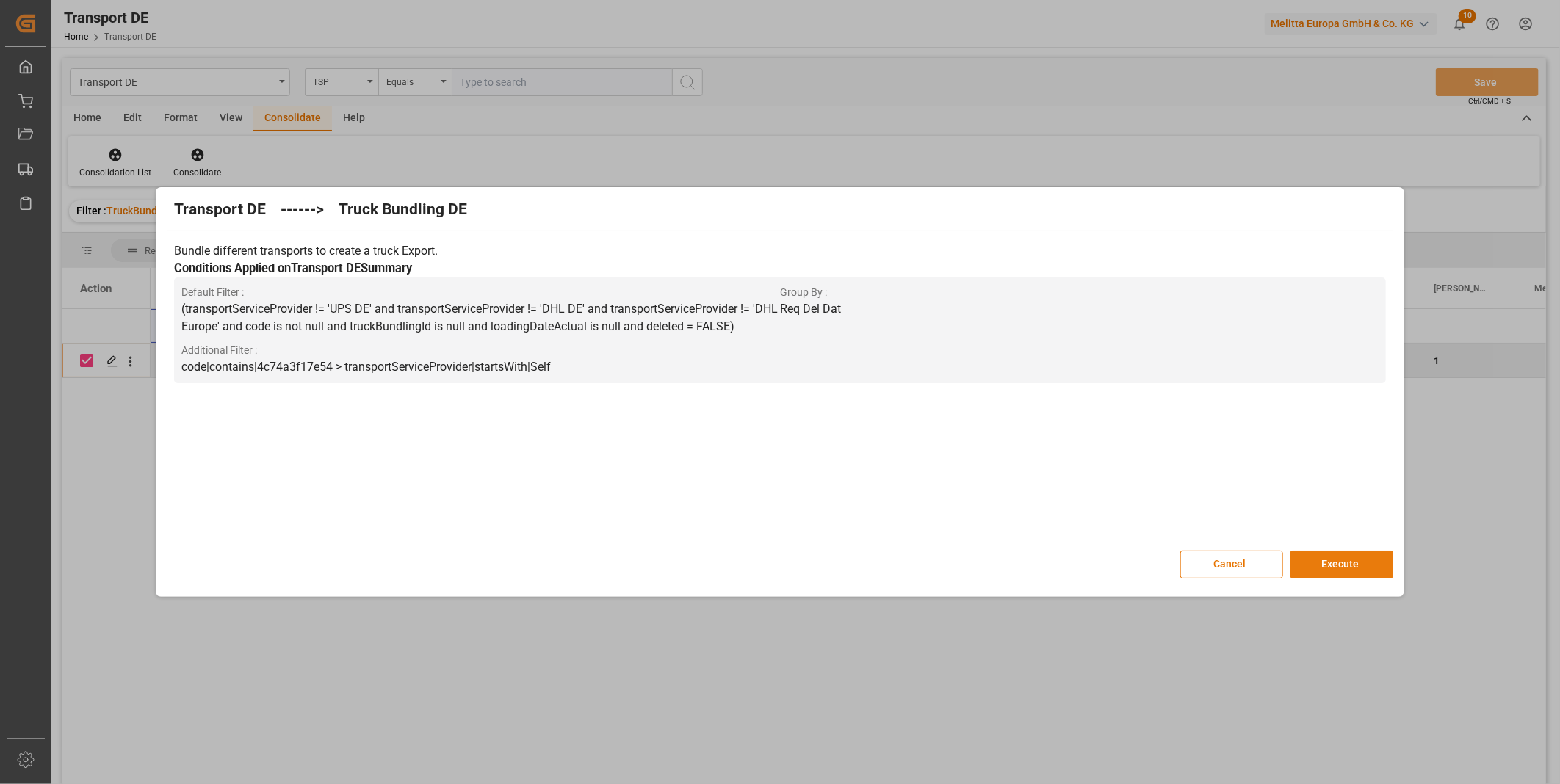
click at [1355, 555] on button "Execute" at bounding box center [1342, 565] width 103 height 28
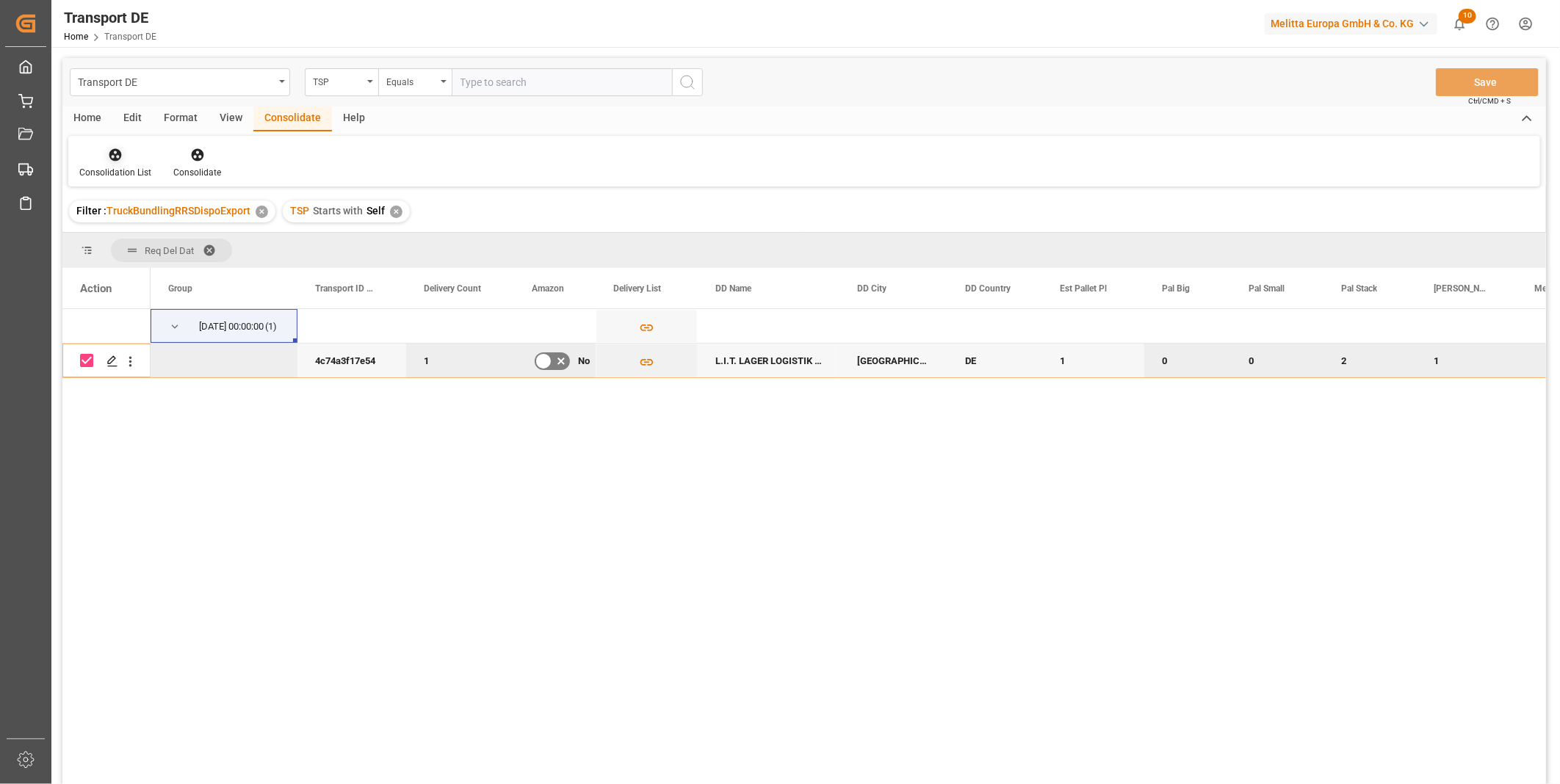
click at [129, 160] on div at bounding box center [115, 154] width 72 height 15
click at [194, 276] on div "Transport DE TSP Equals Save Ctrl/CMD + S Home Edit Format View Consolidate Hel…" at bounding box center [804, 441] width 1483 height 765
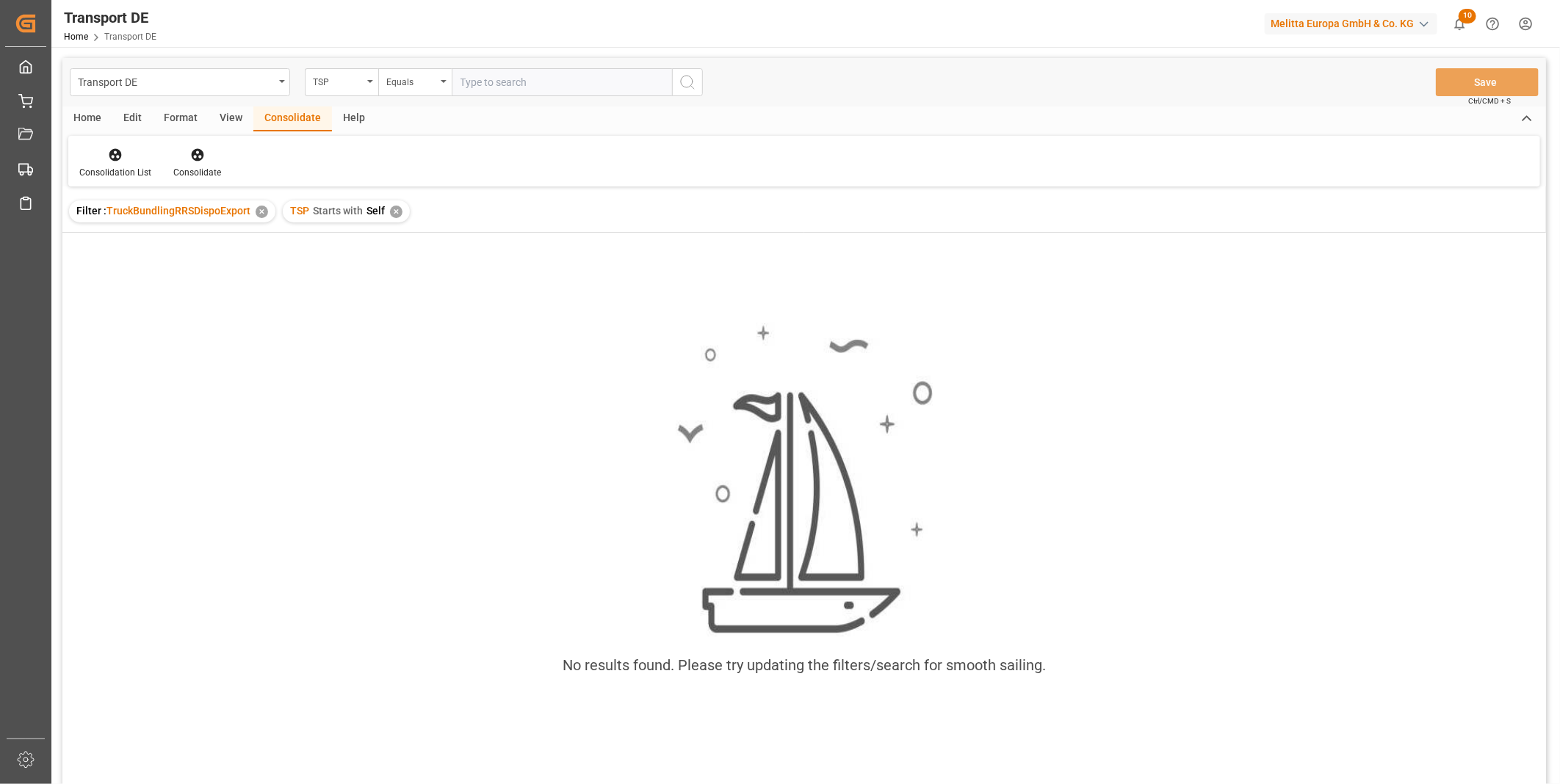
scroll to position [33, 0]
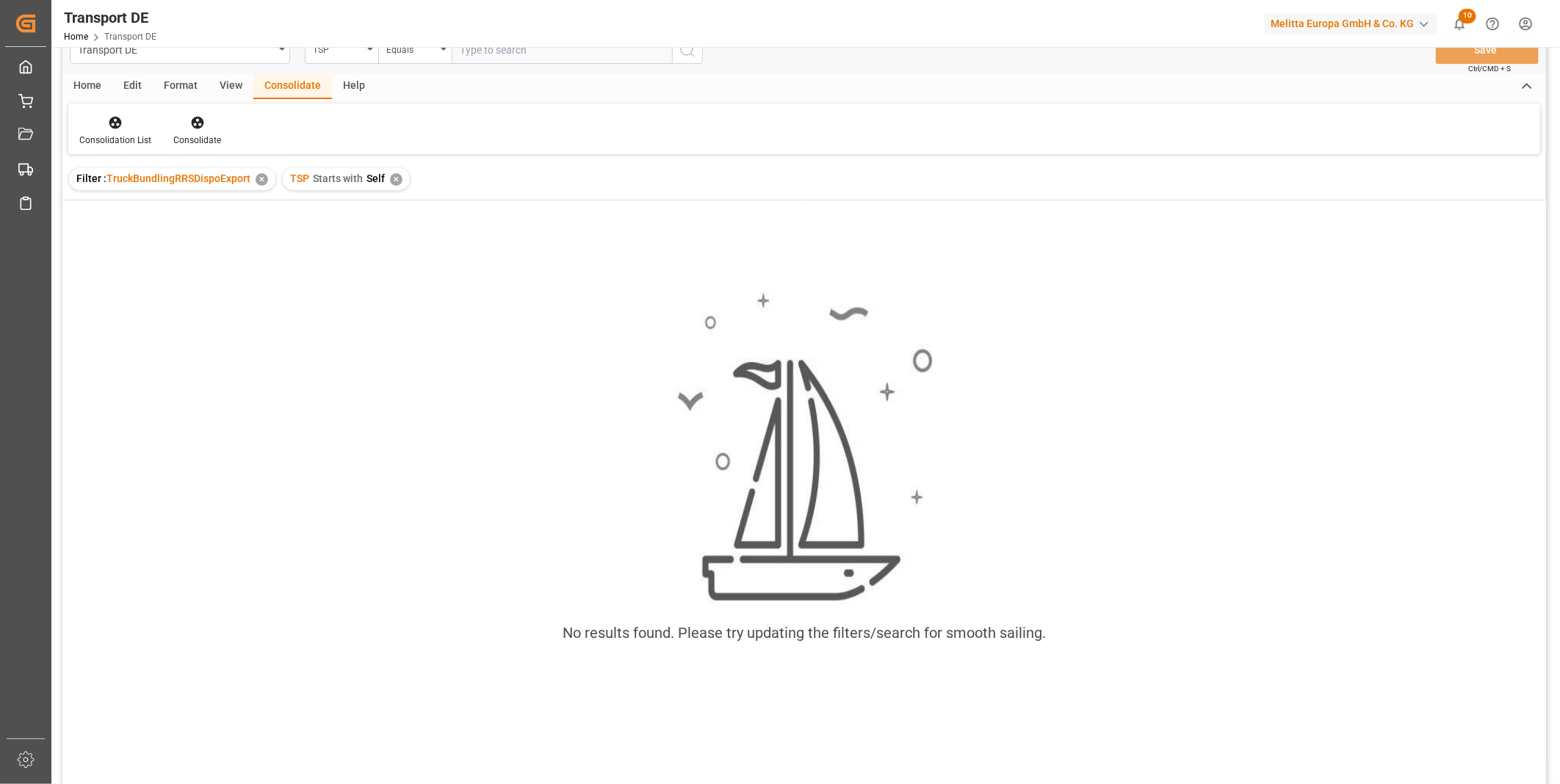
click at [395, 181] on div "✕" at bounding box center [396, 179] width 12 height 12
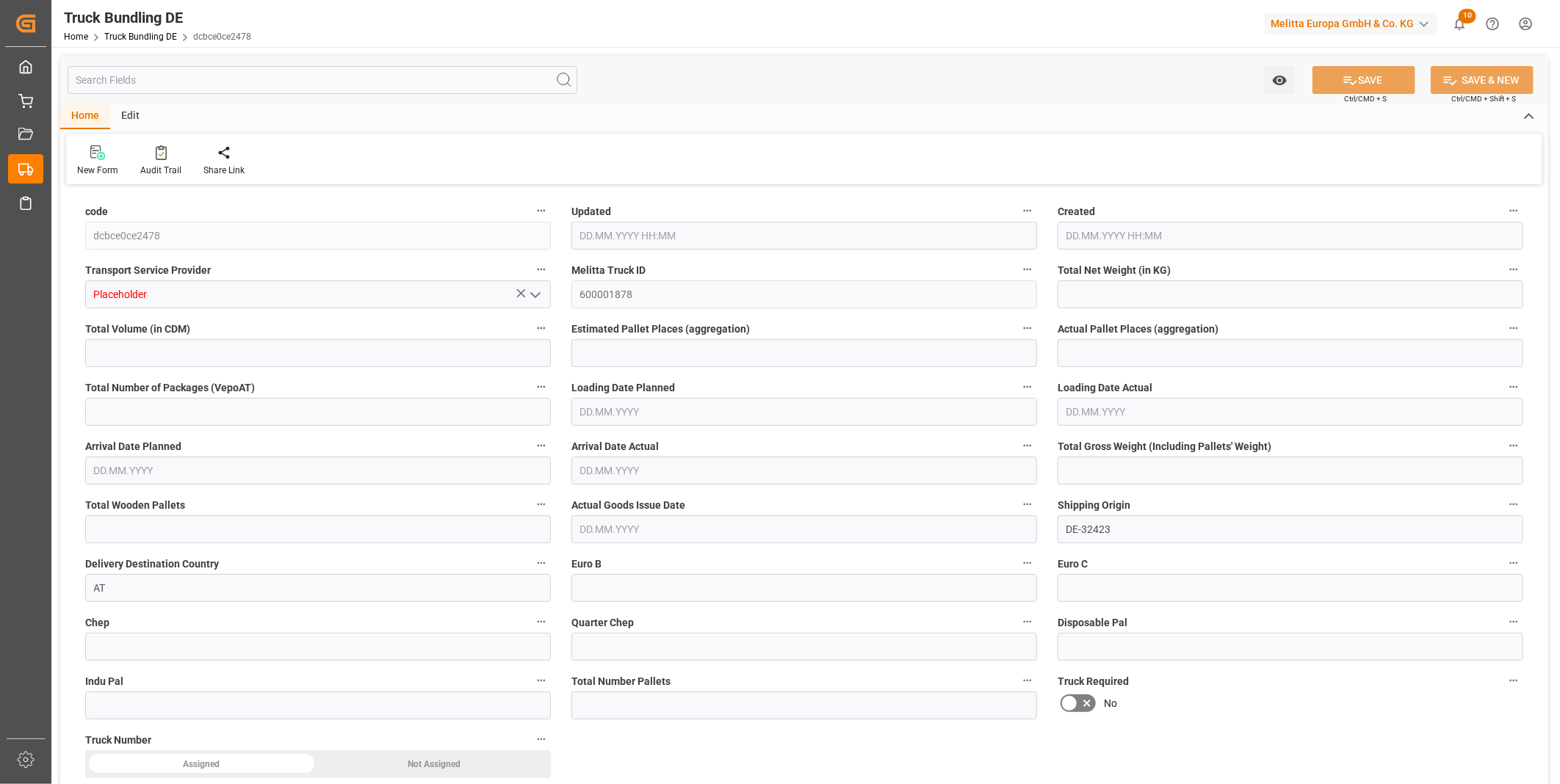
type input "4260.251"
type input "54988.345"
type input "33"
type input "0"
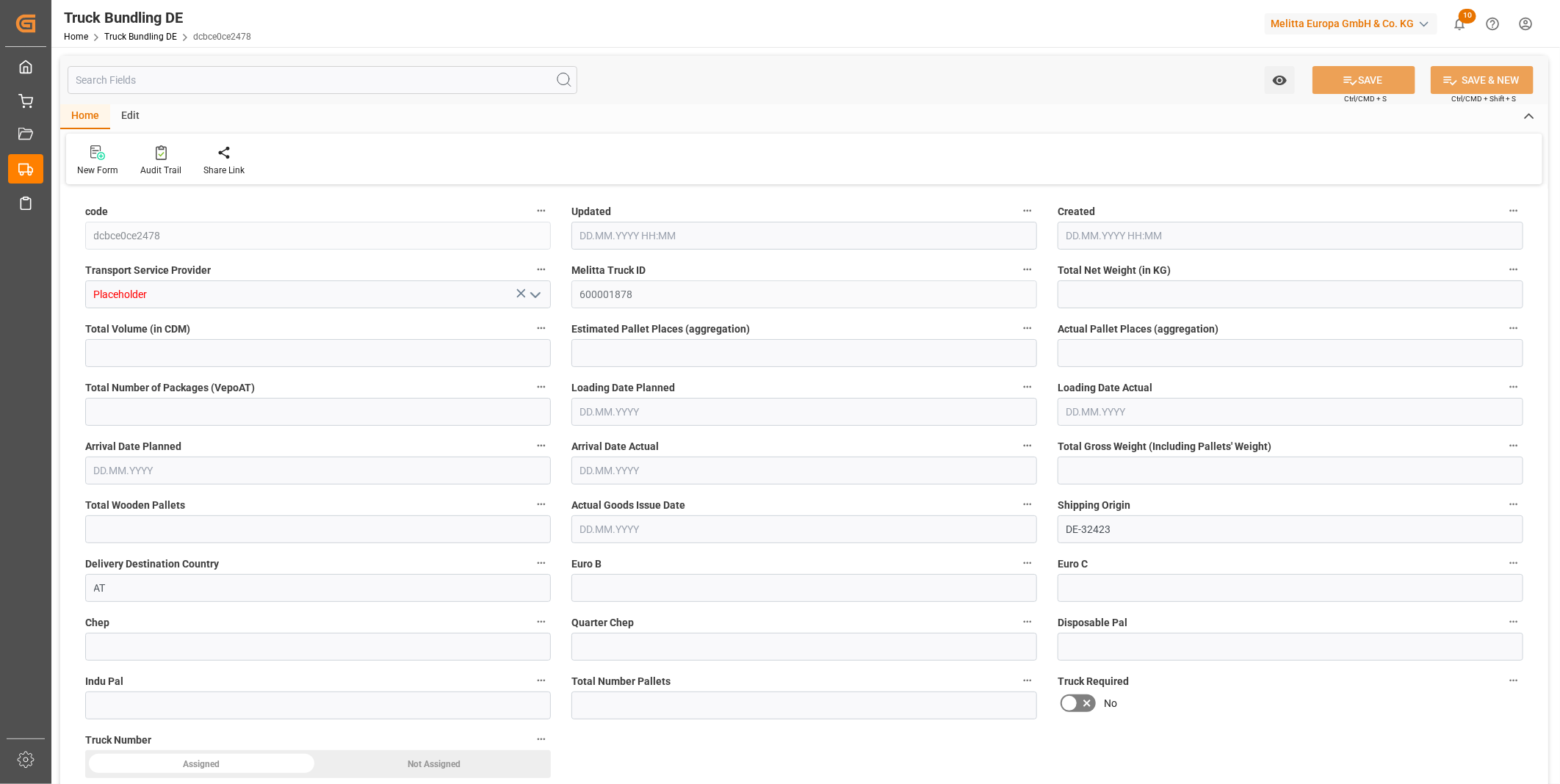
type input "6948.321"
type input "44"
type input "0"
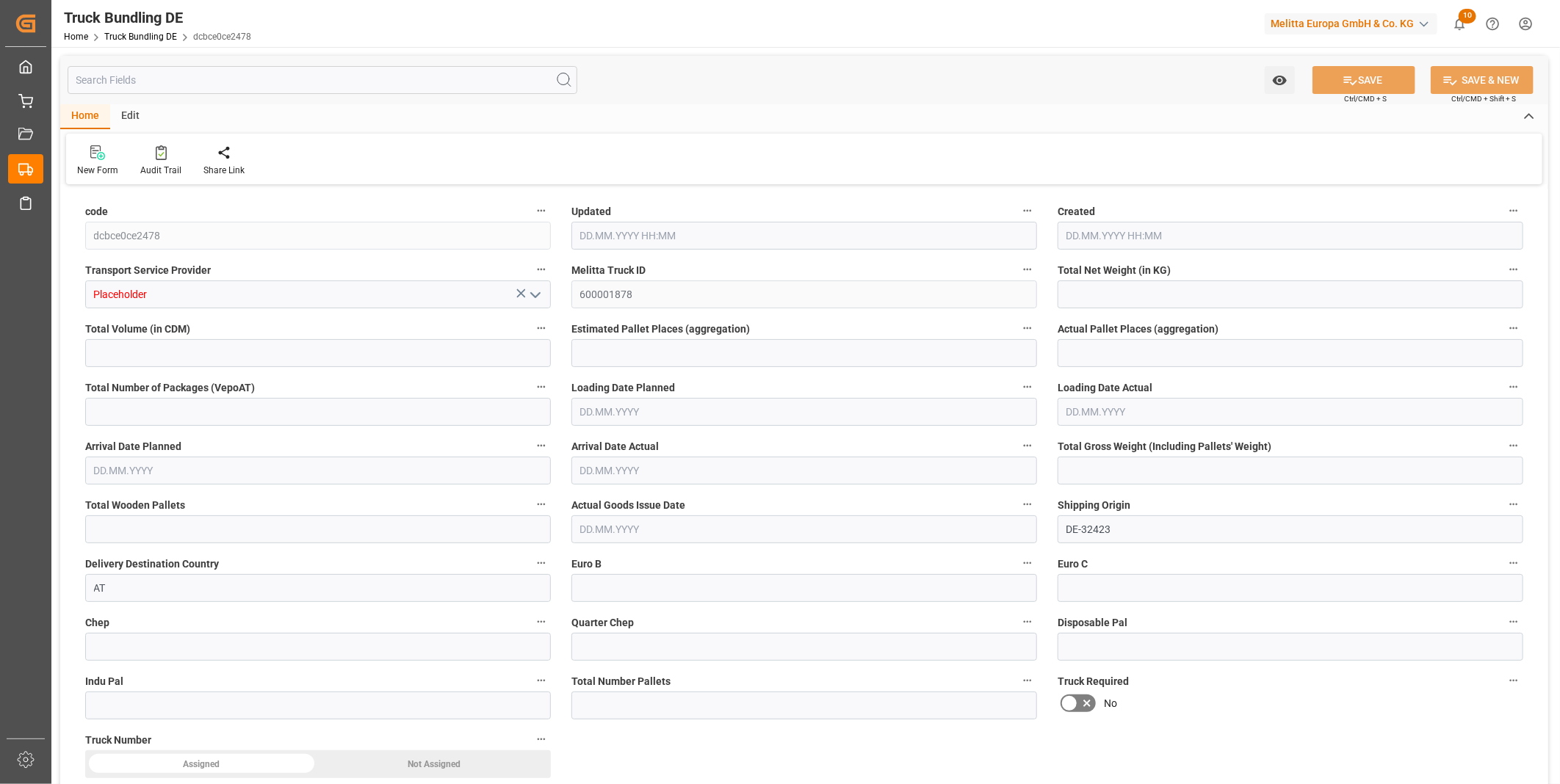
type input "0"
type input "[DATE] 10:26"
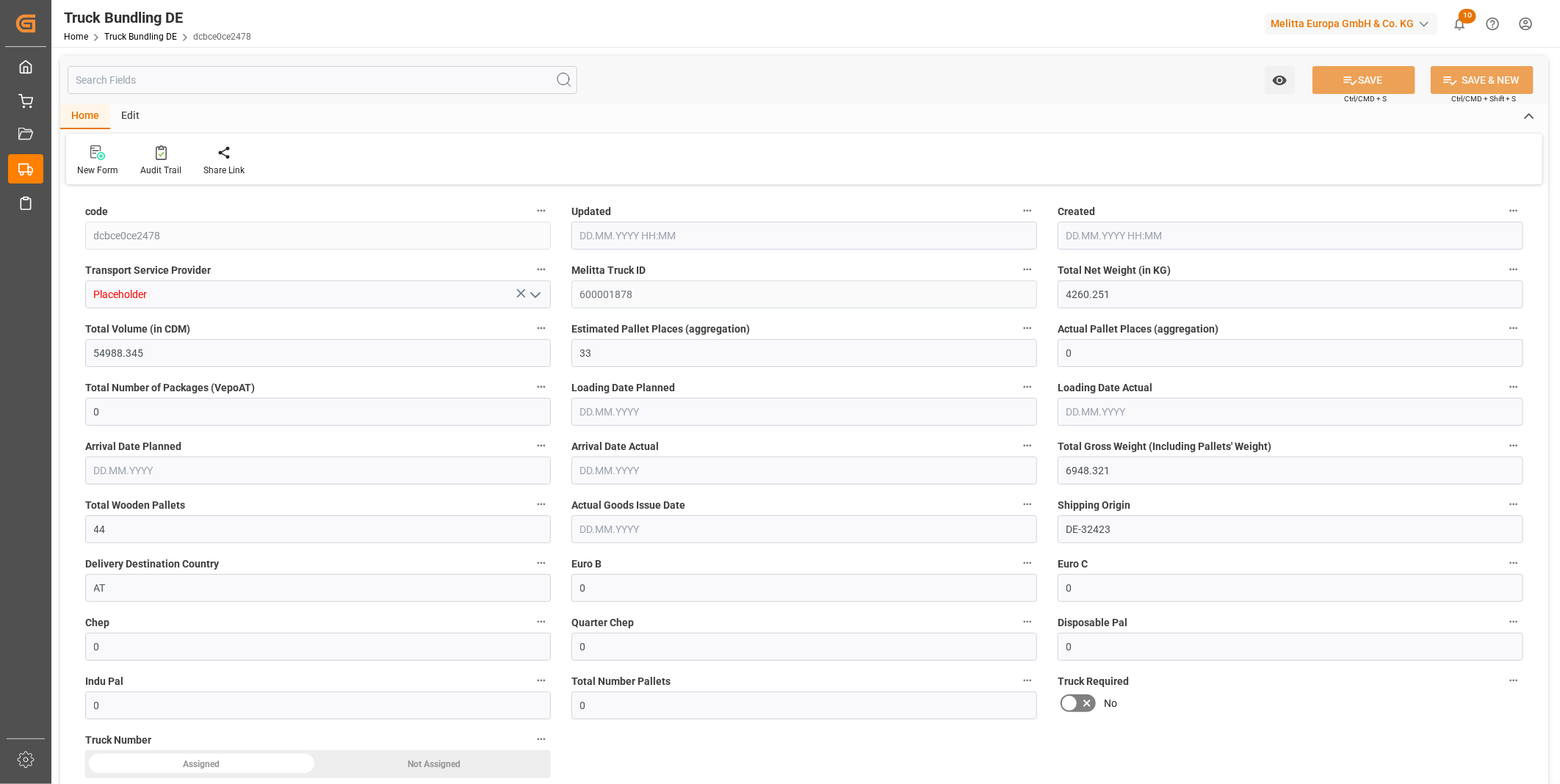
type input "[DATE] 10:26"
type input "[DATE]"
